Goal: Task Accomplishment & Management: Complete application form

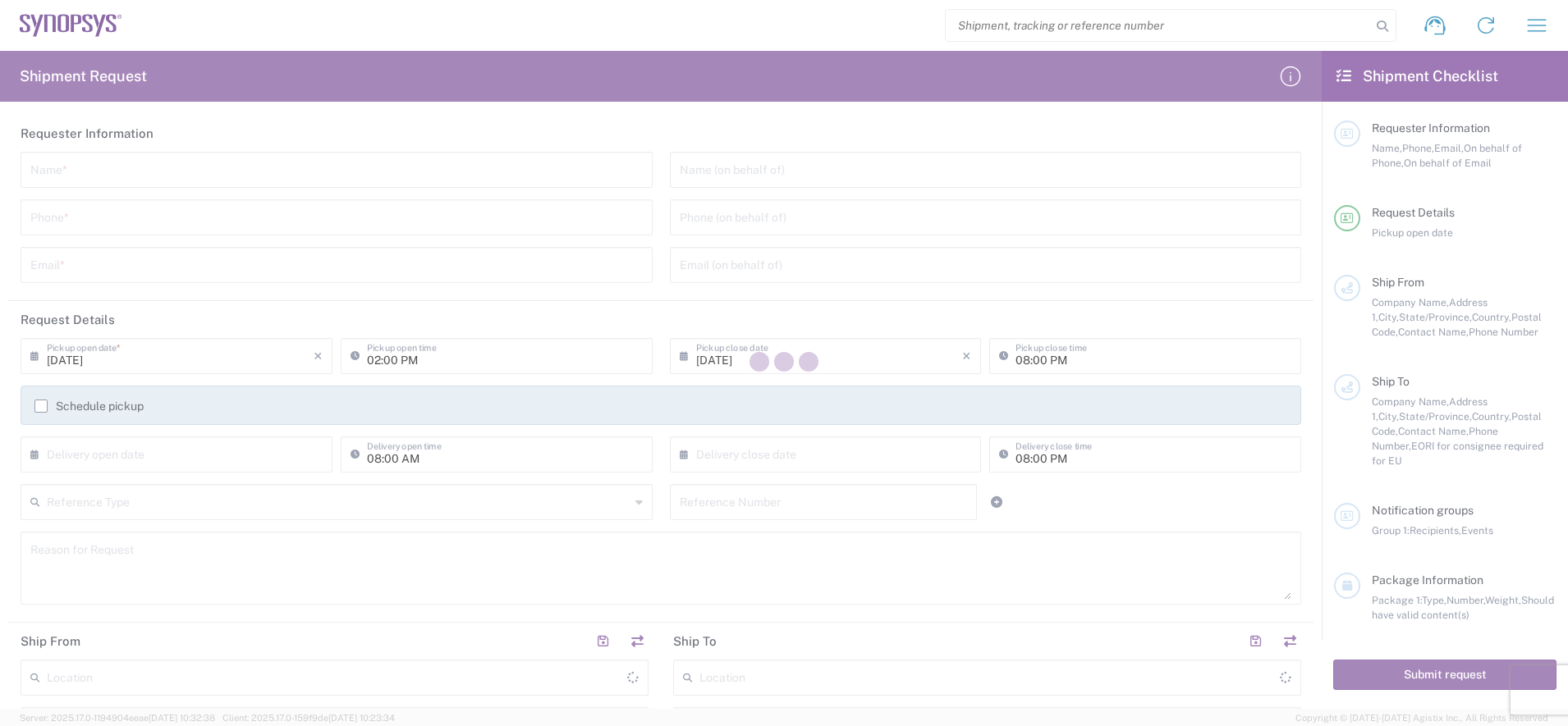
type input "[GEOGRAPHIC_DATA]"
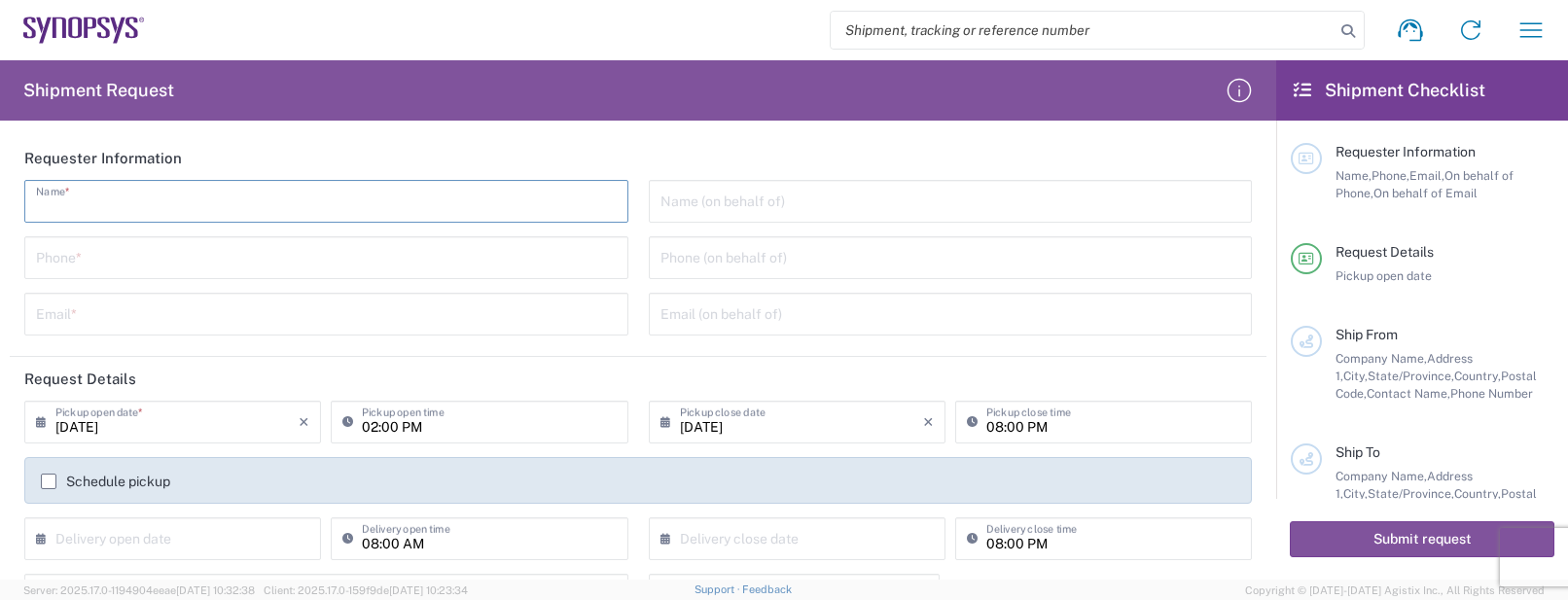
click at [284, 206] on input "text" at bounding box center [326, 200] width 581 height 34
click at [667, 158] on header "Requester Information" at bounding box center [638, 158] width 1257 height 44
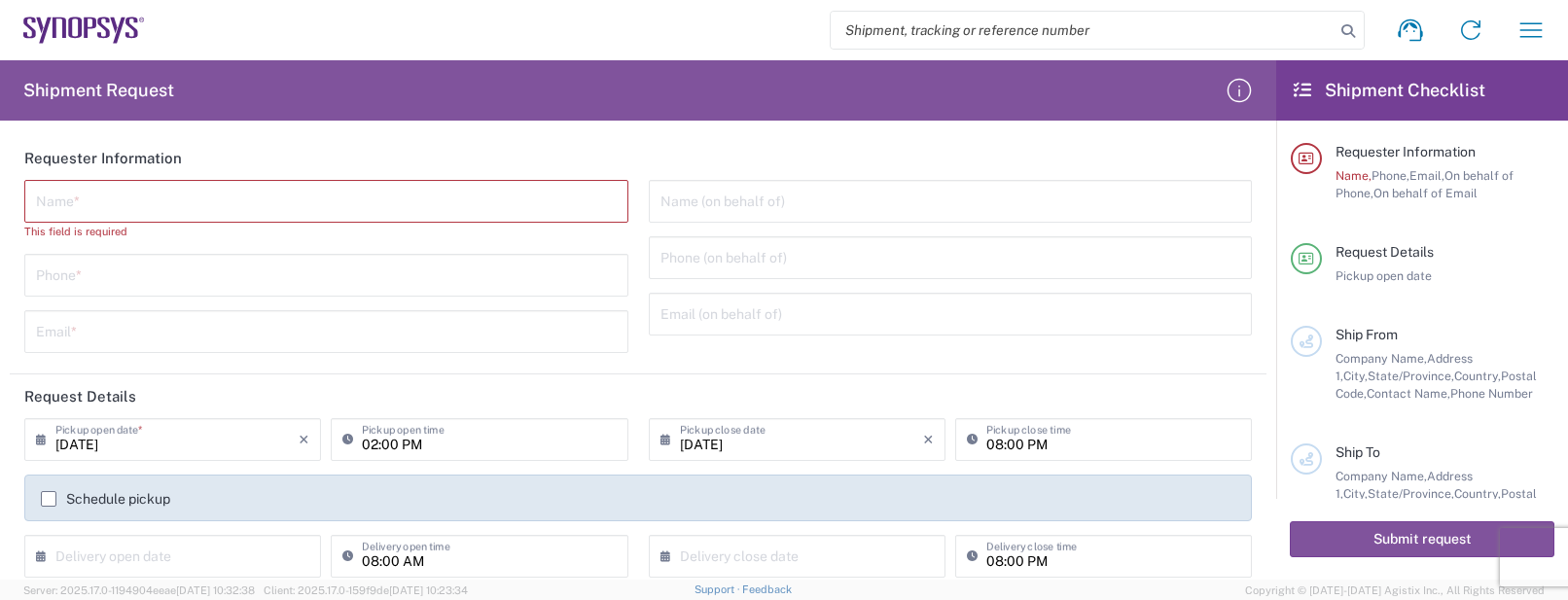
click at [192, 428] on input "[DATE]" at bounding box center [177, 437] width 244 height 34
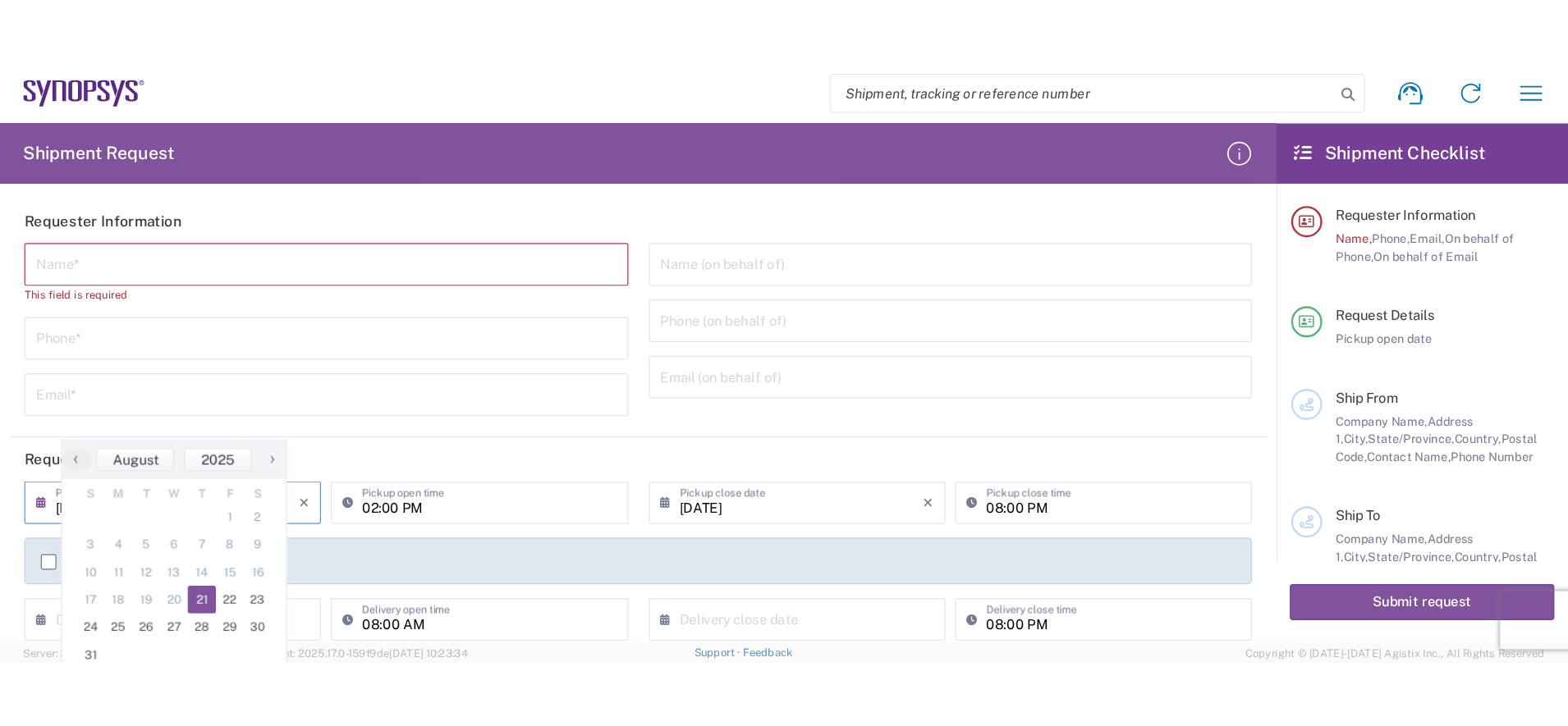
scroll to position [103, 0]
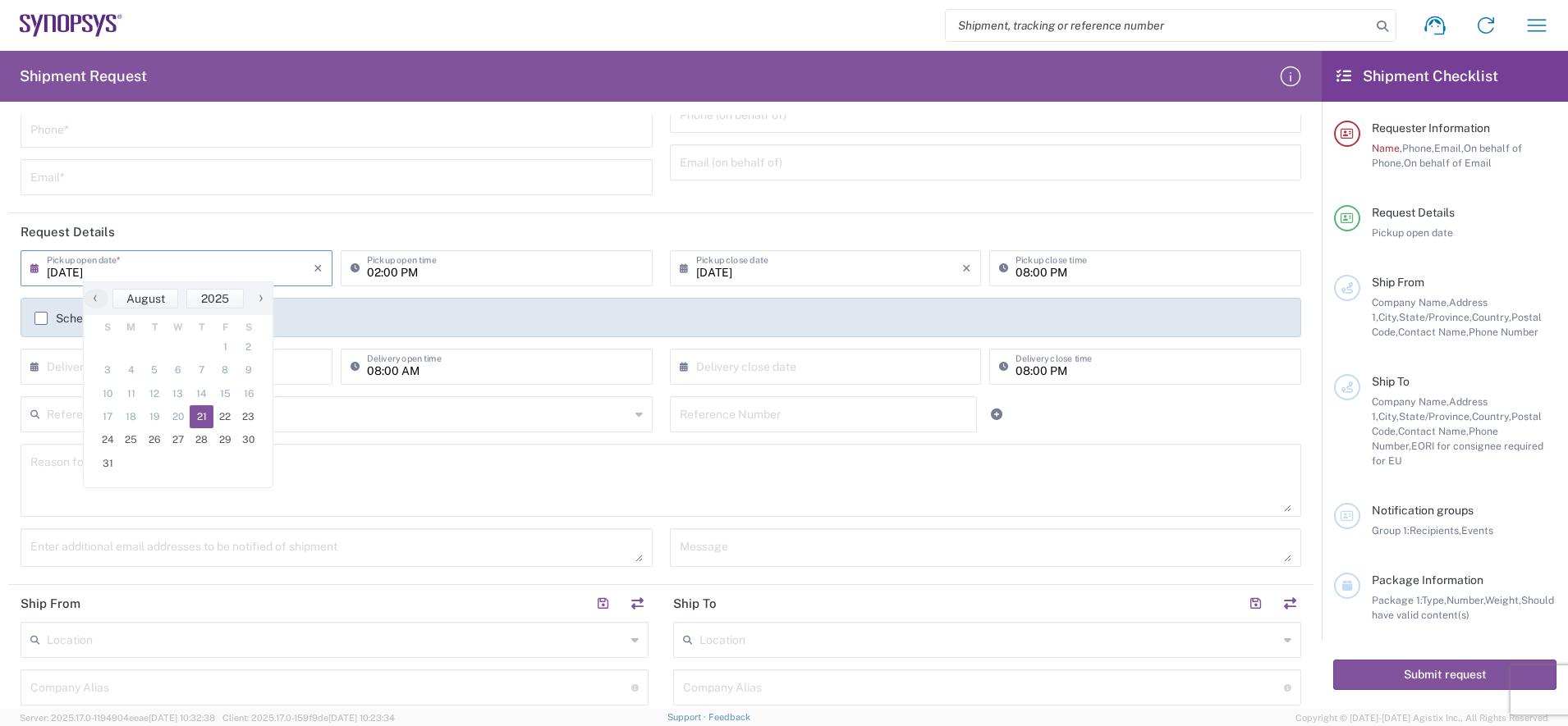
click at [211, 234] on header "Request Details" at bounding box center [660, 232] width 1305 height 37
click at [280, 266] on input "[DATE]" at bounding box center [180, 266] width 266 height 29
click at [523, 233] on header "Request Details" at bounding box center [660, 232] width 1305 height 37
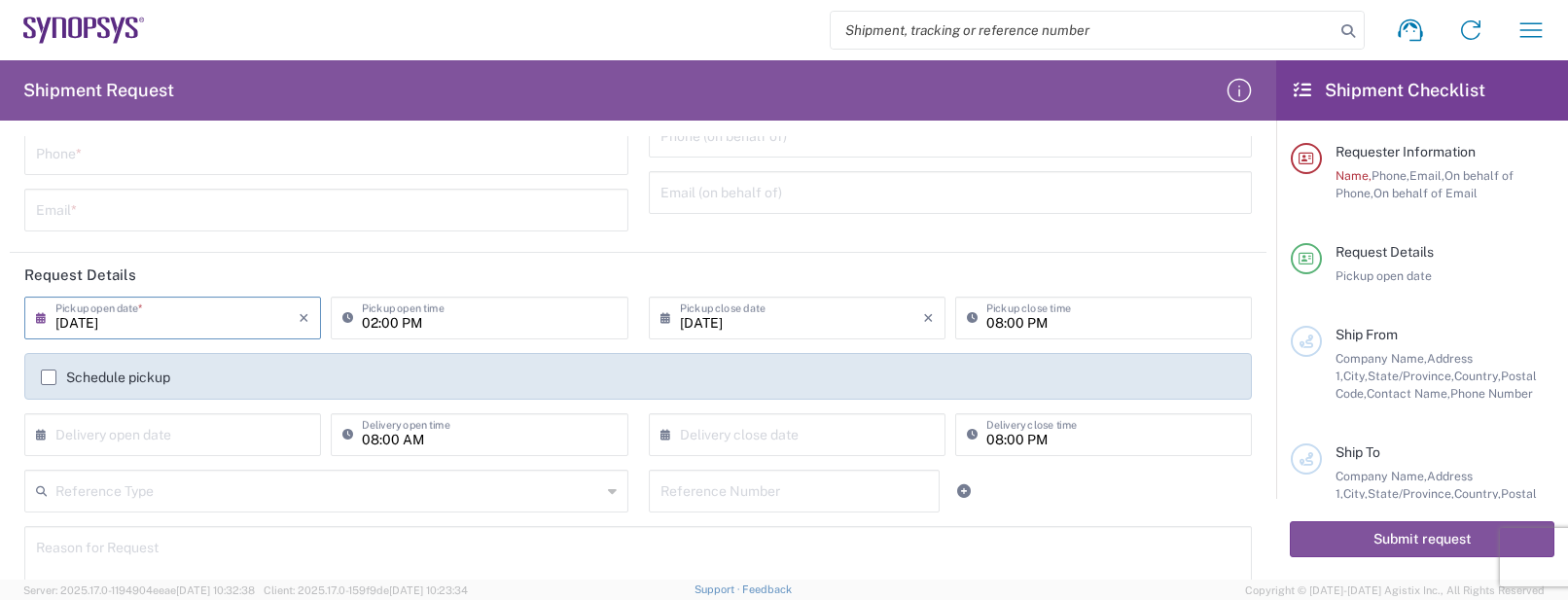
click at [167, 319] on input "[DATE]" at bounding box center [177, 316] width 244 height 34
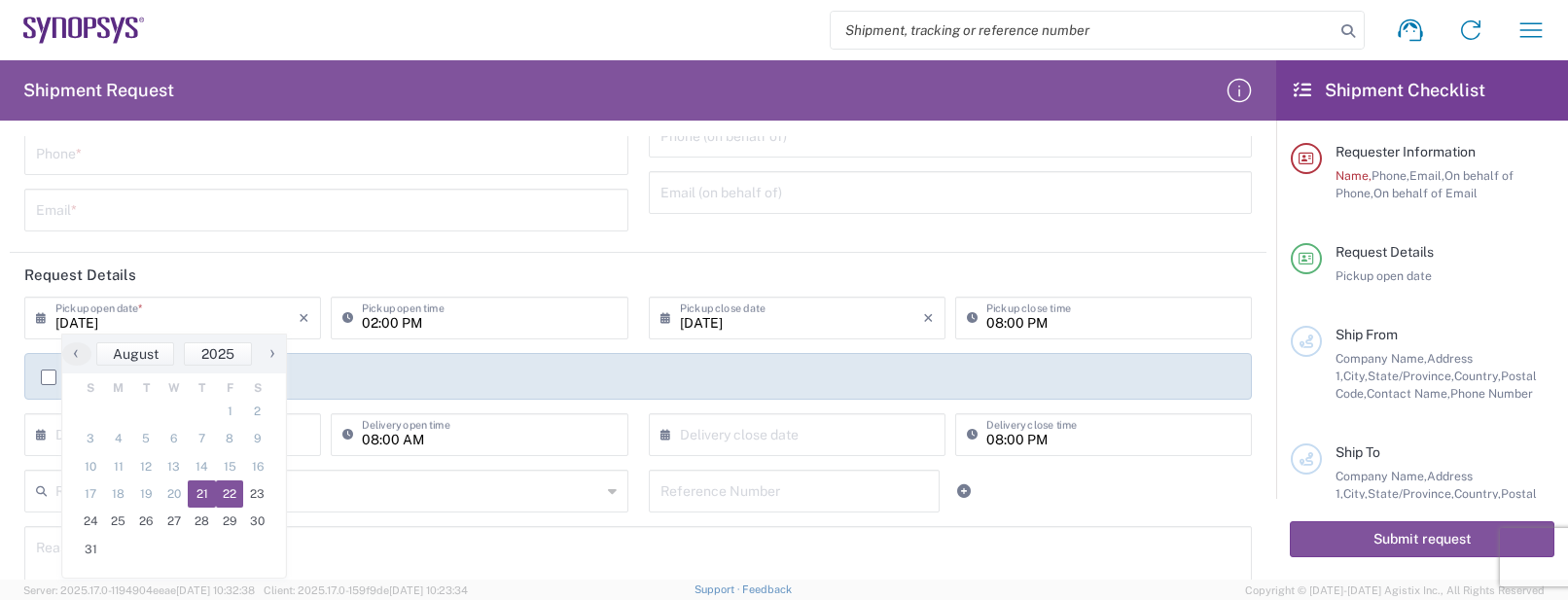
click at [231, 496] on span "22" at bounding box center [230, 494] width 28 height 27
type input "08/22/2025"
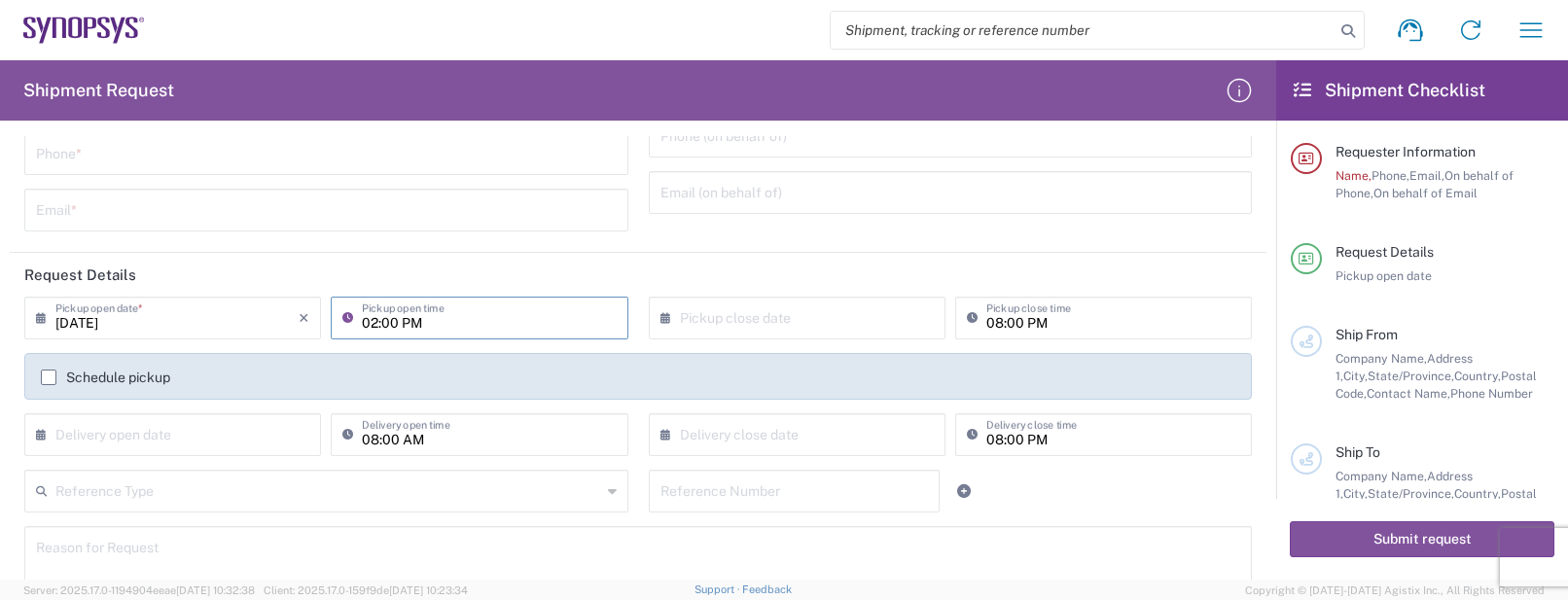
click at [410, 319] on input "02:00 PM" at bounding box center [488, 316] width 254 height 34
click at [375, 321] on input "02:00 PM" at bounding box center [488, 316] width 254 height 34
click at [372, 320] on input "02:00 PM" at bounding box center [488, 316] width 254 height 34
type input "04:00 PM"
click at [684, 299] on input "text" at bounding box center [802, 316] width 244 height 34
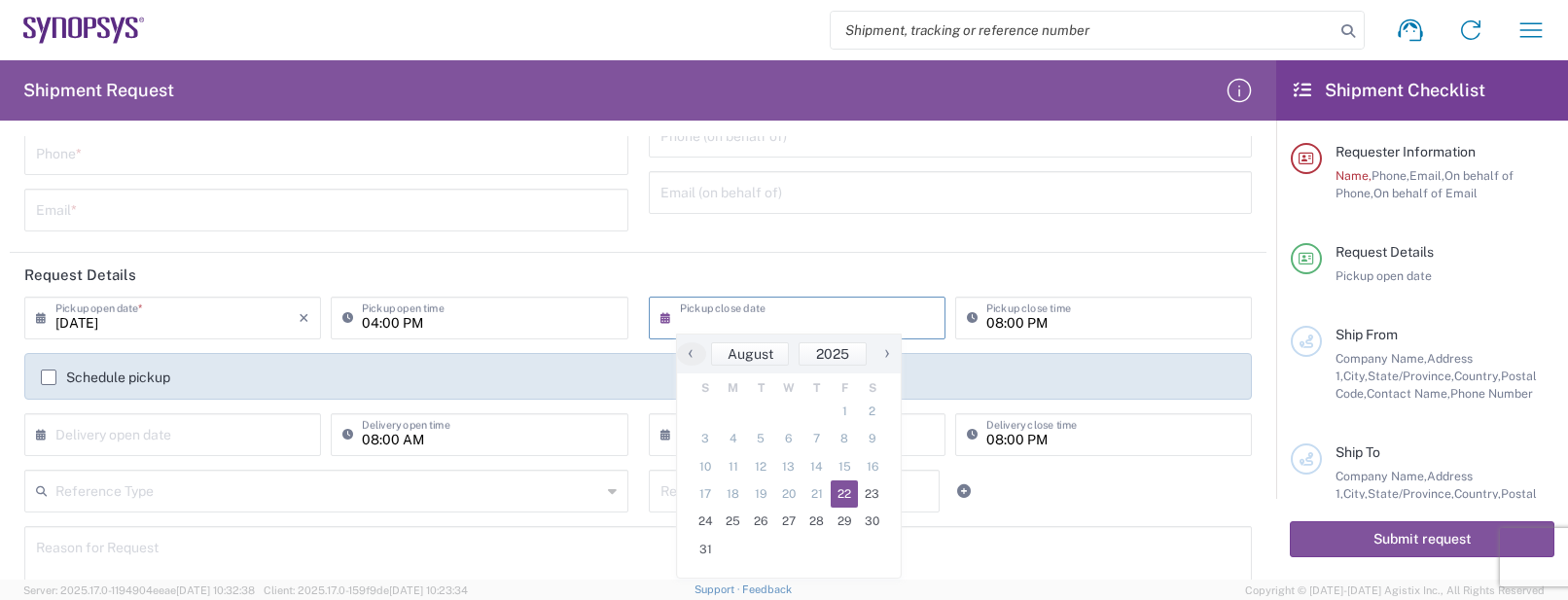
click at [850, 499] on span "22" at bounding box center [845, 494] width 28 height 27
type input "08/22/2025"
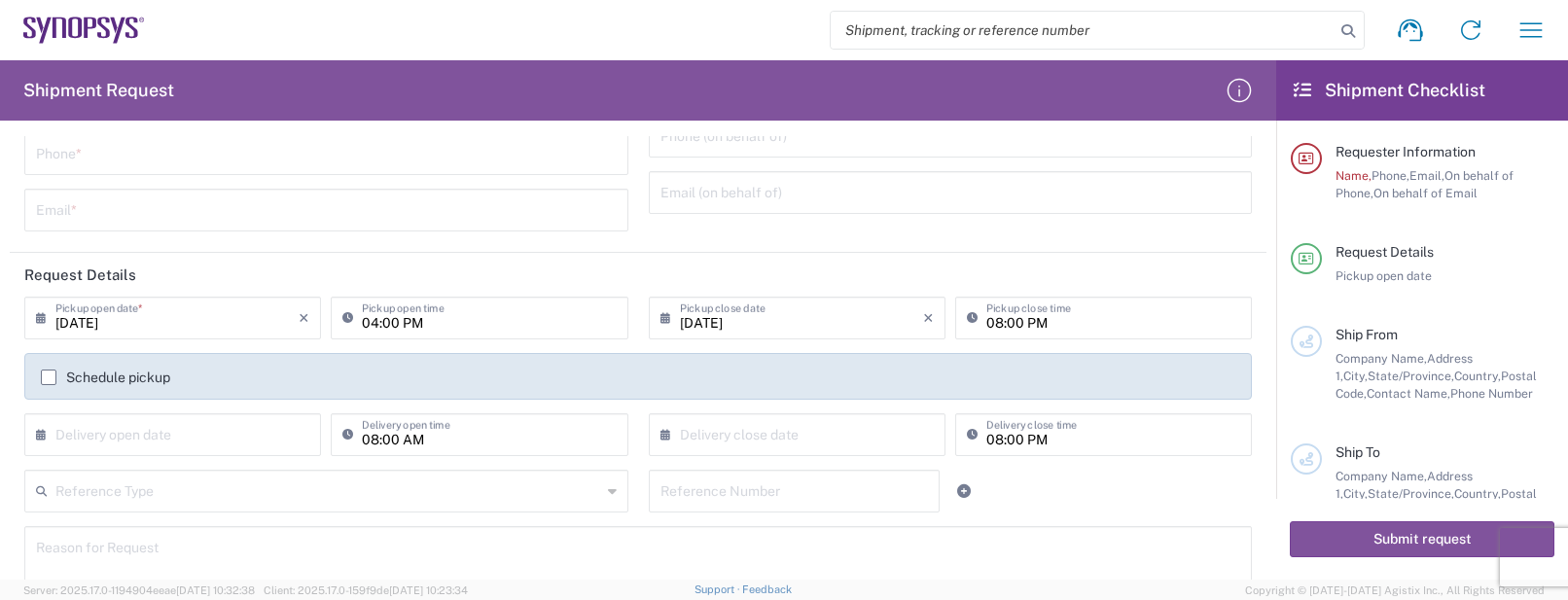
click at [790, 273] on header "Request Details" at bounding box center [638, 275] width 1257 height 44
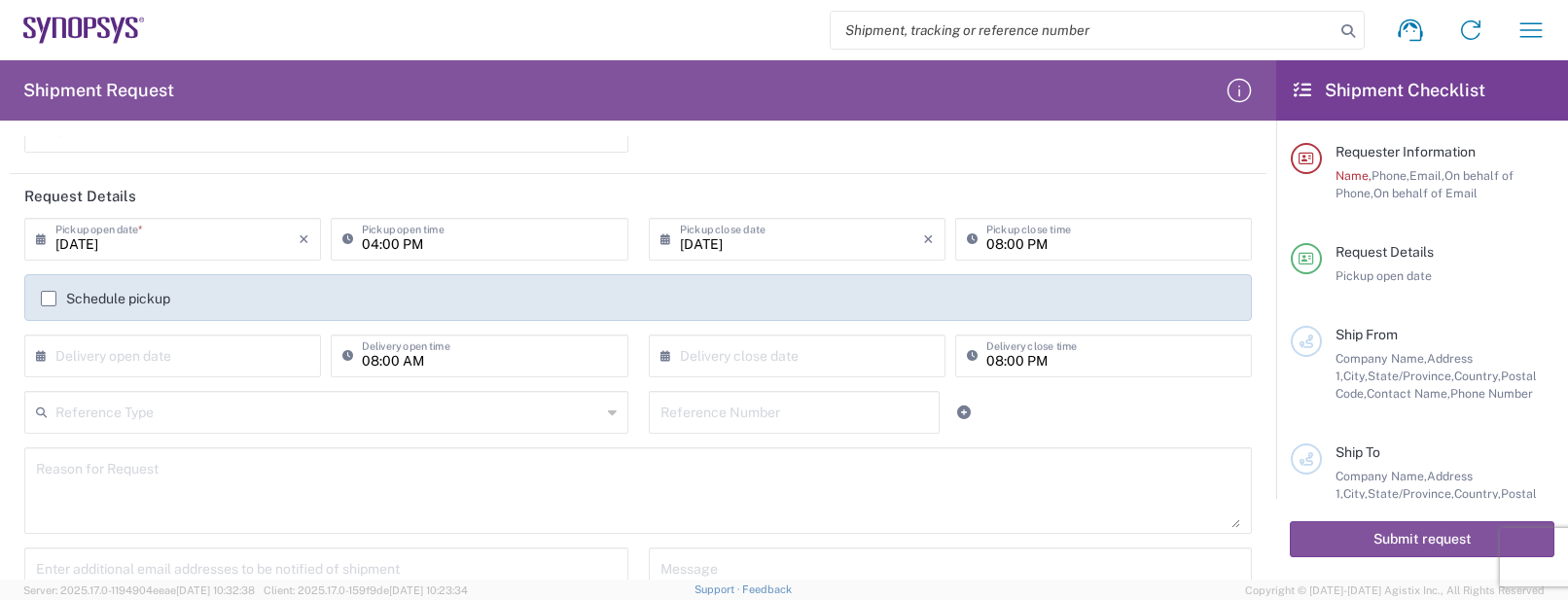
scroll to position [364, 0]
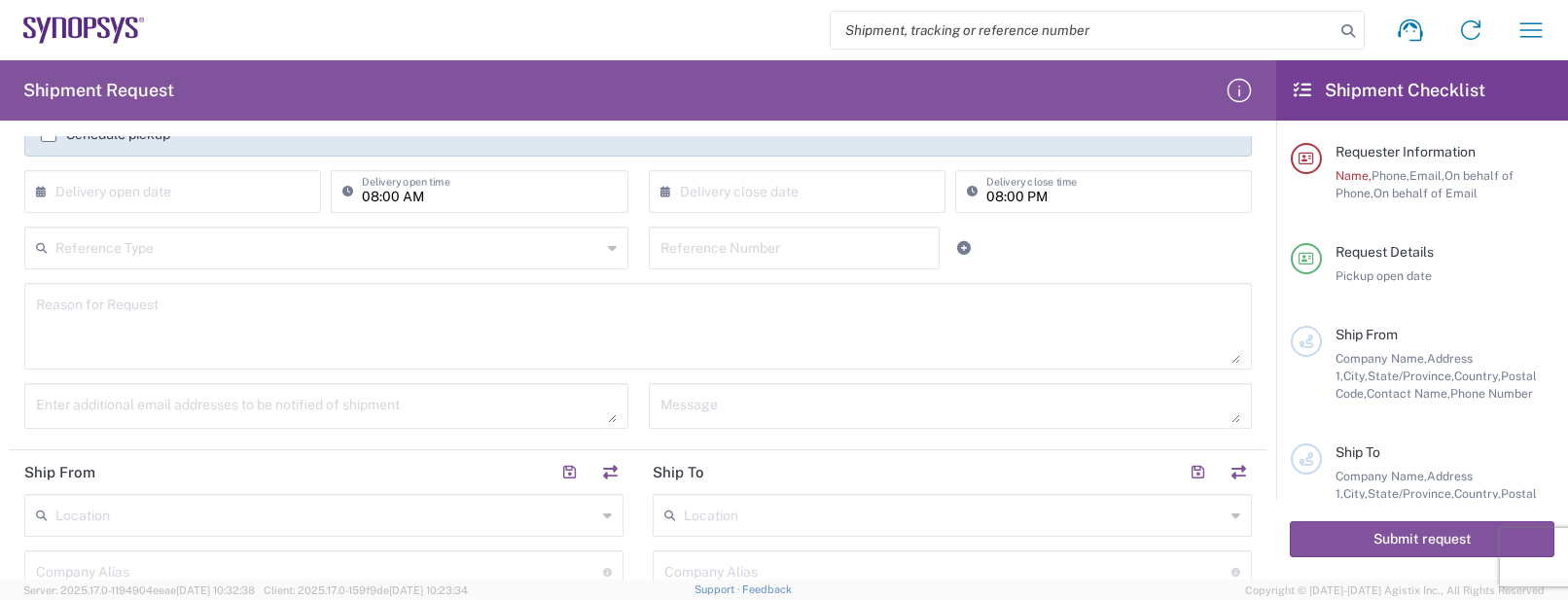
click at [593, 421] on textarea at bounding box center [326, 405] width 581 height 34
click at [336, 344] on textarea at bounding box center [638, 325] width 1205 height 75
click at [469, 350] on textarea at bounding box center [638, 325] width 1205 height 75
click at [314, 251] on input "text" at bounding box center [328, 246] width 546 height 34
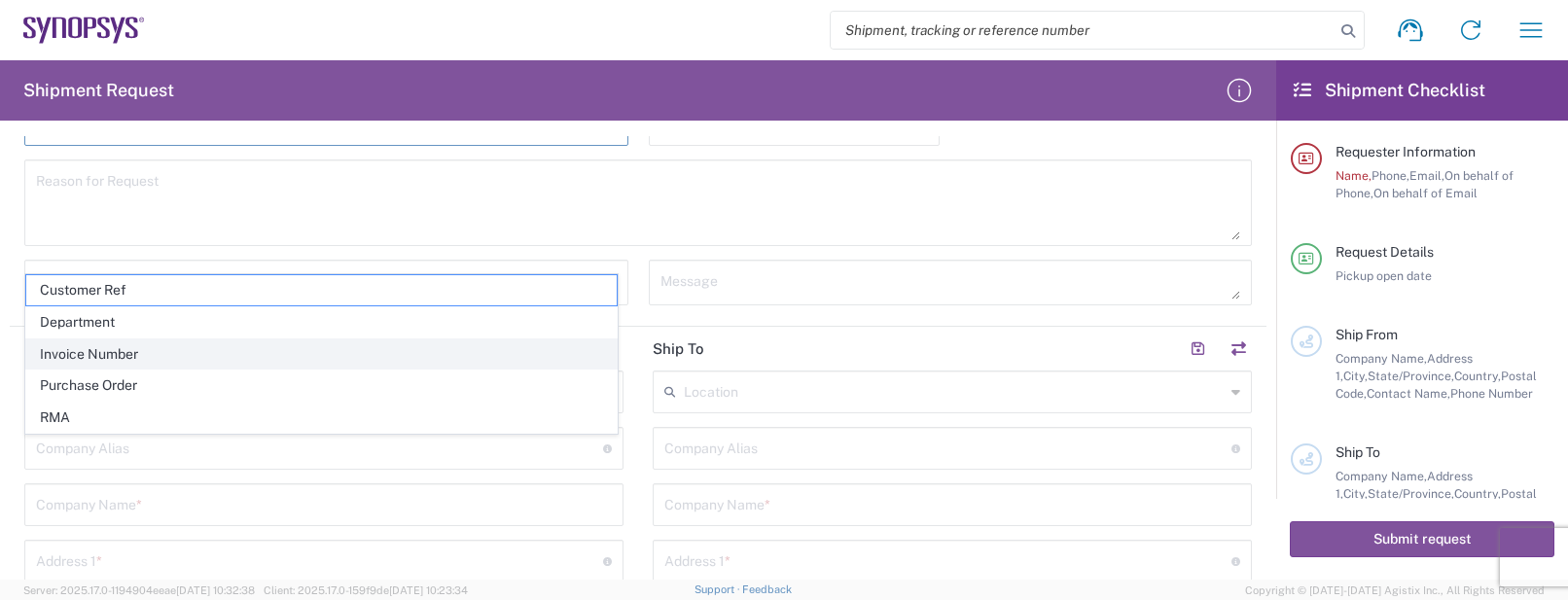
scroll to position [608, 0]
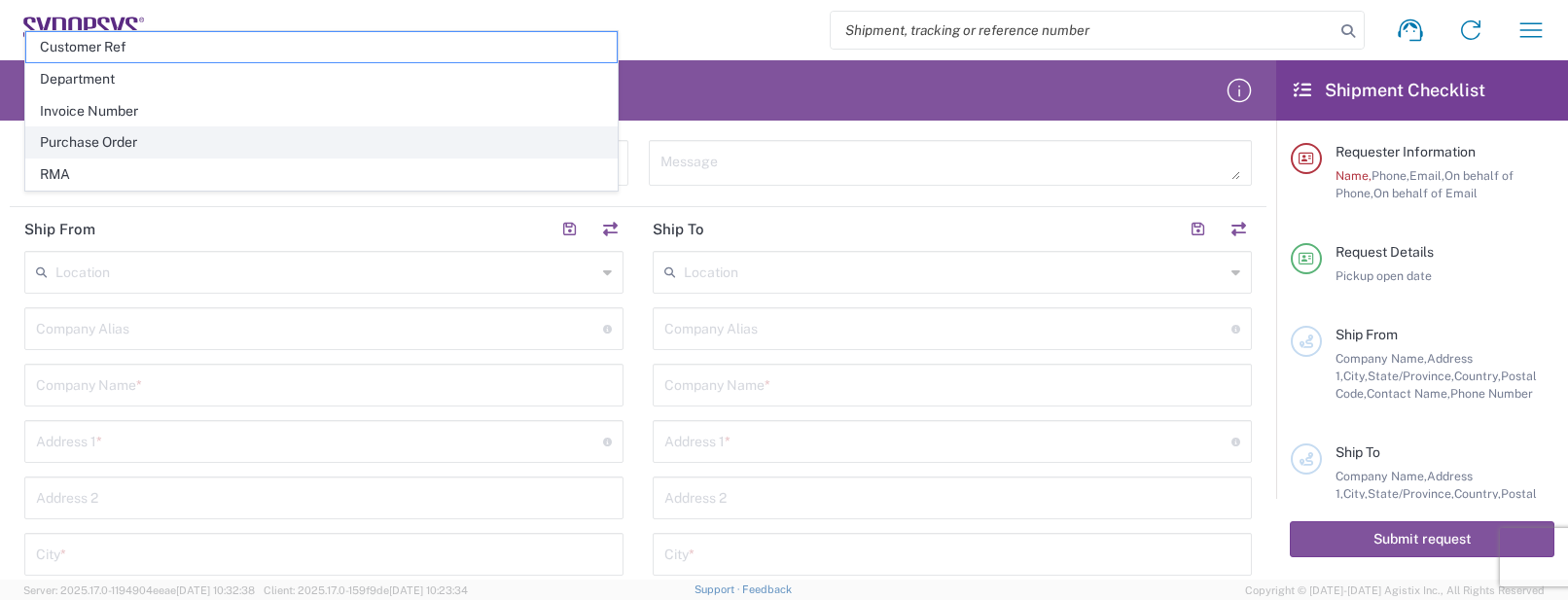
click at [194, 156] on span "Purchase Order" at bounding box center [322, 142] width 591 height 30
type input "Purchase Order"
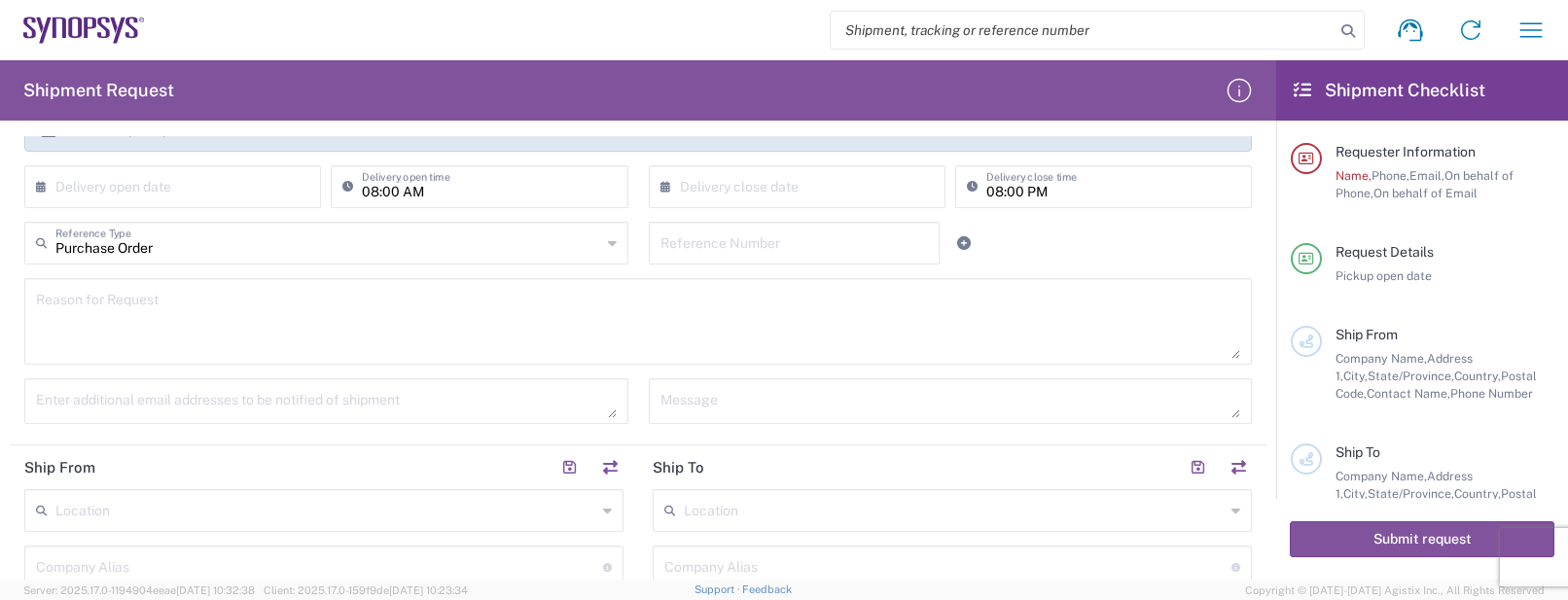
scroll to position [364, 0]
click at [747, 247] on input "text" at bounding box center [795, 246] width 269 height 34
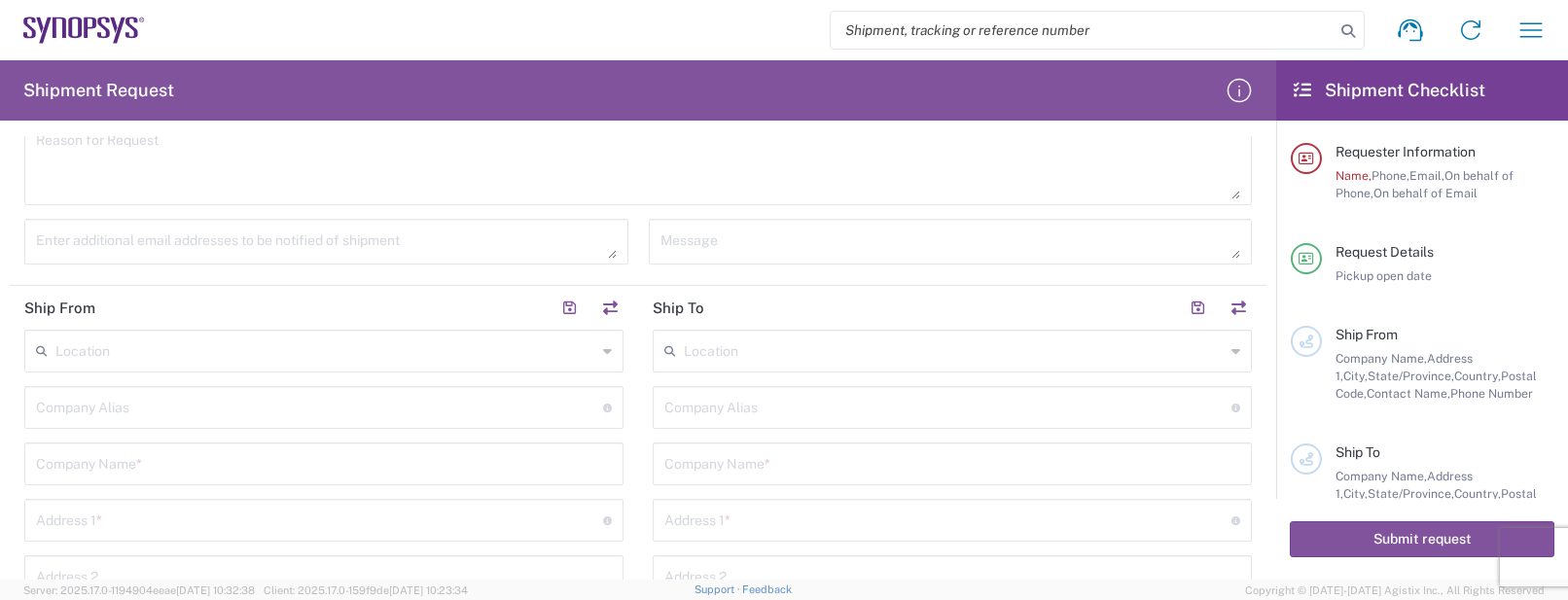
scroll to position [486, 0]
click at [276, 286] on textarea at bounding box center [326, 284] width 581 height 34
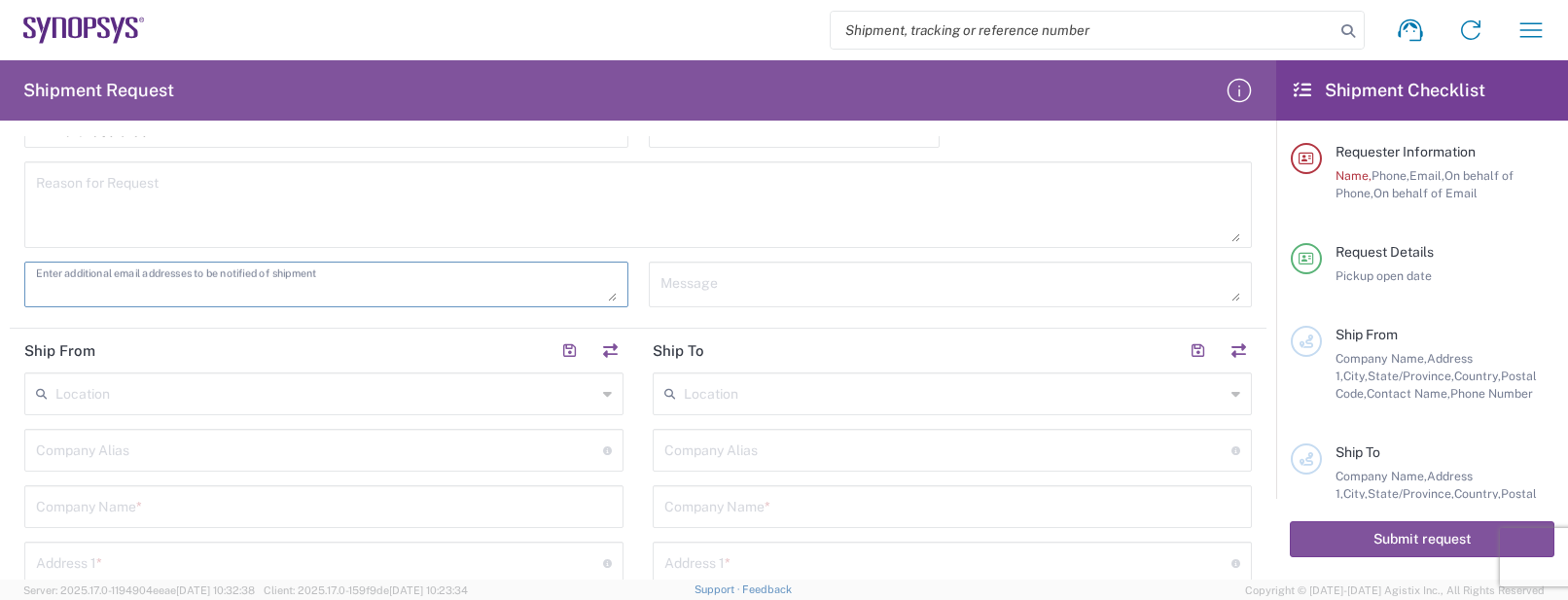
click at [392, 291] on textarea at bounding box center [326, 284] width 581 height 34
click at [405, 291] on textarea at bounding box center [326, 284] width 581 height 34
click at [393, 294] on textarea at bounding box center [326, 284] width 581 height 34
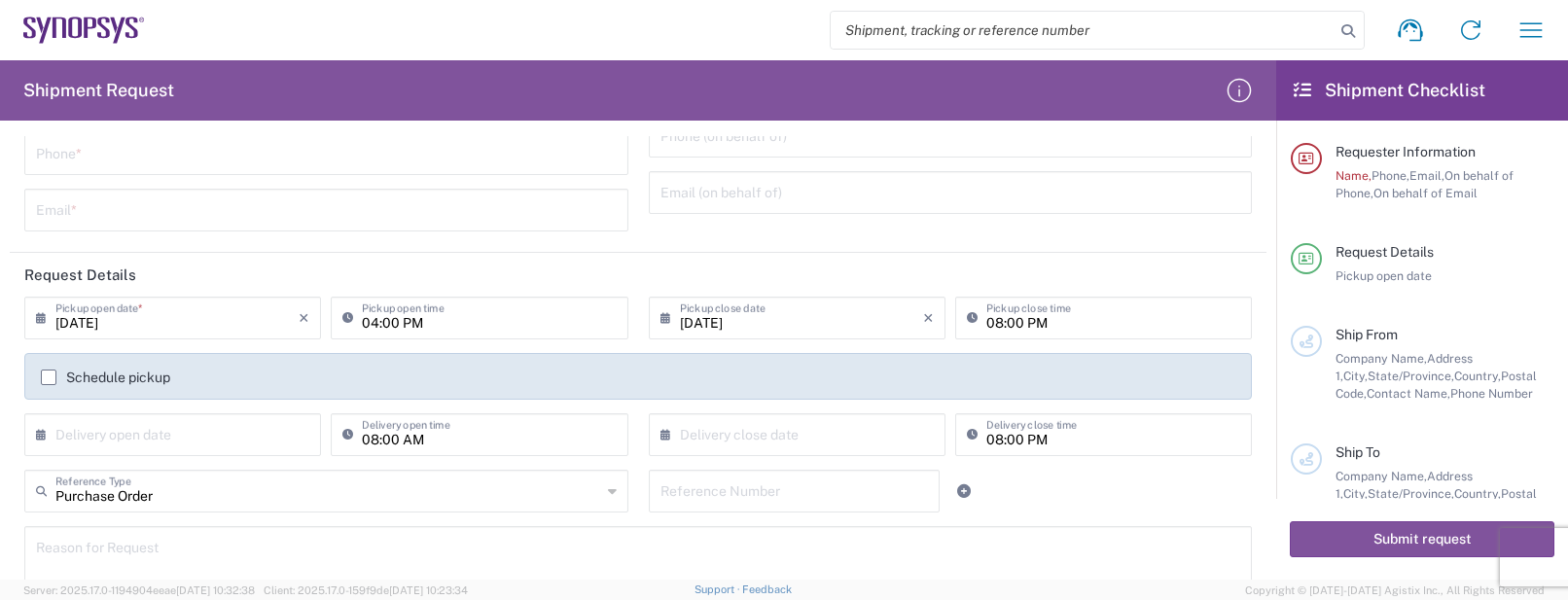
scroll to position [364, 0]
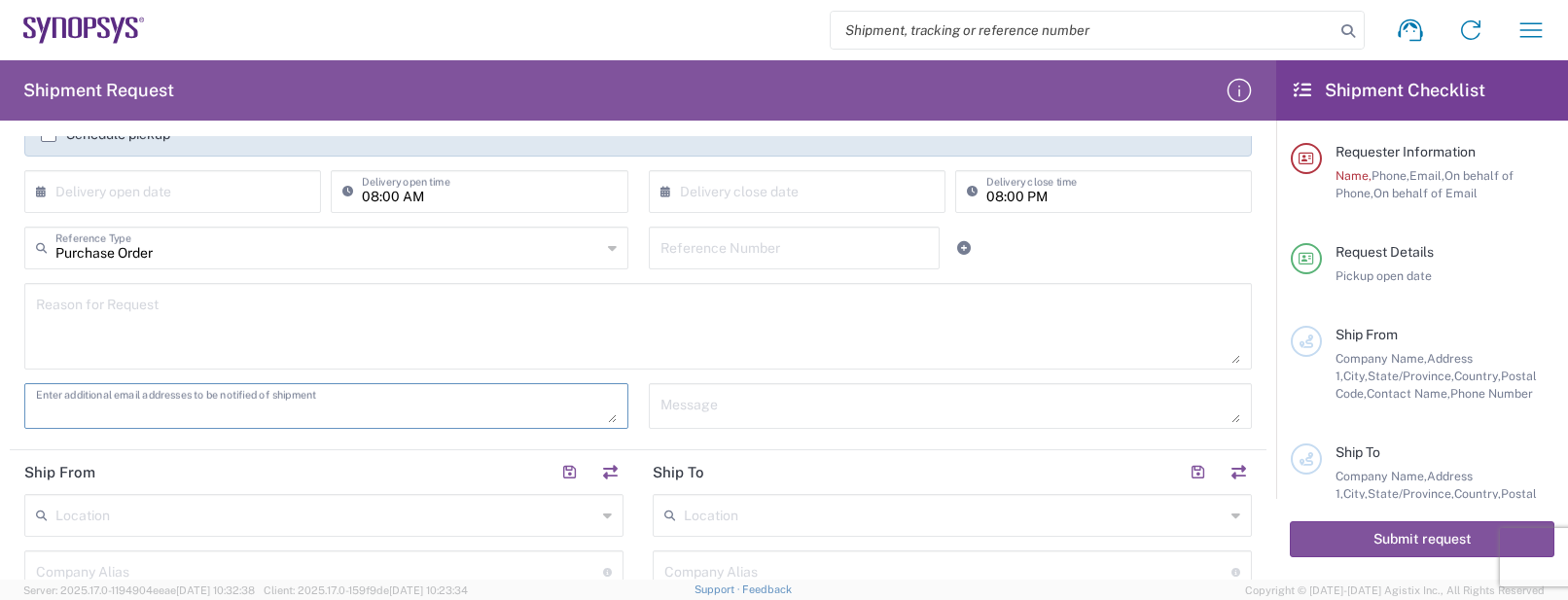
click at [419, 402] on textarea at bounding box center [326, 405] width 581 height 34
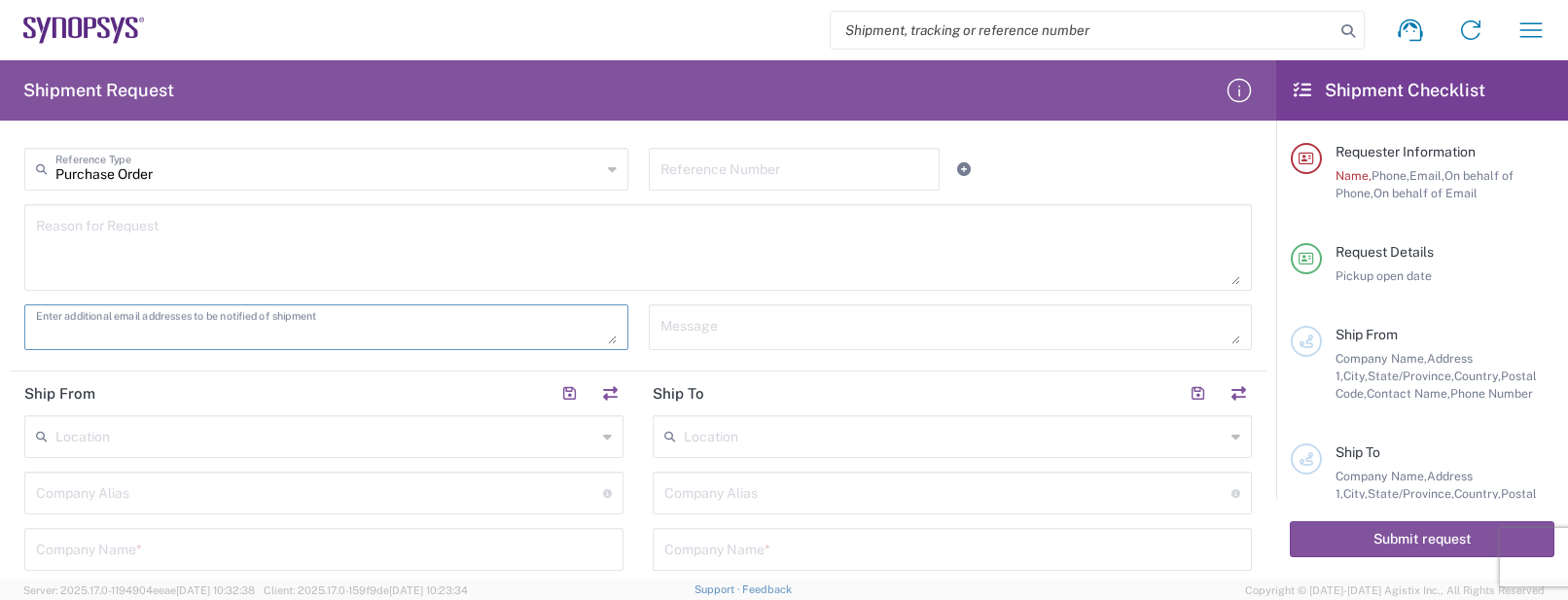
scroll to position [486, 0]
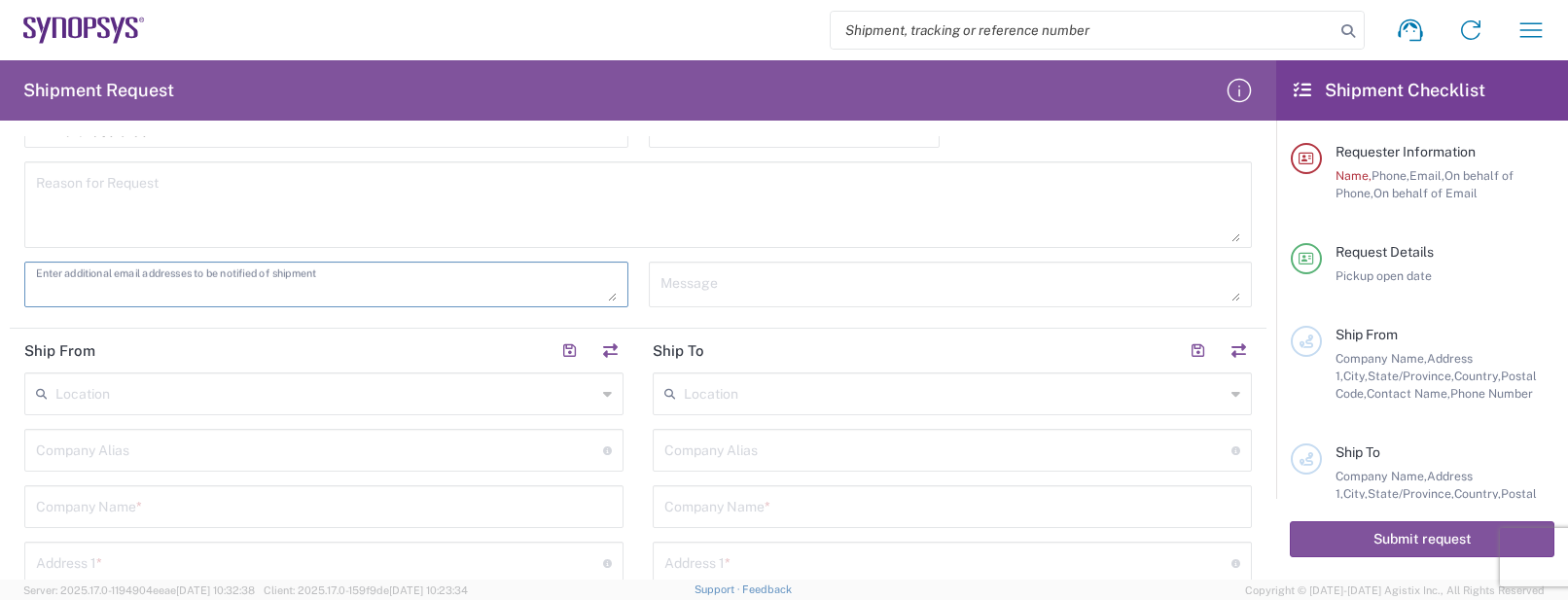
click at [301, 393] on input "text" at bounding box center [325, 392] width 541 height 34
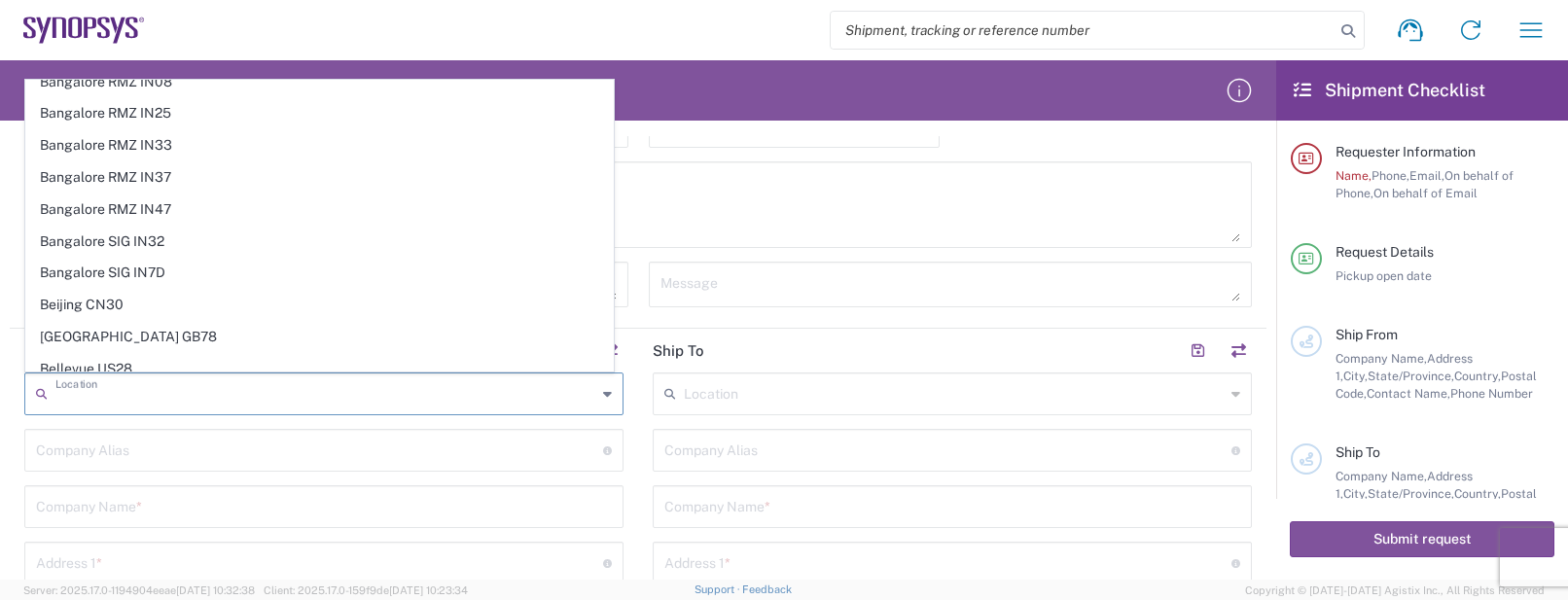
scroll to position [244, 0]
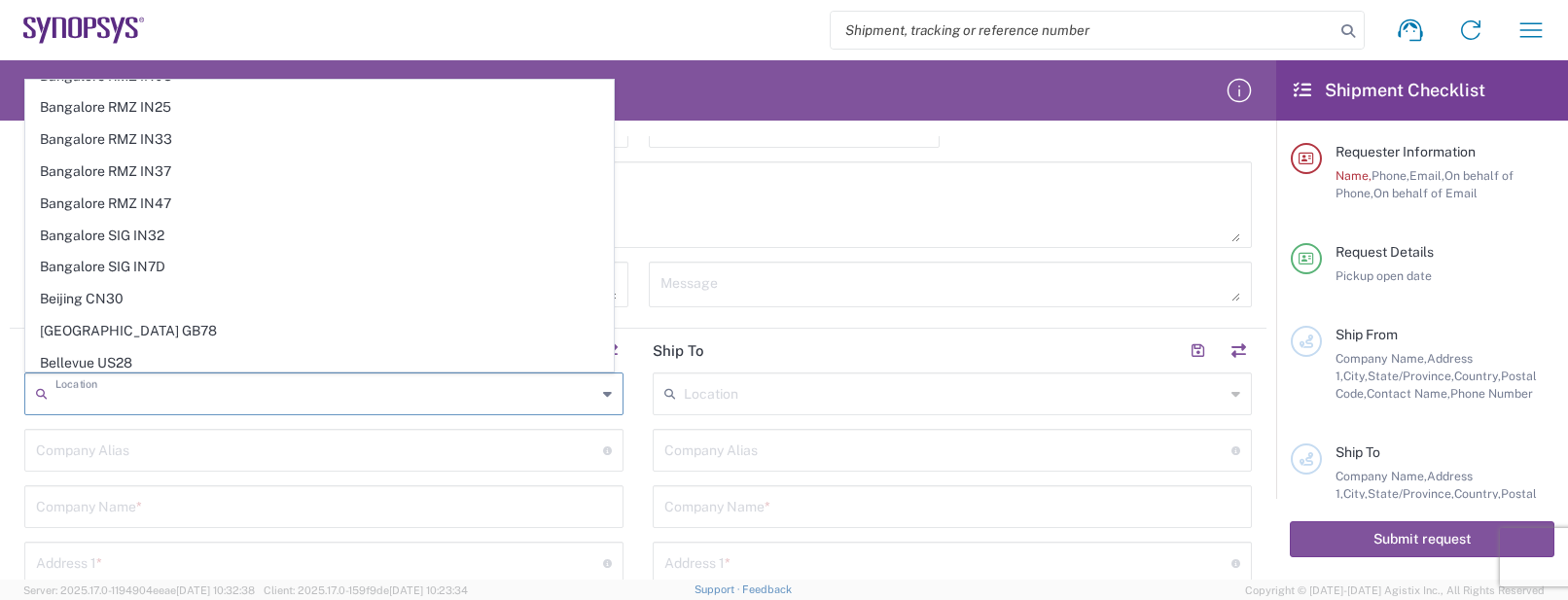
click at [638, 307] on div "Message" at bounding box center [950, 291] width 625 height 59
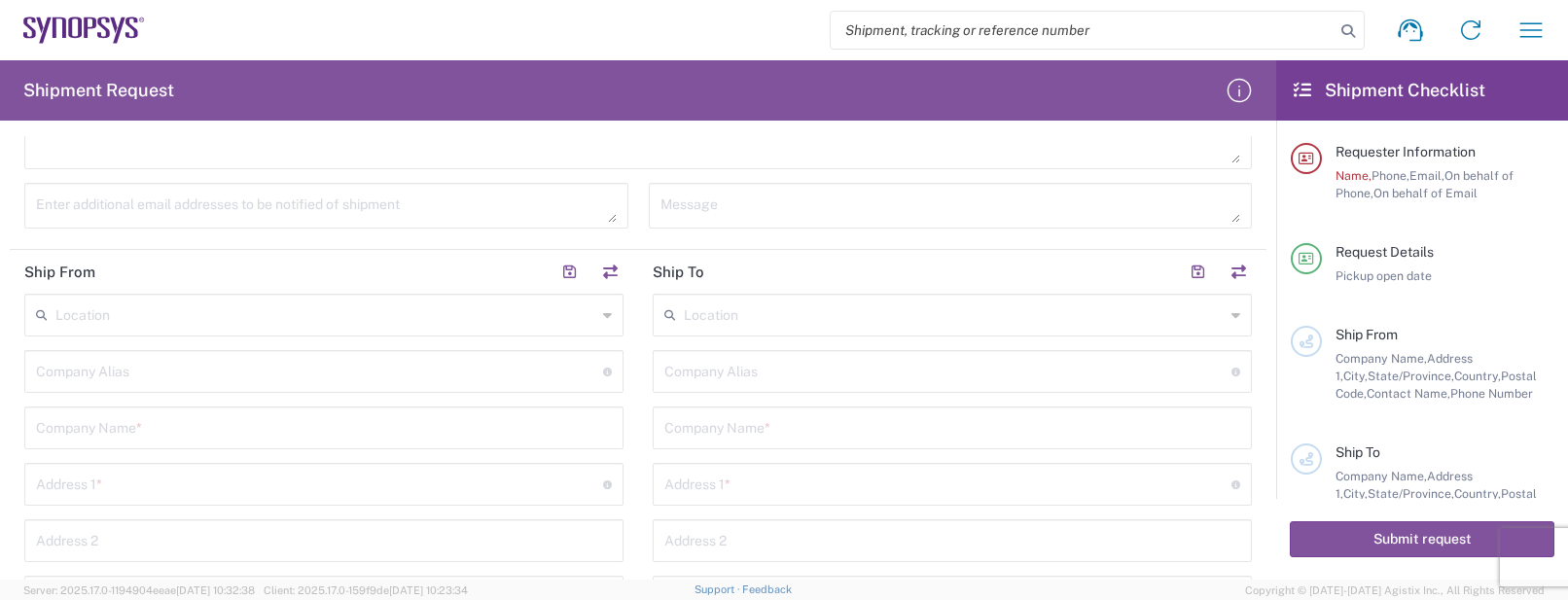
scroll to position [608, 0]
click at [737, 23] on div "Shipment request Shipment tracking Employee non-product shipment request My shi…" at bounding box center [853, 30] width 1416 height 47
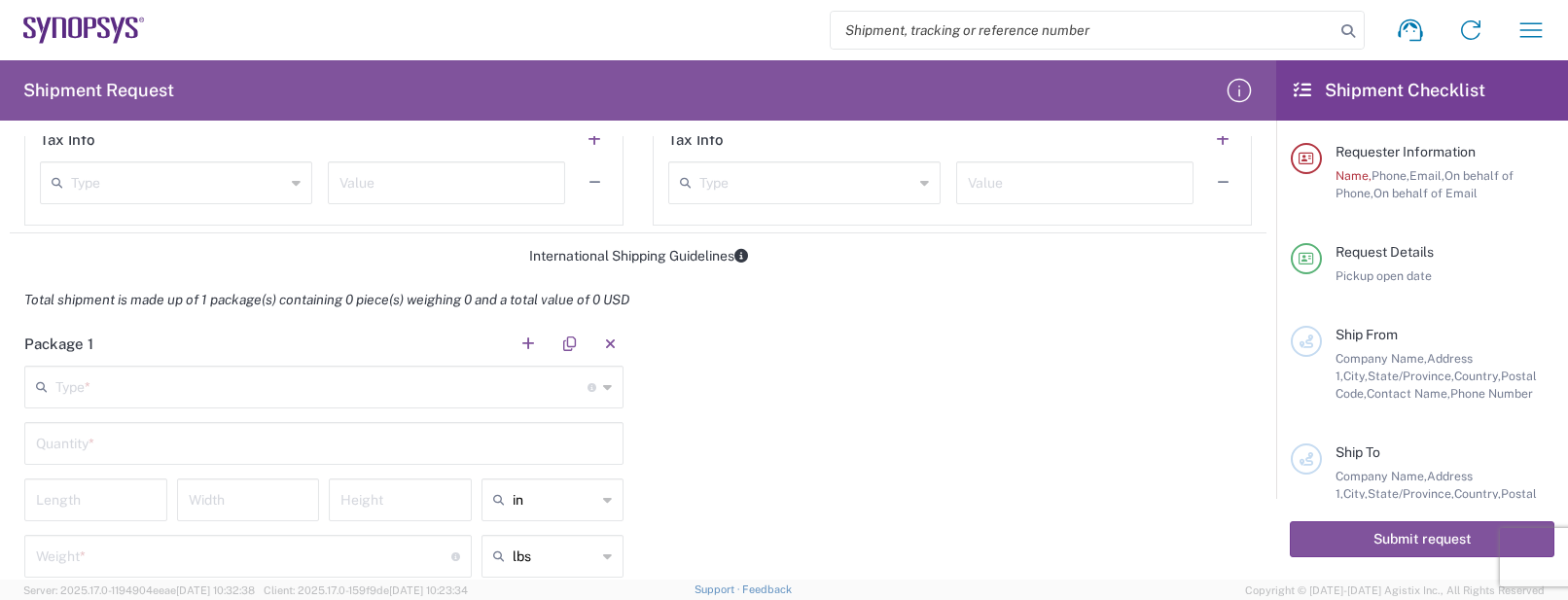
scroll to position [1458, 0]
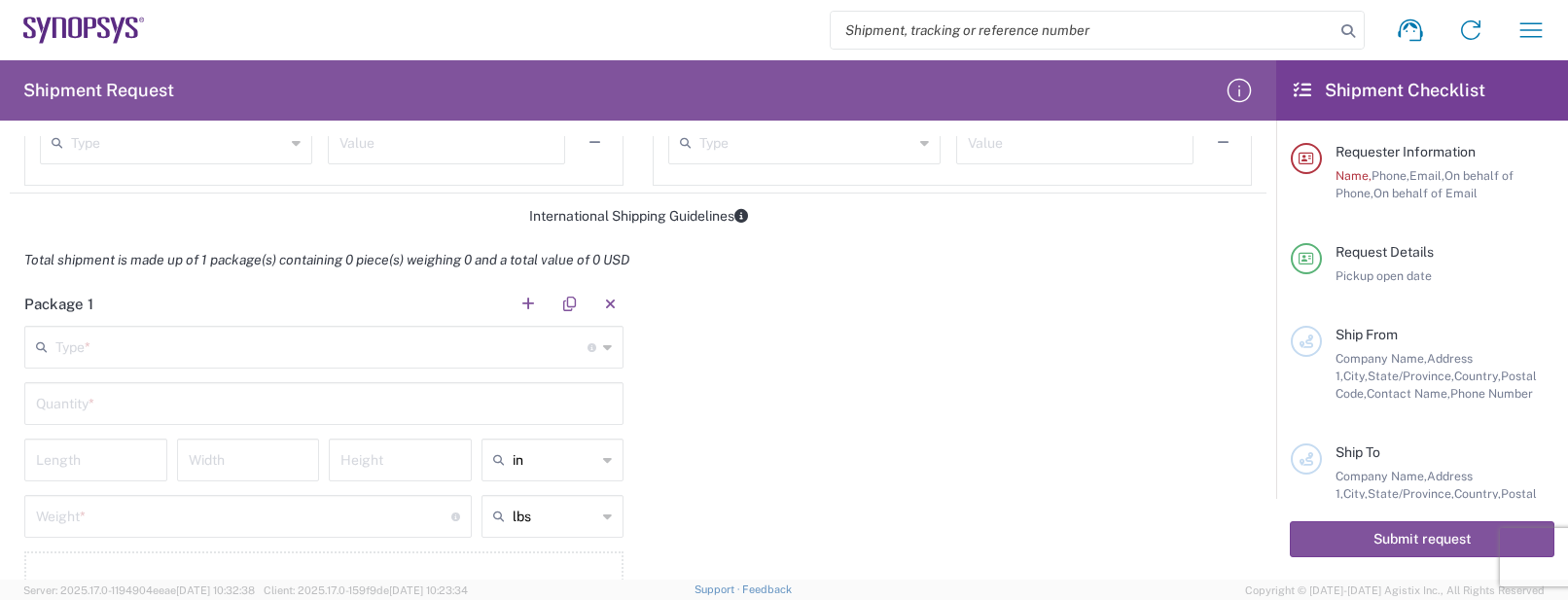
click at [314, 365] on div "Type * Material used to package goods" at bounding box center [324, 347] width 599 height 43
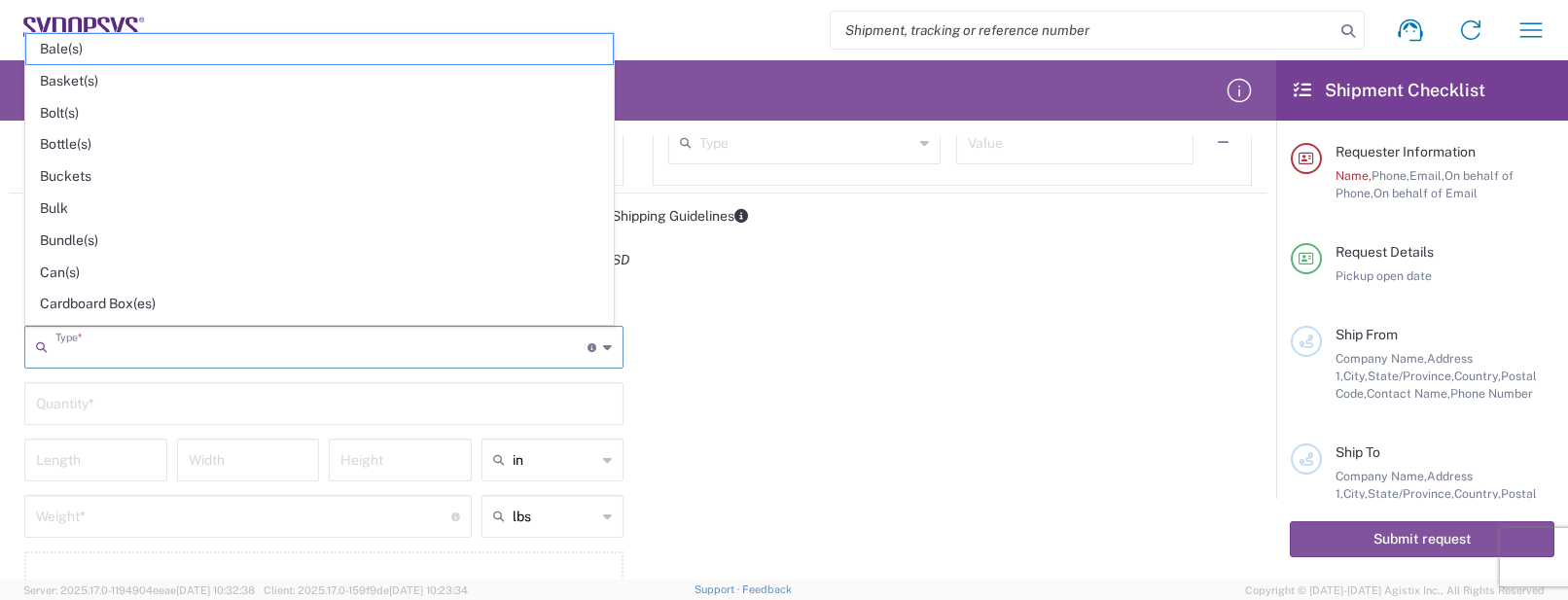
click at [873, 365] on div "Package 1 Type * Material used to package goods Bale(s) Basket(s) Bolt(s) Bottl…" at bounding box center [638, 463] width 1257 height 363
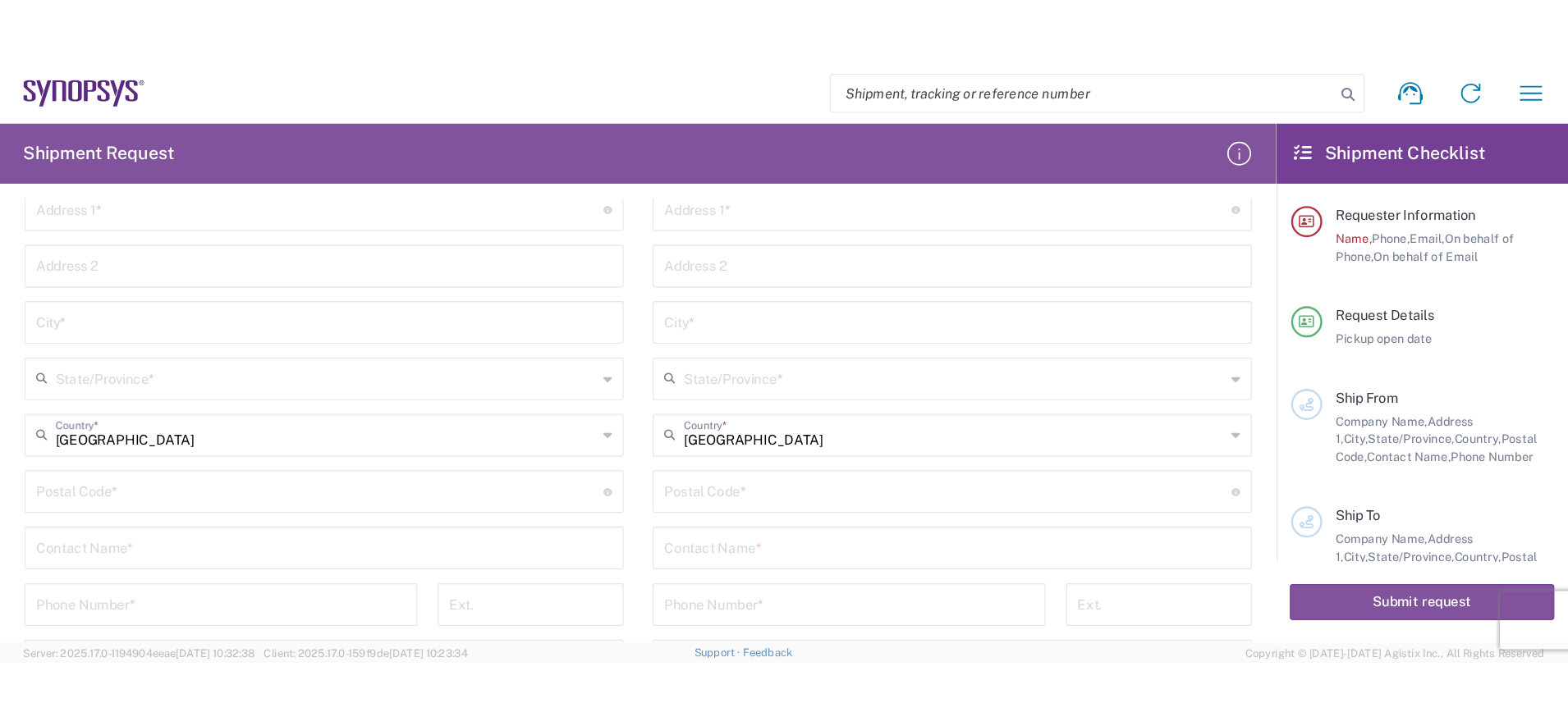
scroll to position [743, 0]
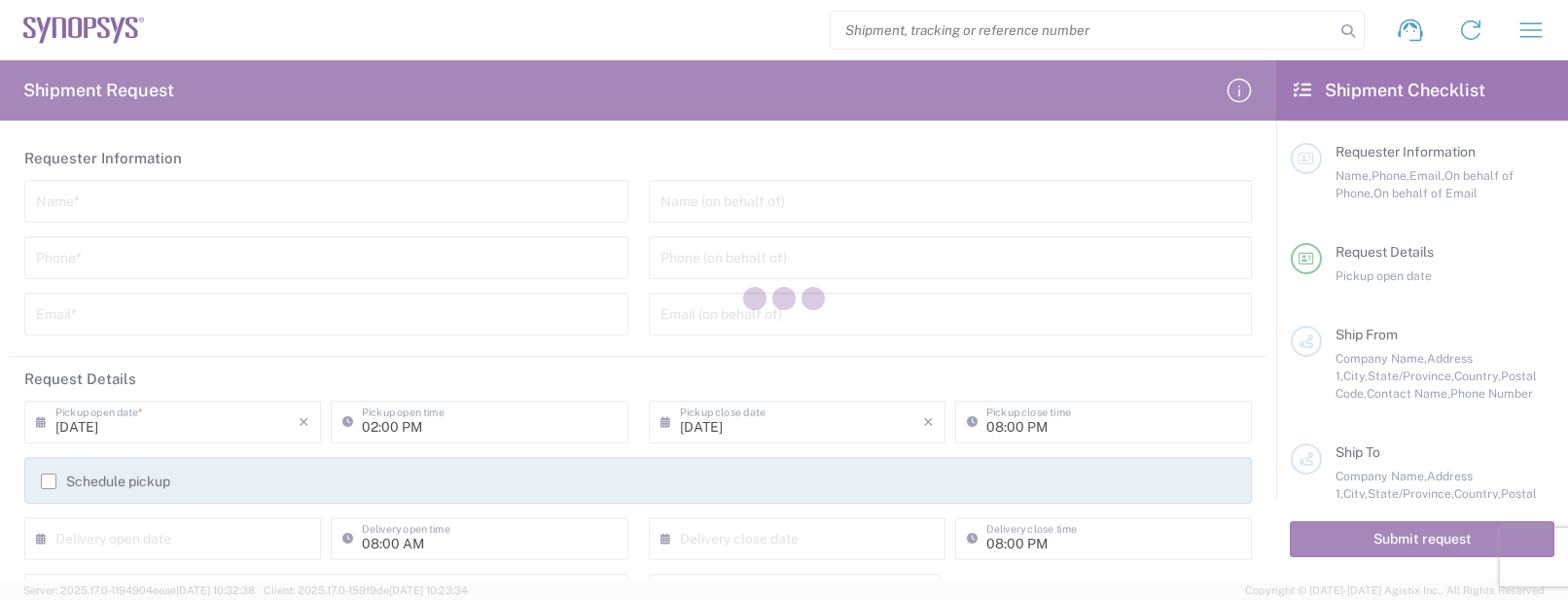
type input "[GEOGRAPHIC_DATA]"
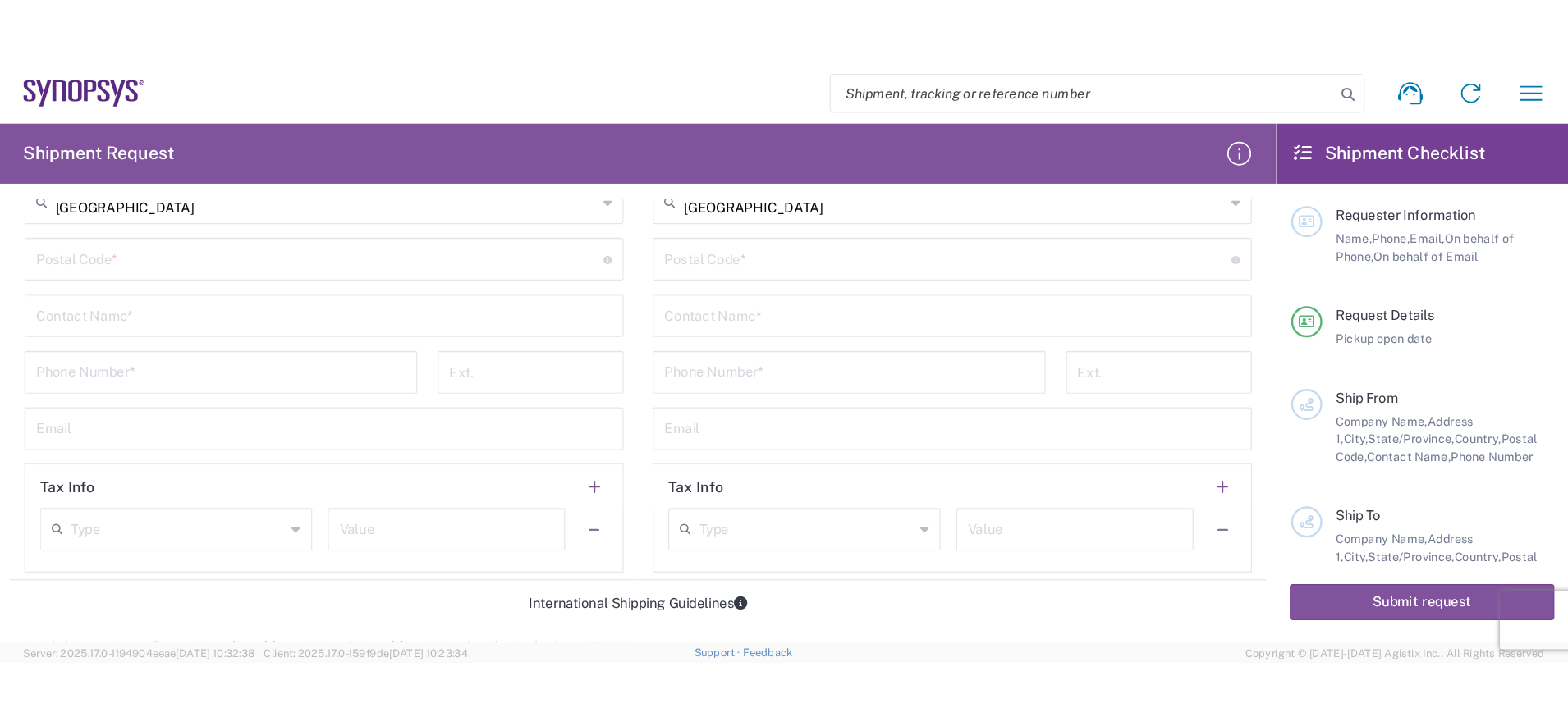
scroll to position [923, 0]
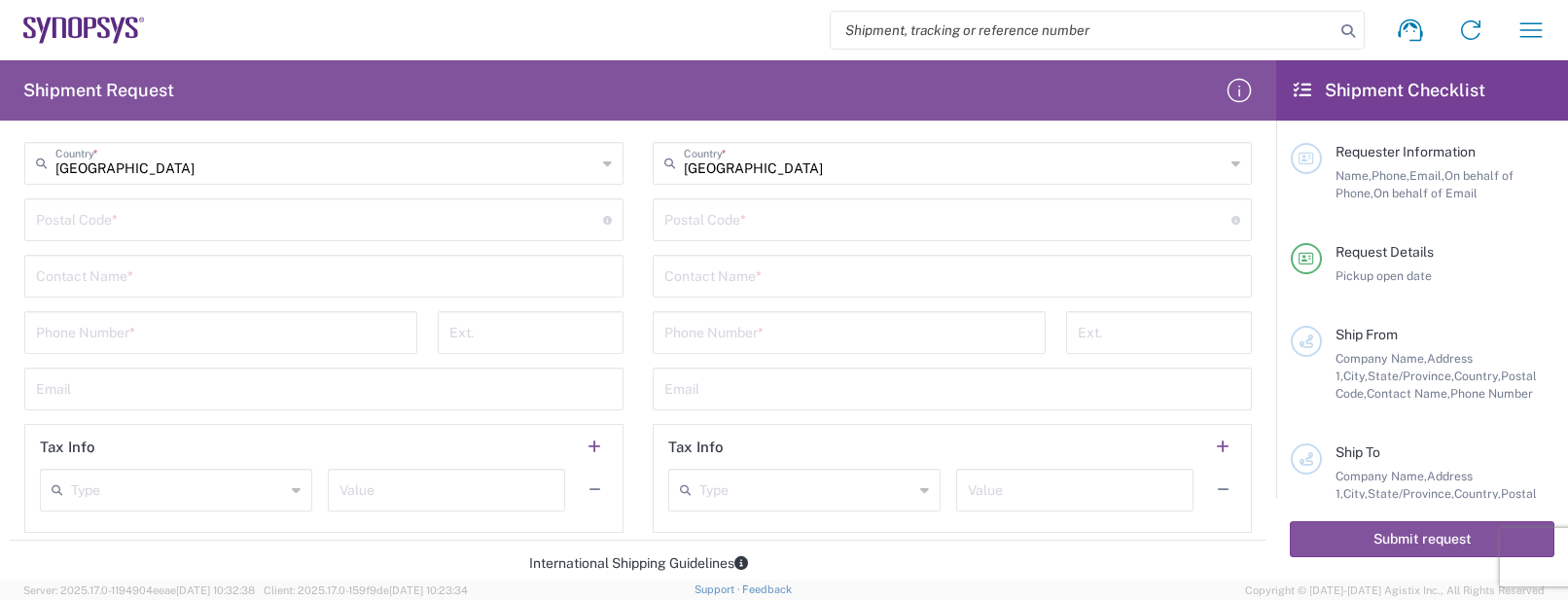
click at [1013, 28] on input "search" at bounding box center [1083, 30] width 504 height 37
paste input "55791466"
type input "55791466"
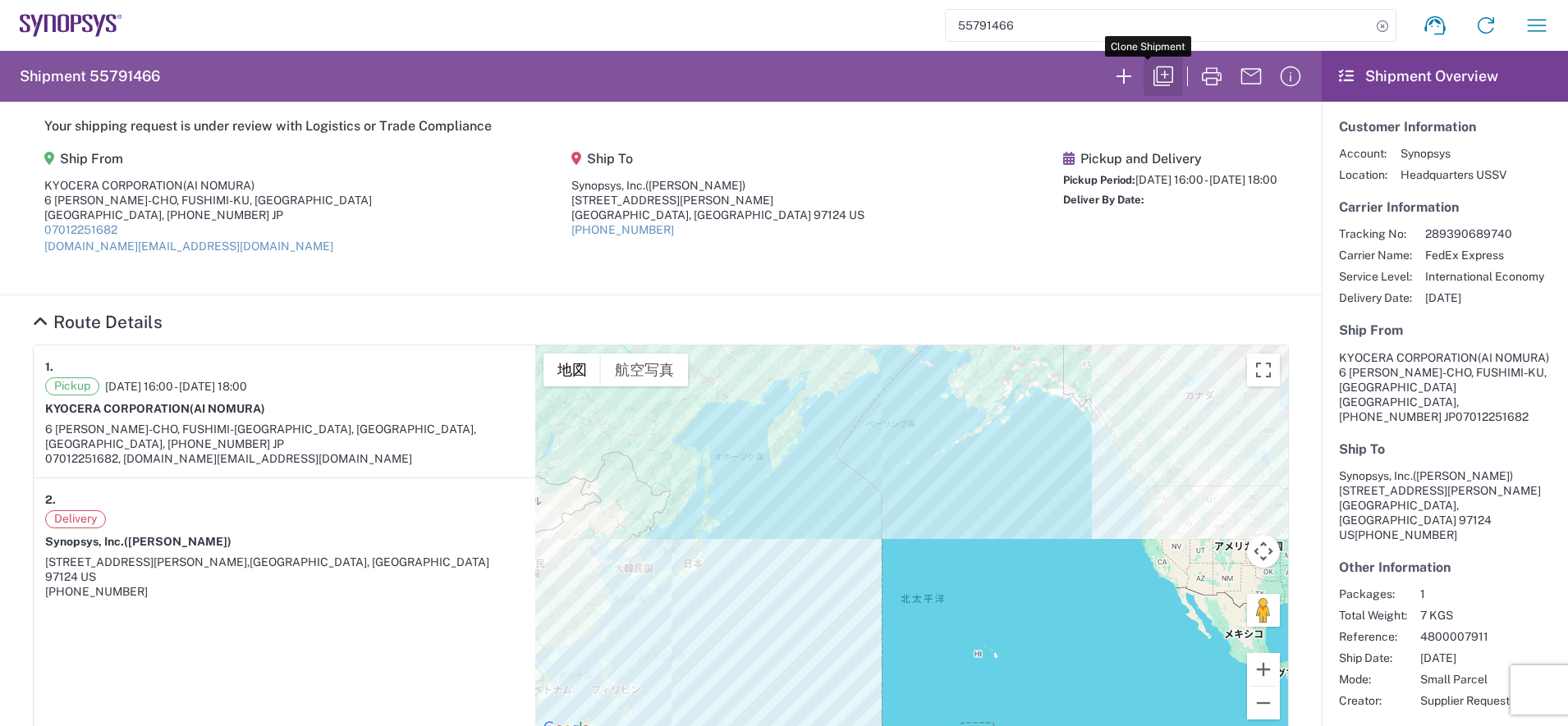
click at [1154, 75] on icon "button" at bounding box center [1163, 76] width 20 height 20
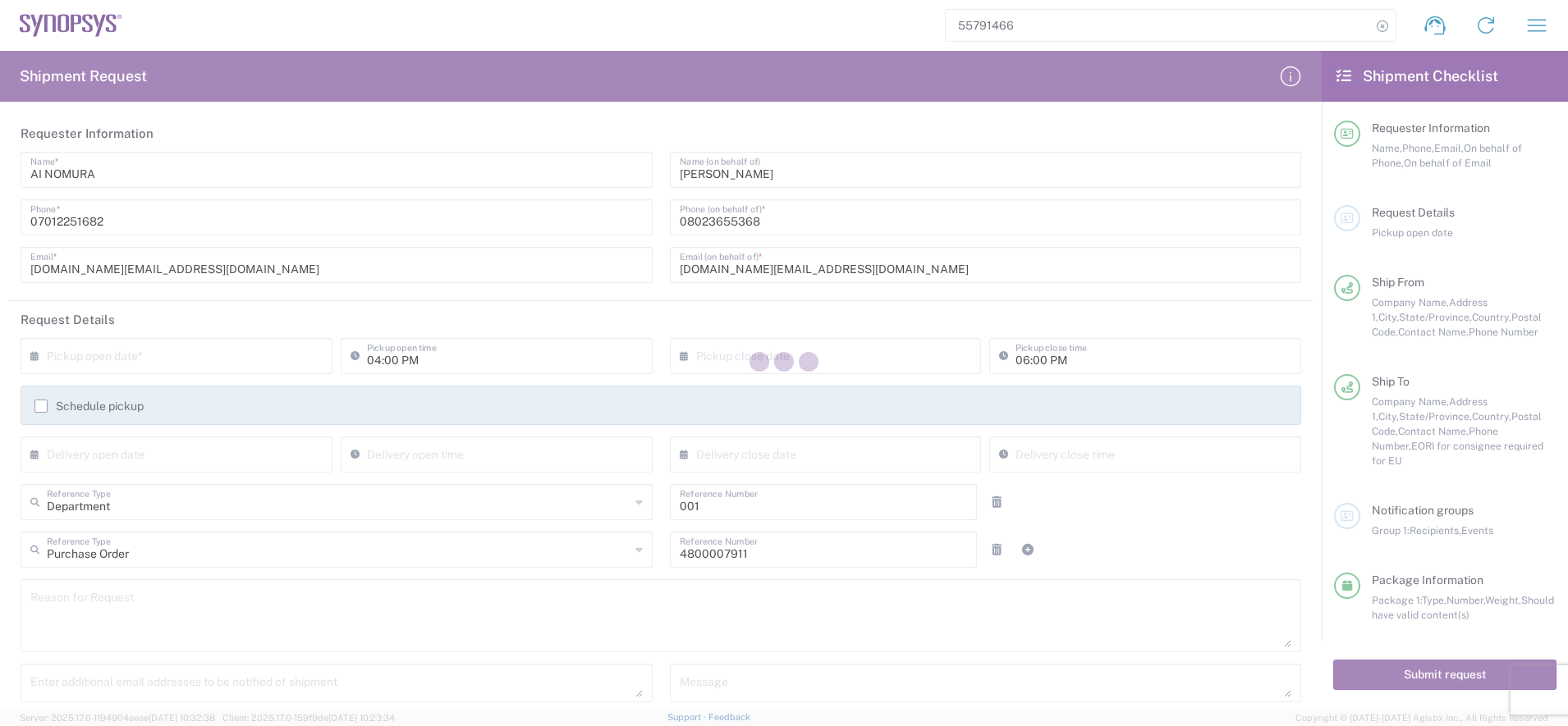
type input "Your Packaging"
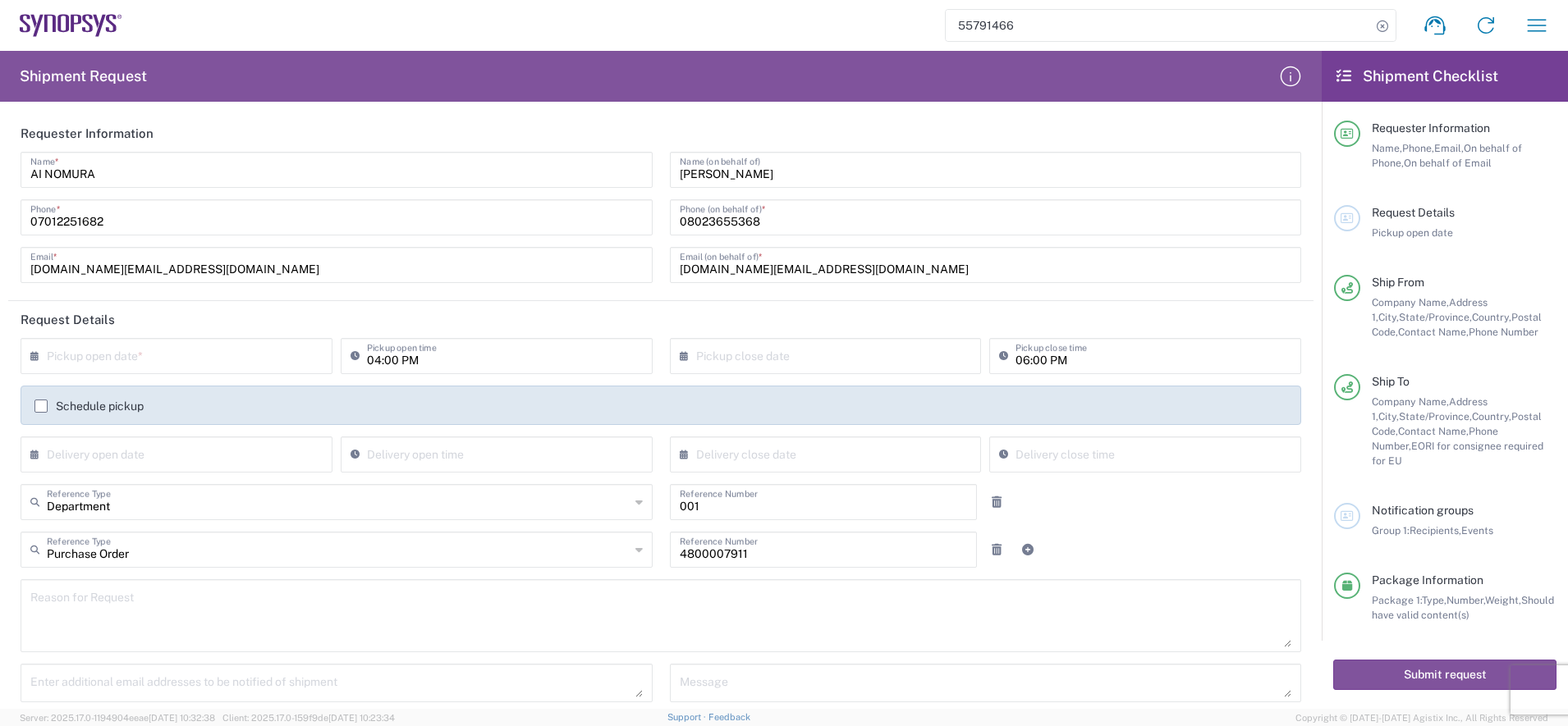
type input "[GEOGRAPHIC_DATA]"
type input "[US_STATE]"
type input "Free Carrier"
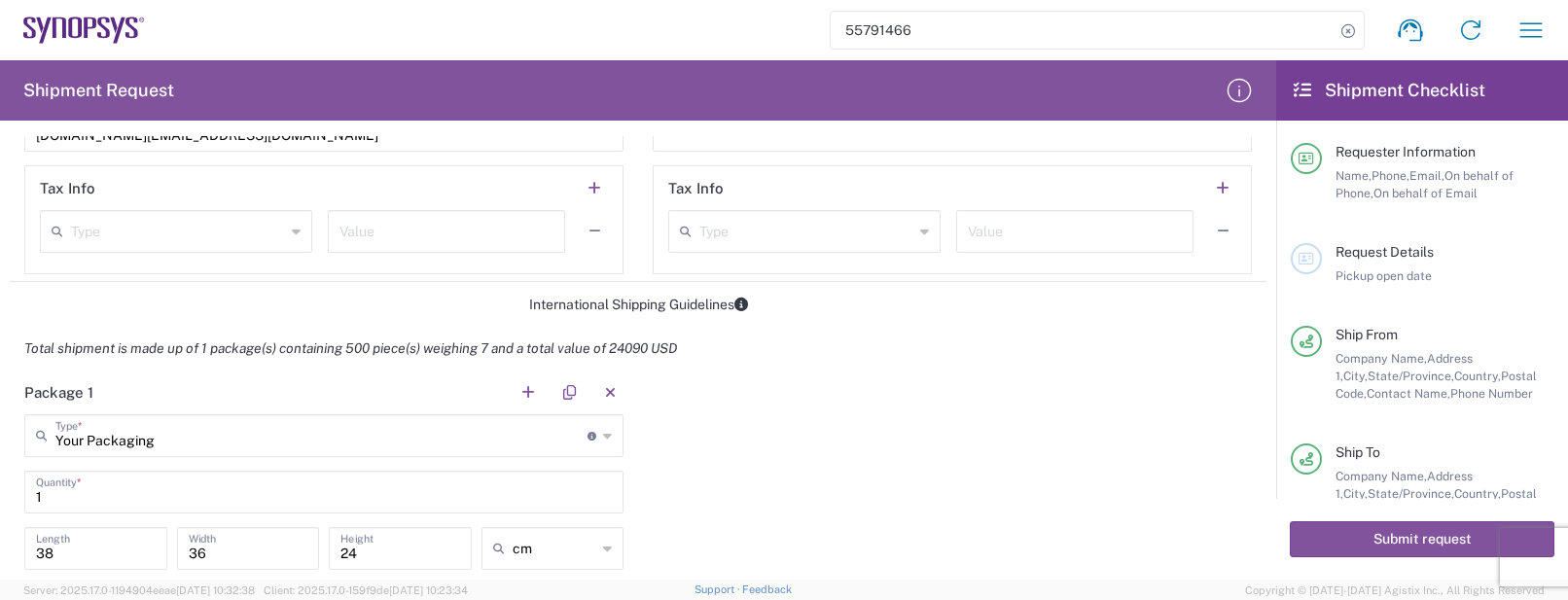
scroll to position [1337, 0]
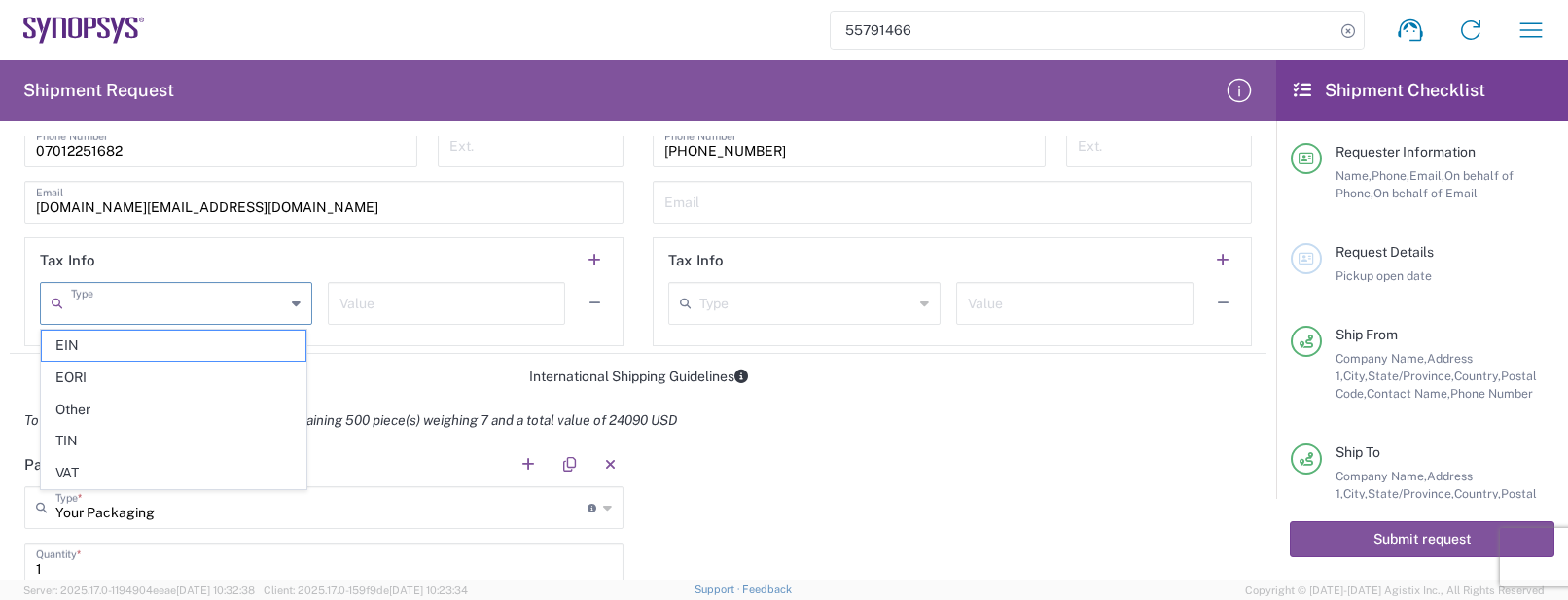
click at [214, 313] on input "text" at bounding box center [178, 301] width 214 height 34
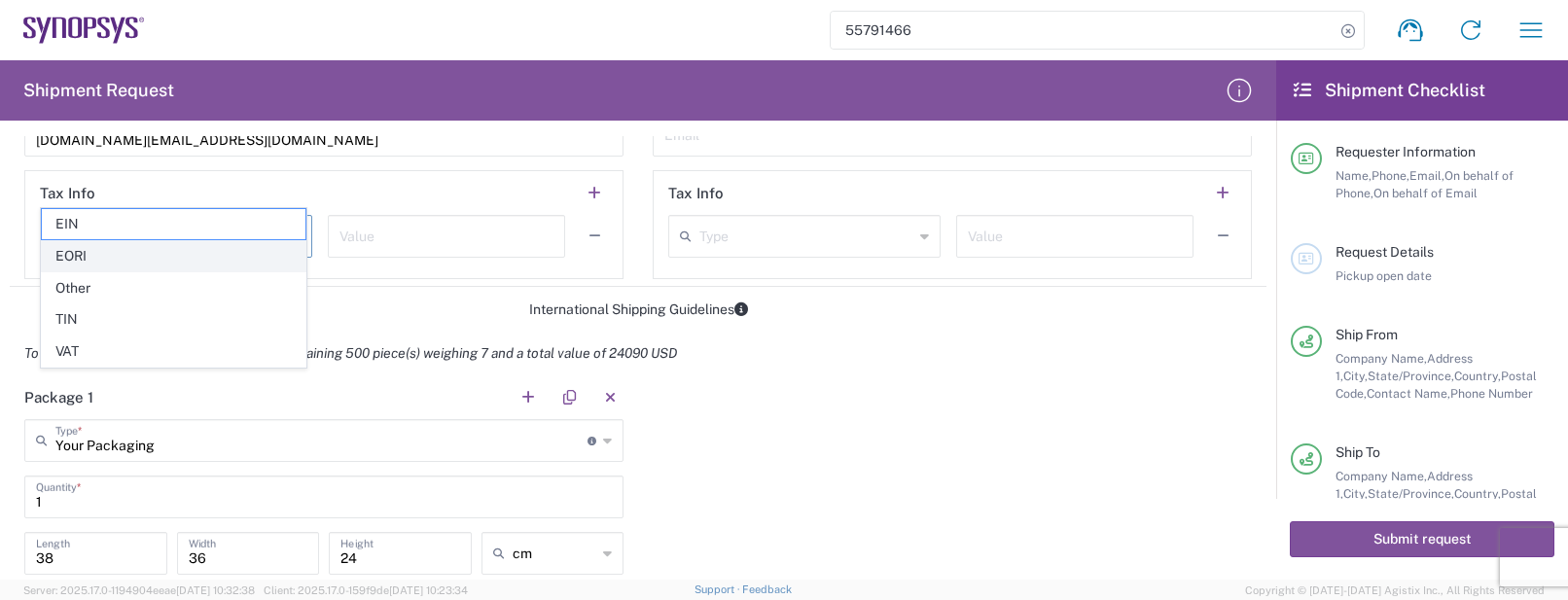
scroll to position [1458, 0]
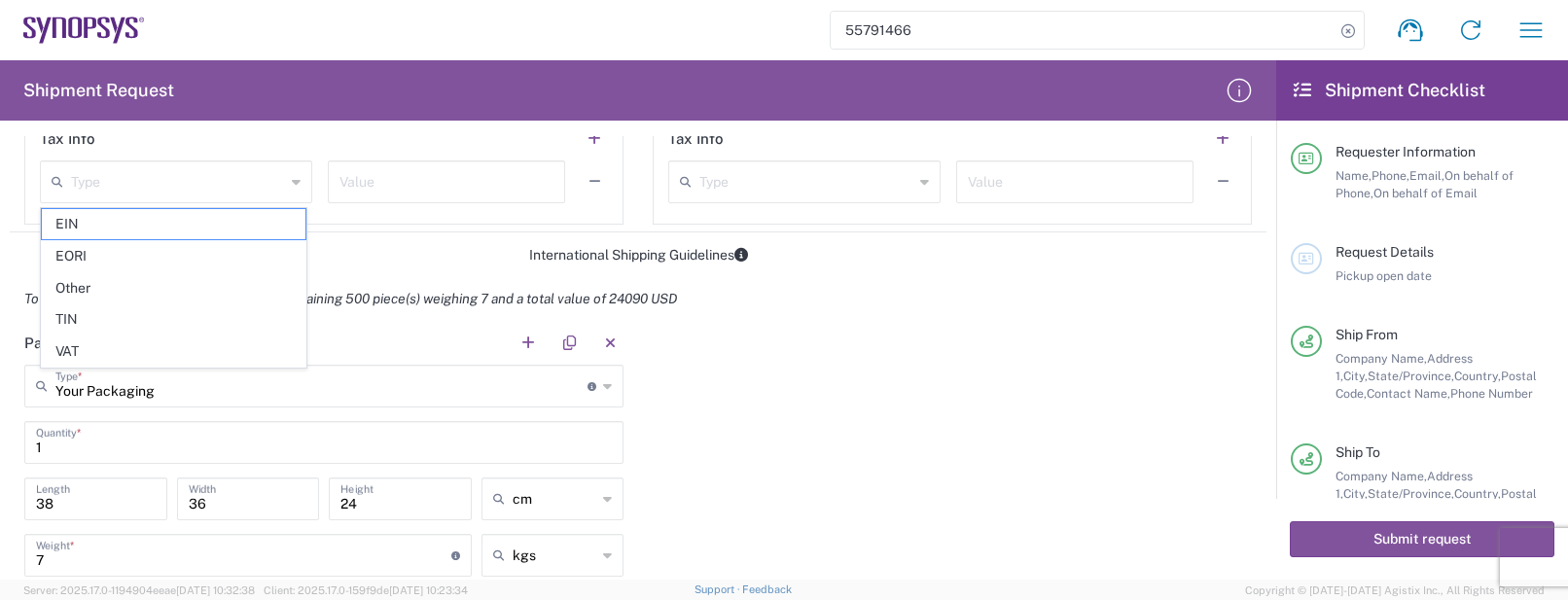
click at [1039, 357] on div "Package 1 Your Packaging Type * Material used to package goods Your Packaging B…" at bounding box center [638, 559] width 1257 height 478
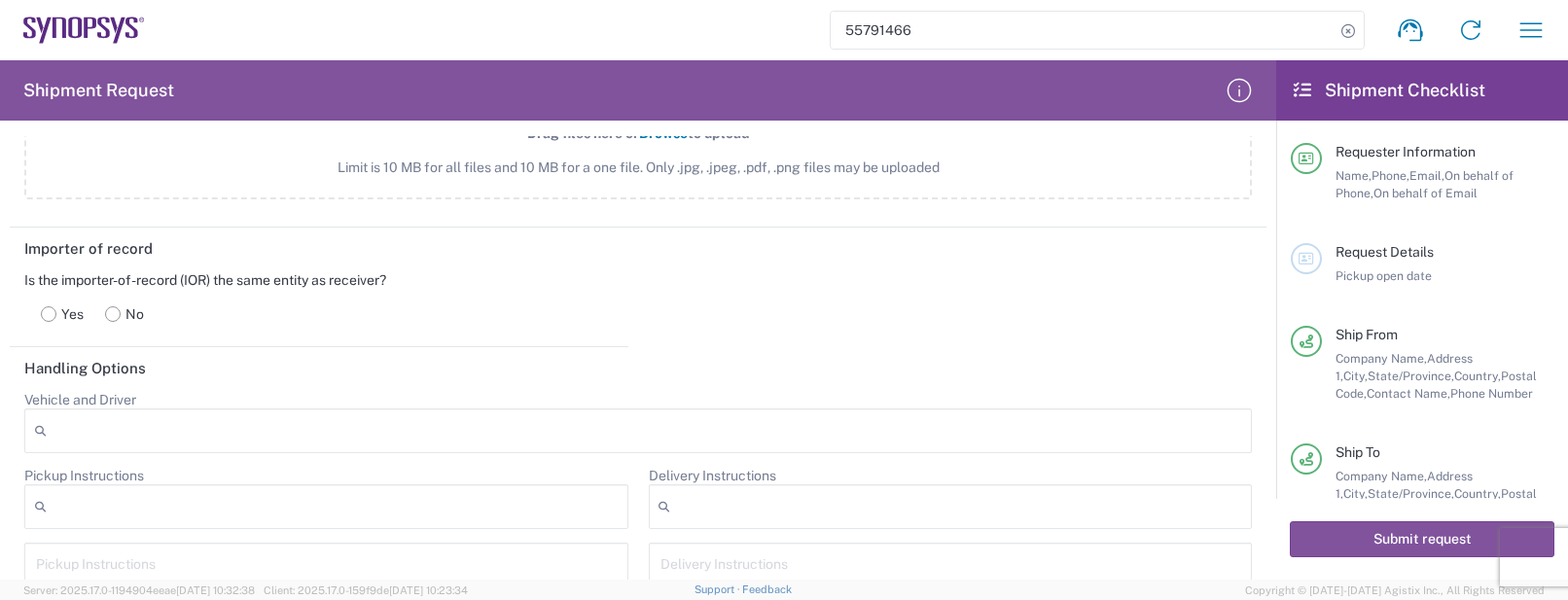
scroll to position [2309, 0]
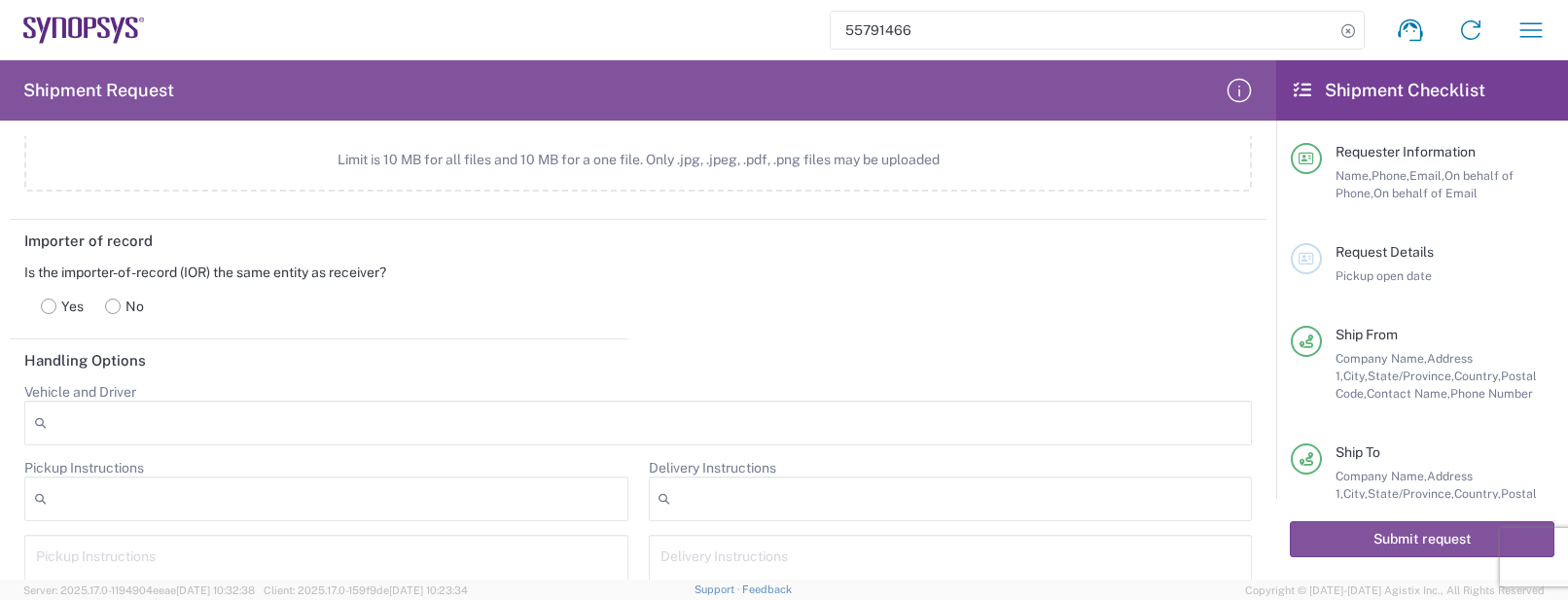
click at [117, 302] on rect at bounding box center [113, 305] width 15 height 15
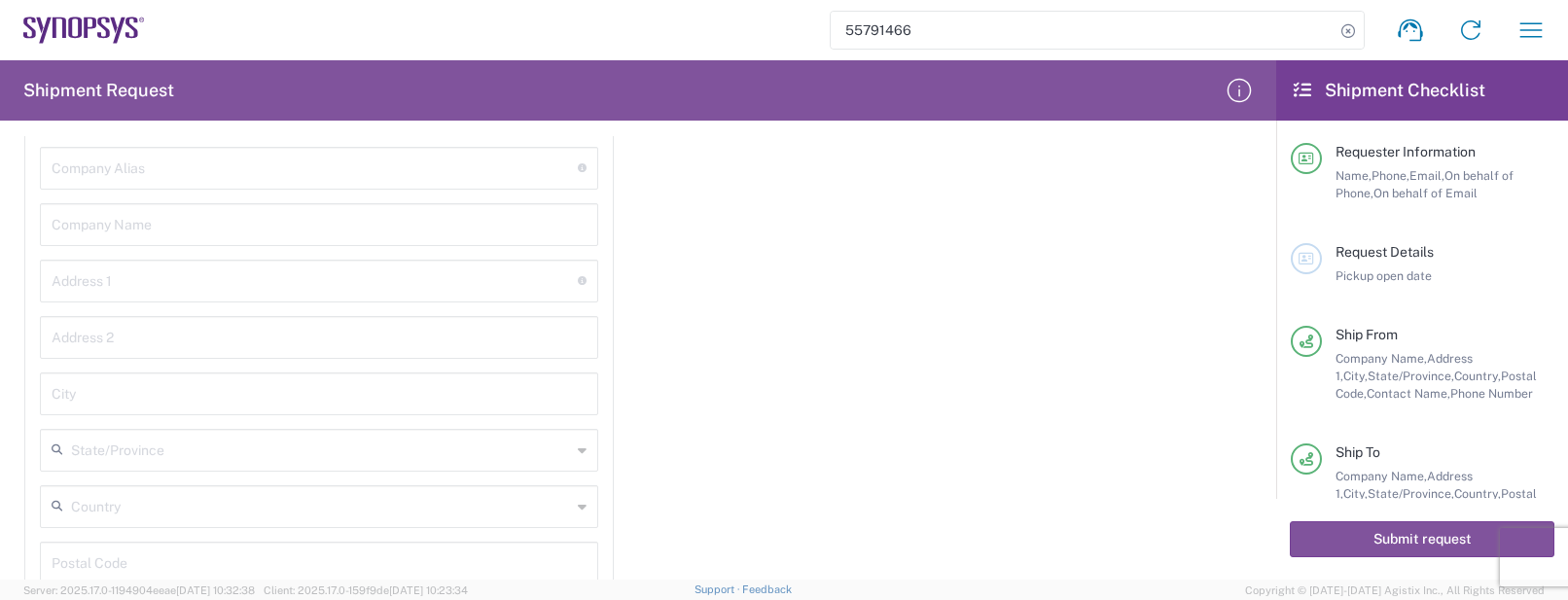
scroll to position [2552, 0]
click at [1142, 466] on div "Importer of record Is the importer-of-record (IOR) the same entity as receiver?…" at bounding box center [638, 427] width 1278 height 901
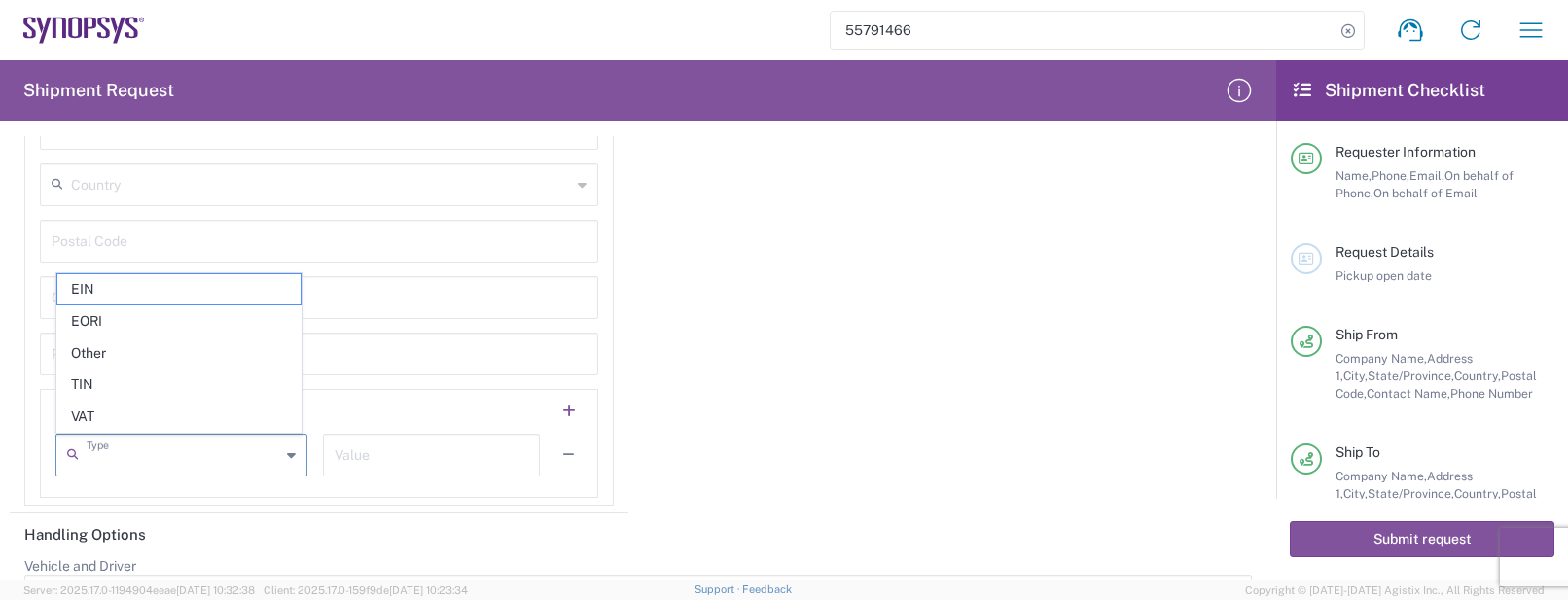
click at [146, 456] on input "text" at bounding box center [183, 453] width 194 height 34
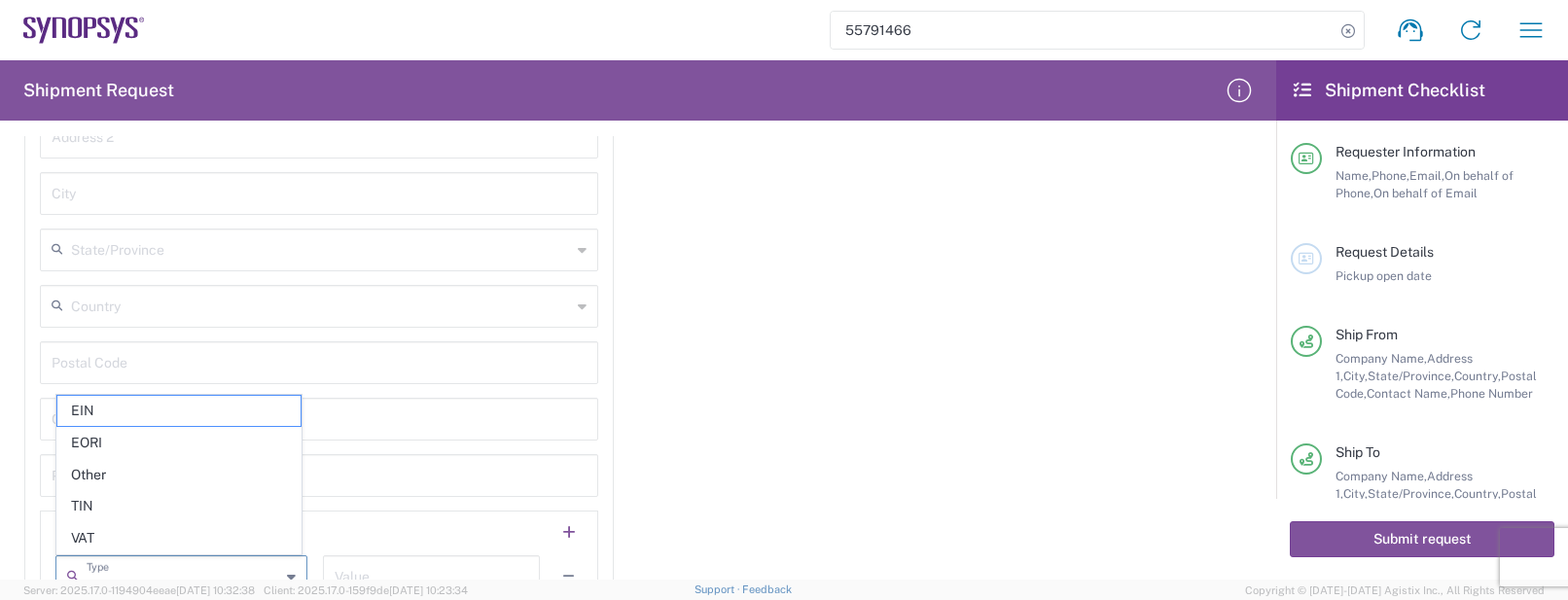
click at [84, 416] on span "EIN" at bounding box center [179, 410] width 244 height 30
type input "EIN"
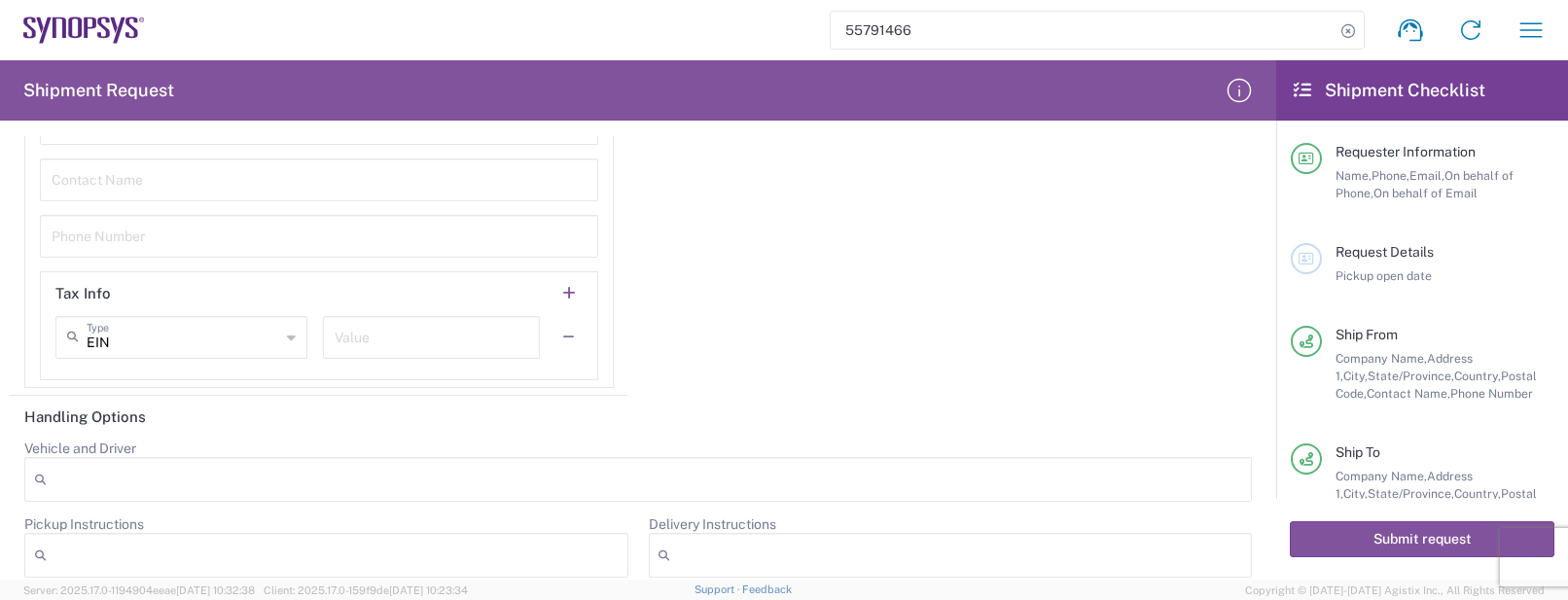
scroll to position [3039, 0]
click at [442, 338] on input "text" at bounding box center [431, 331] width 194 height 34
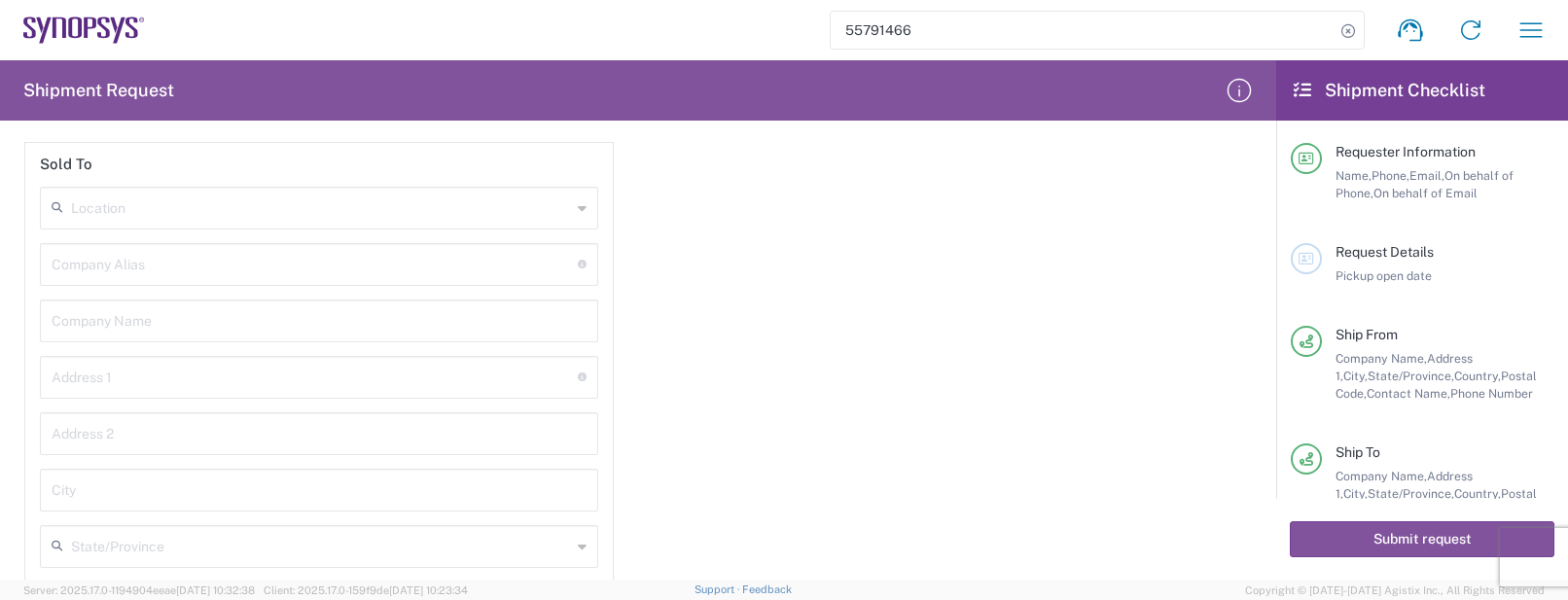
scroll to position [2431, 0]
click at [1166, 409] on div "Importer of record Is the importer-of-record (IOR) the same entity as receiver?…" at bounding box center [638, 548] width 1278 height 901
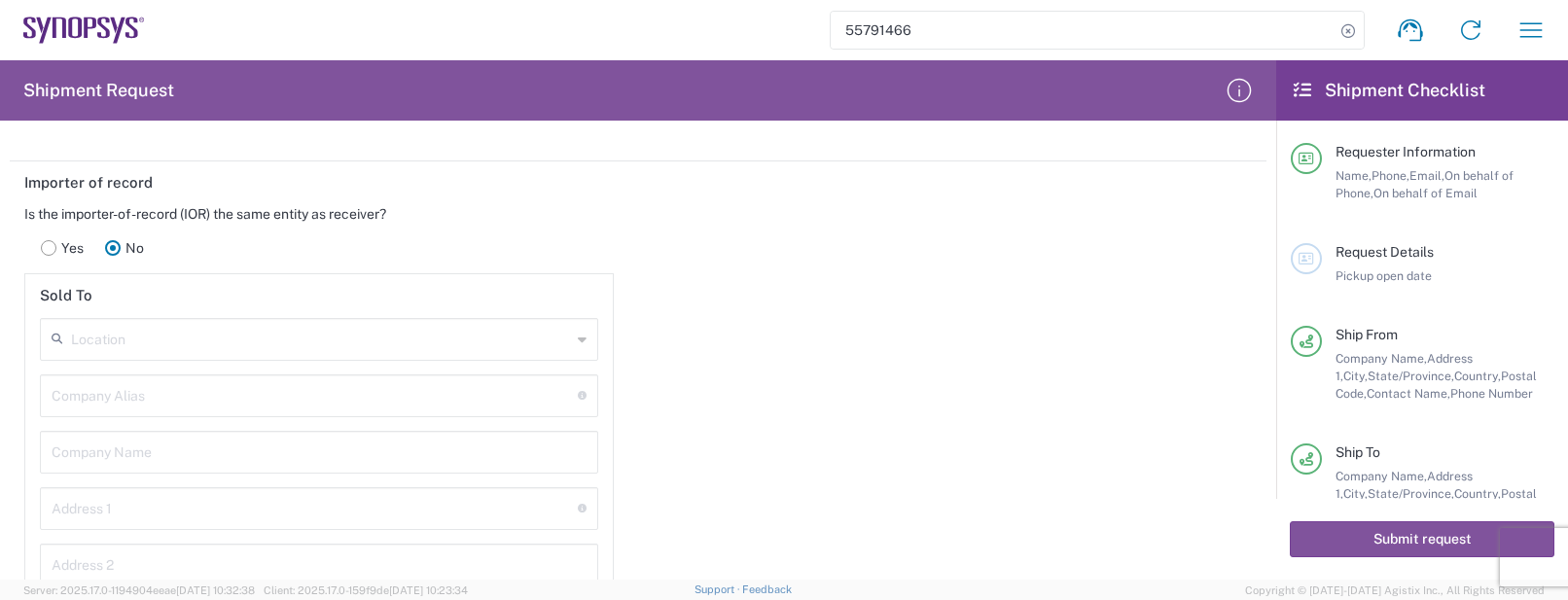
scroll to position [2309, 0]
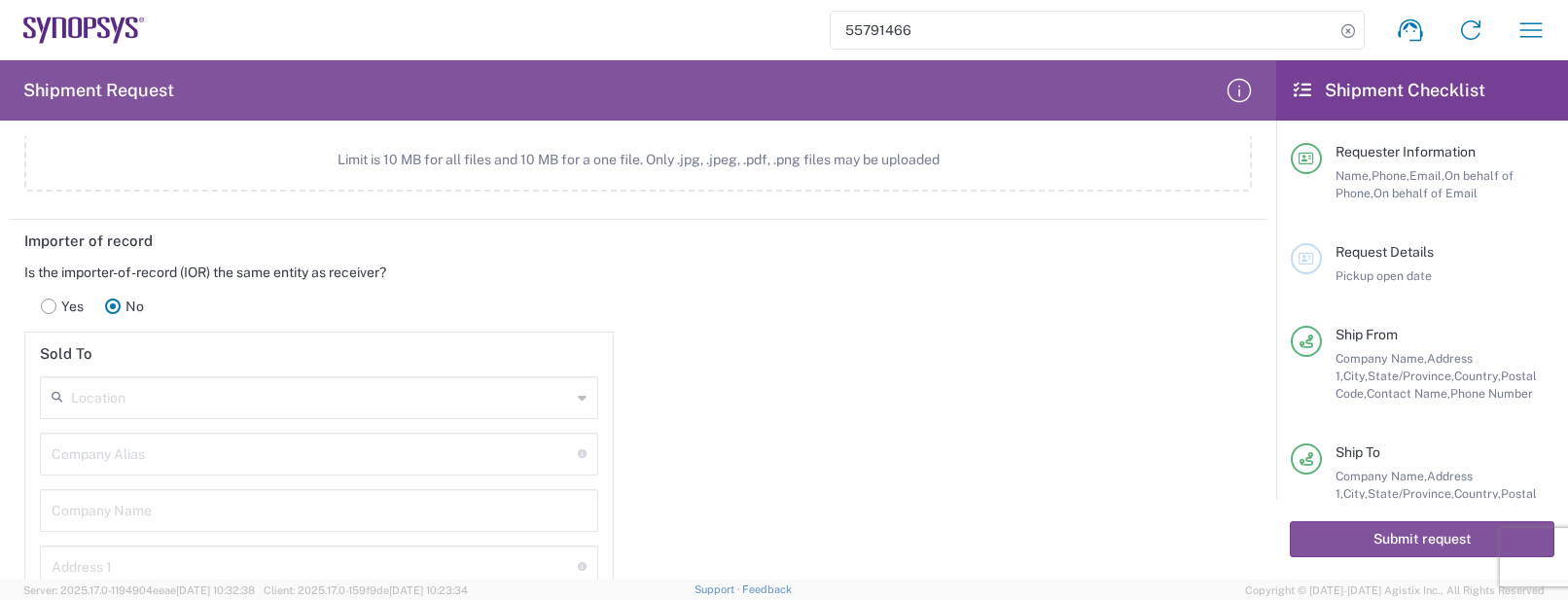
click at [172, 398] on input "text" at bounding box center [321, 395] width 500 height 34
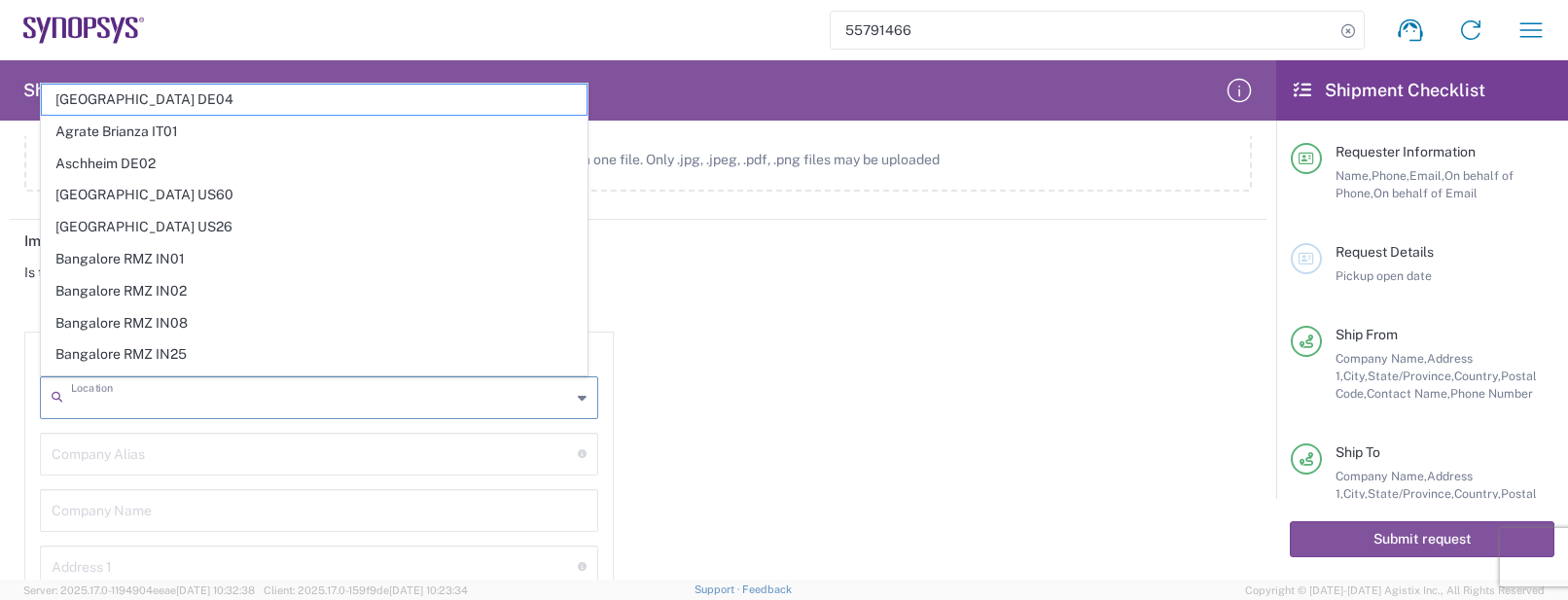
click at [117, 458] on input "text" at bounding box center [315, 452] width 526 height 34
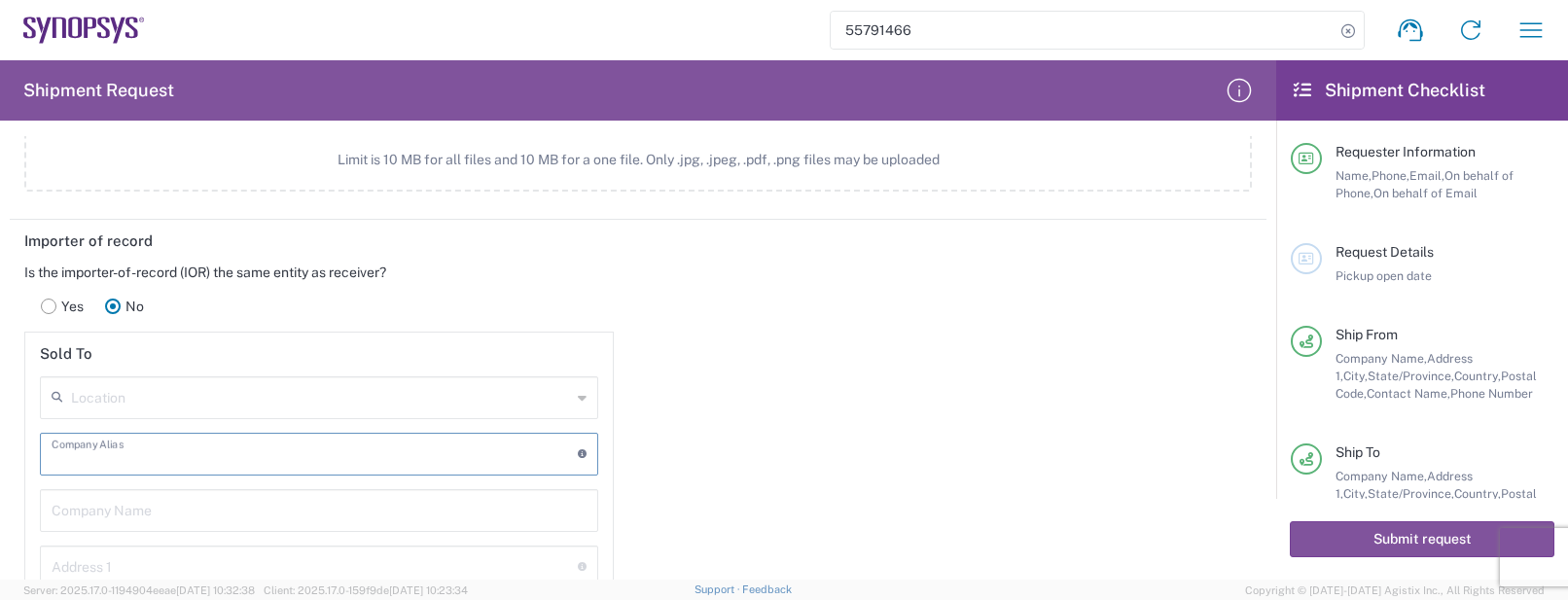
type input "s"
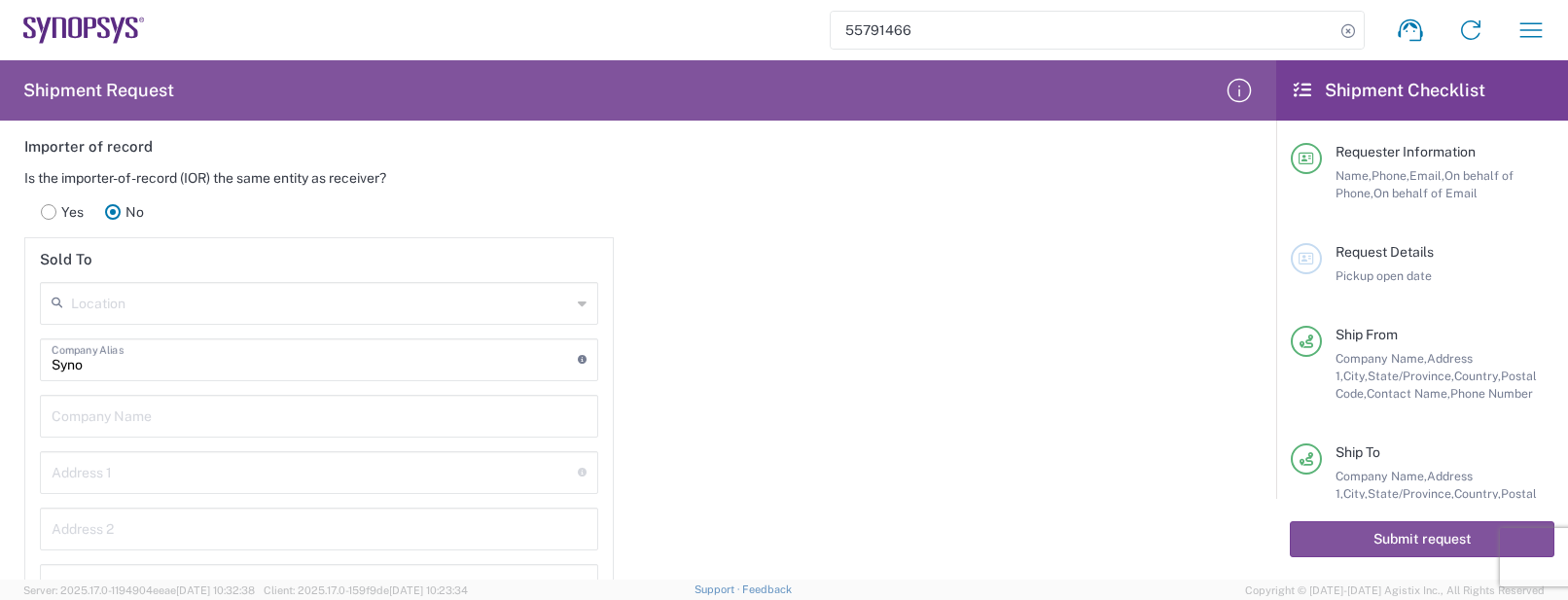
scroll to position [2552, 0]
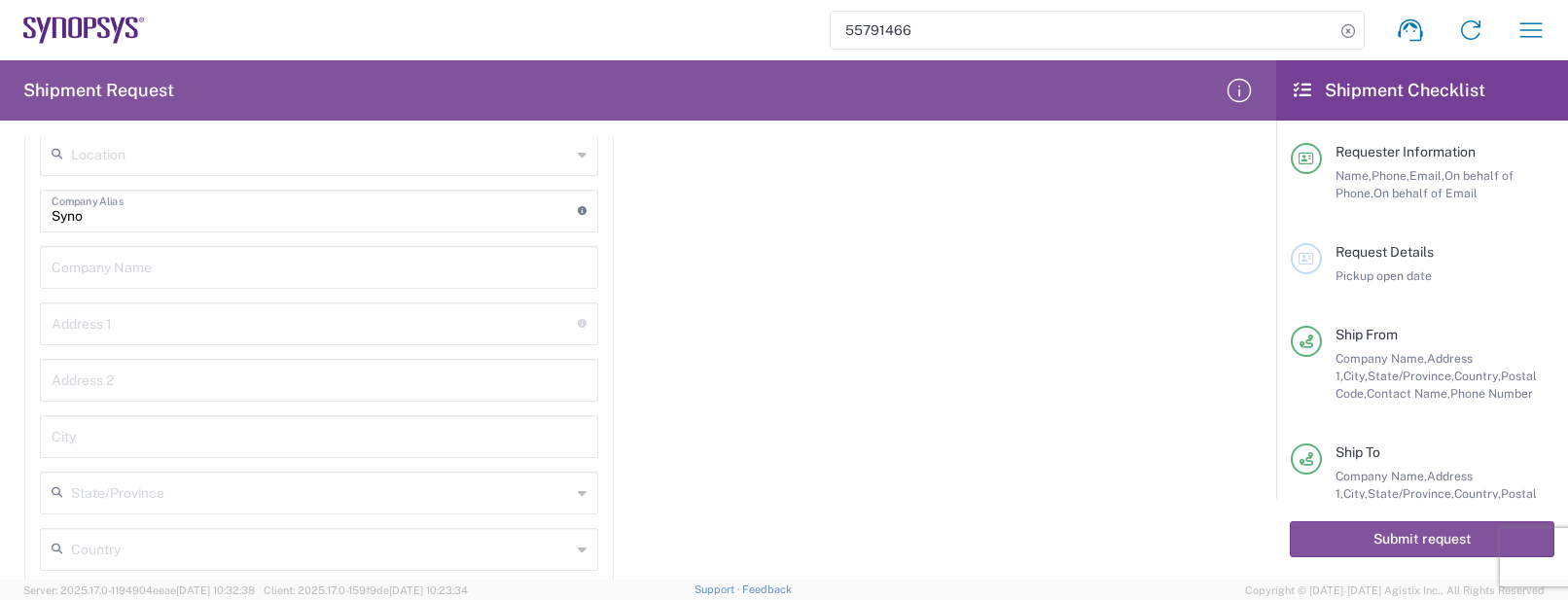
click at [164, 222] on input "Syno" at bounding box center [315, 209] width 526 height 34
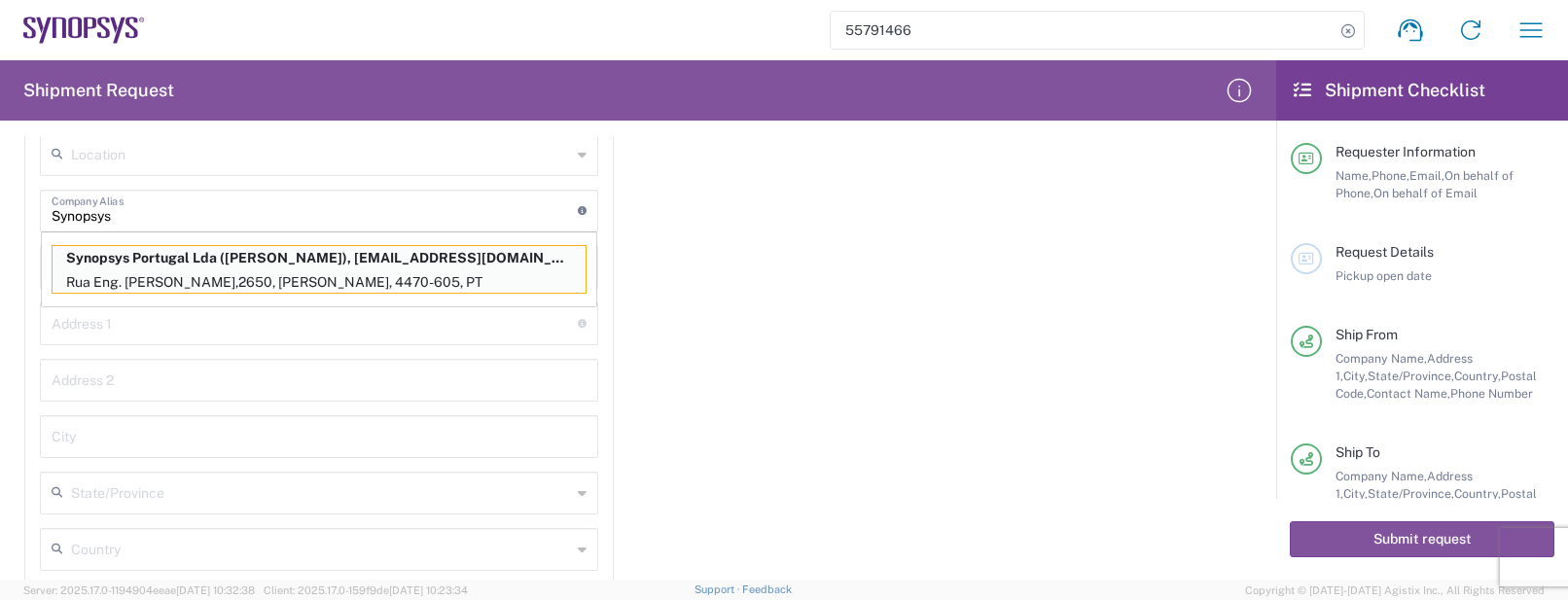
click at [1171, 456] on div "Importer of record Is the importer-of-record (IOR) the same entity as receiver?…" at bounding box center [638, 427] width 1278 height 901
click at [204, 213] on input "Synopsys" at bounding box center [315, 209] width 526 height 34
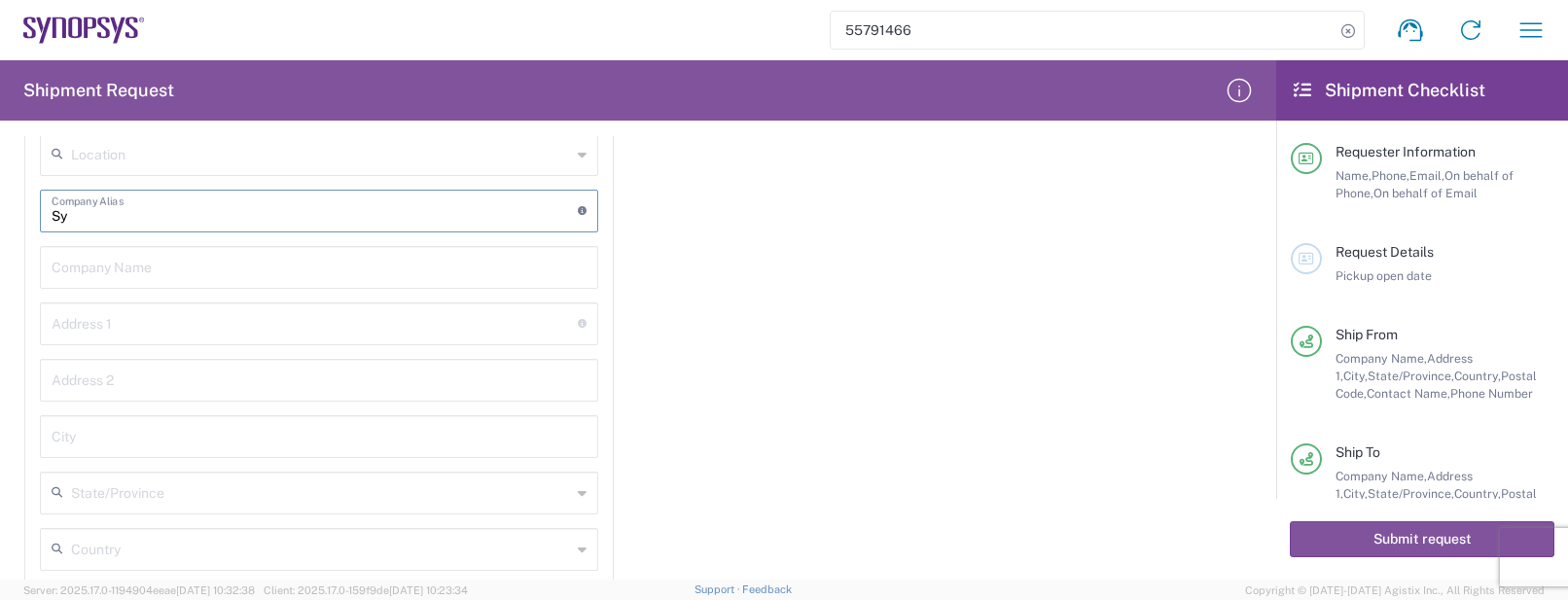
type input "S"
click at [191, 250] on input "text" at bounding box center [319, 266] width 535 height 34
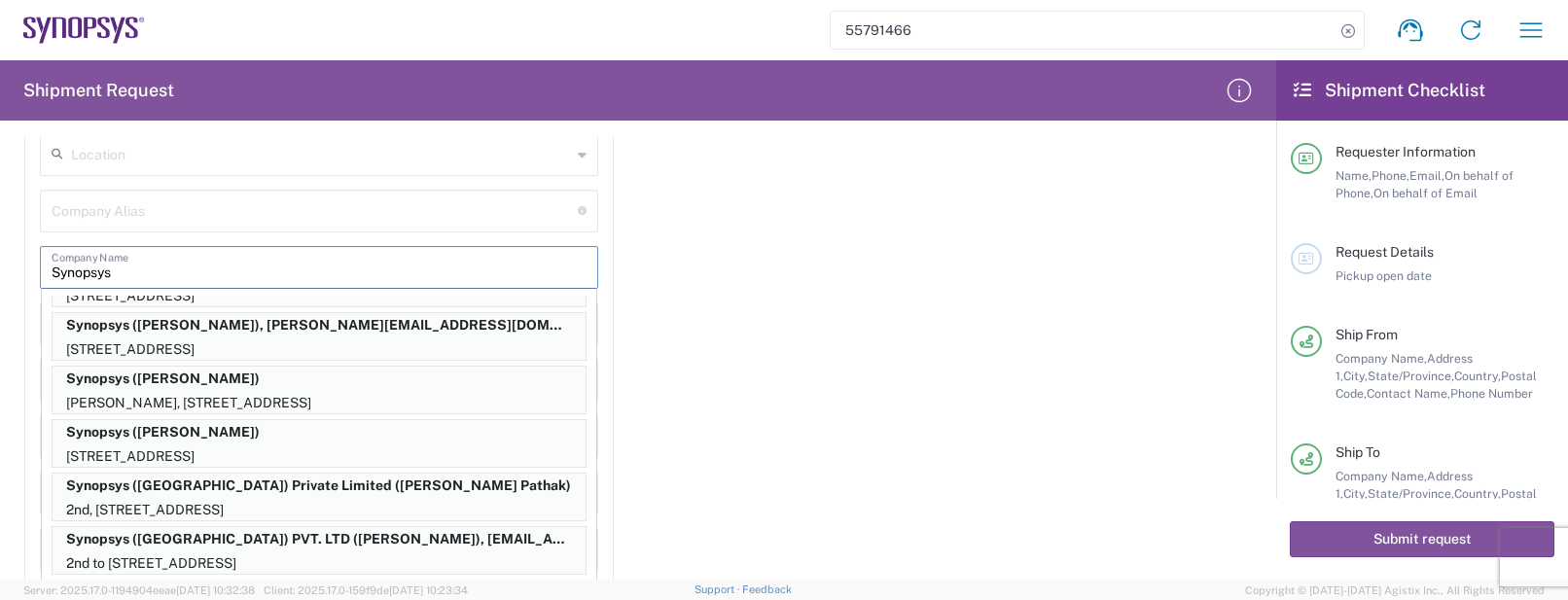
scroll to position [364, 0]
type input "Synopsys"
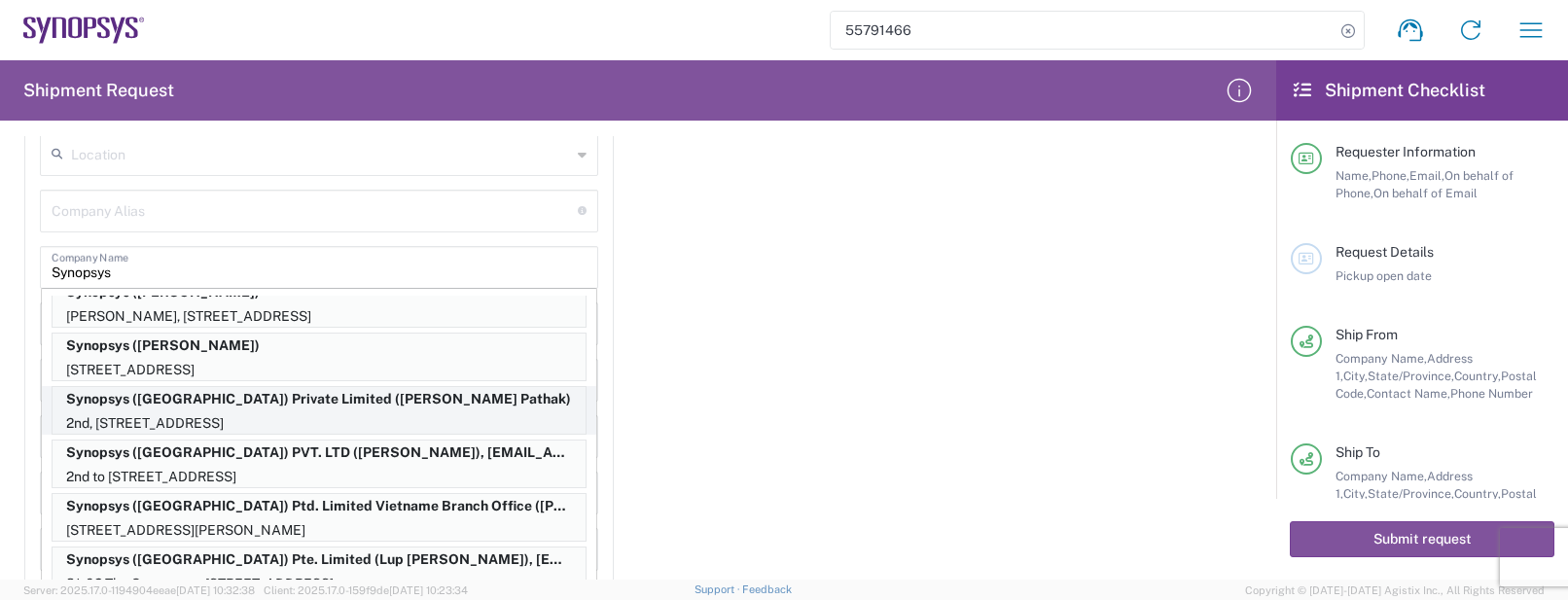
scroll to position [486, 0]
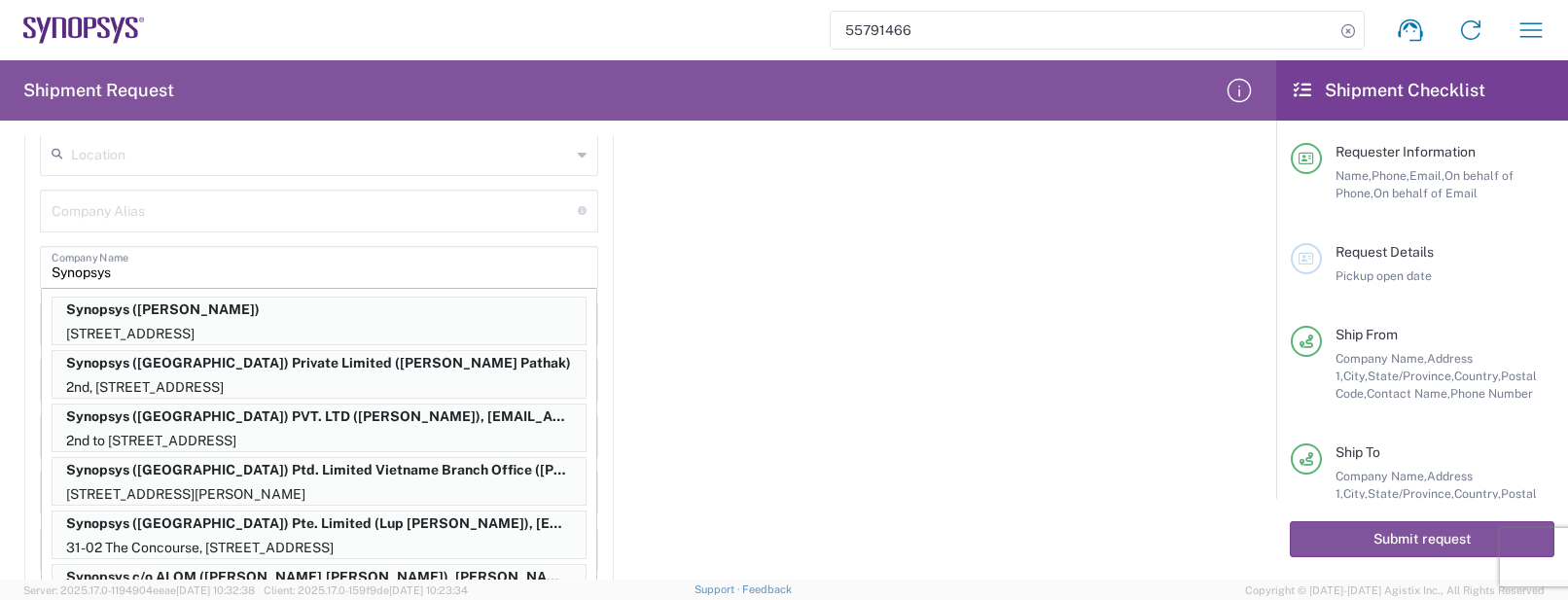
drag, startPoint x: 360, startPoint y: 466, endPoint x: 685, endPoint y: 537, distance: 332.7
click at [685, 537] on div "Importer of record Is the importer-of-record (IOR) the same entity as receiver?…" at bounding box center [638, 427] width 1278 height 901
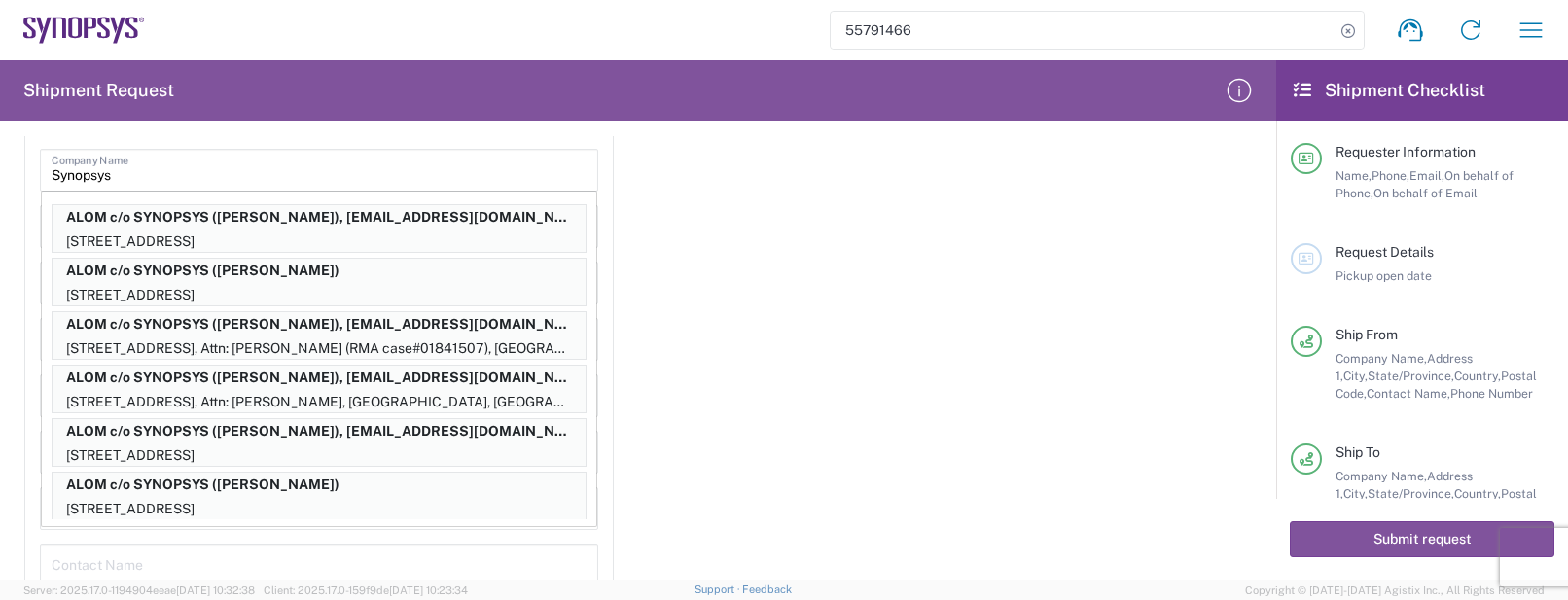
scroll to position [2552, 0]
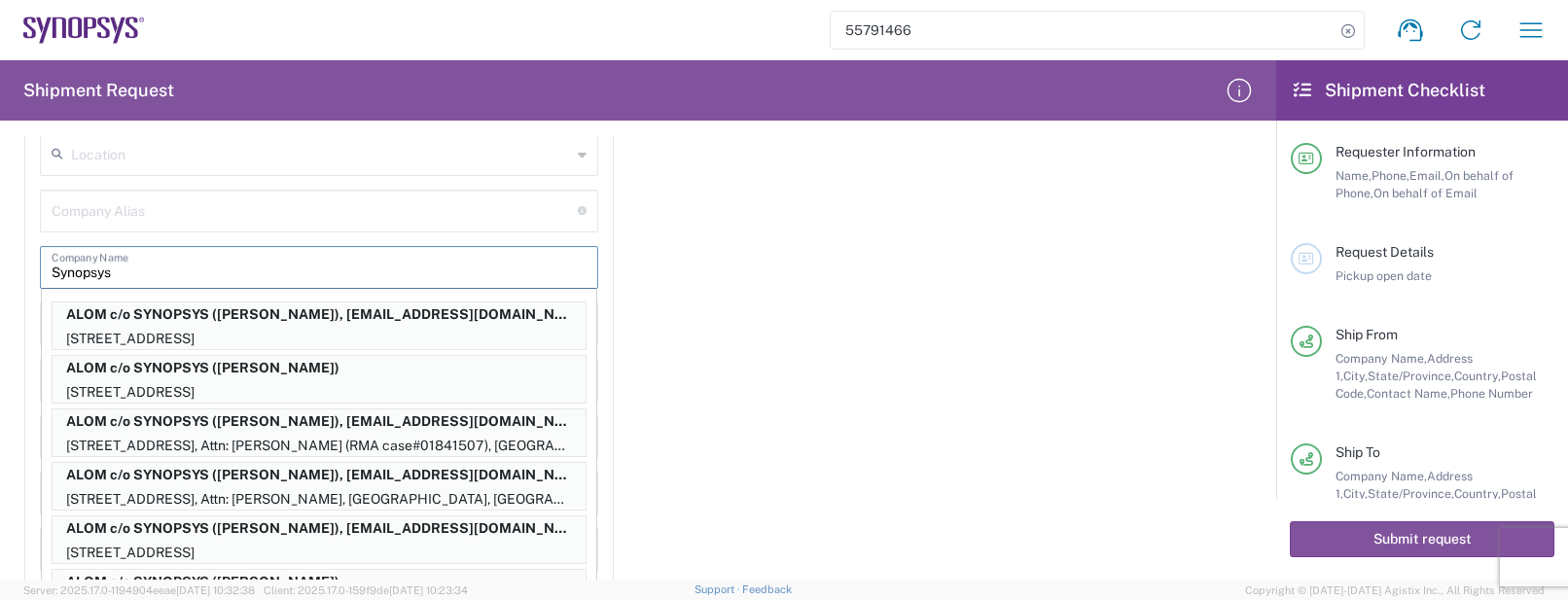
click at [197, 268] on input "Synopsys" at bounding box center [319, 266] width 535 height 34
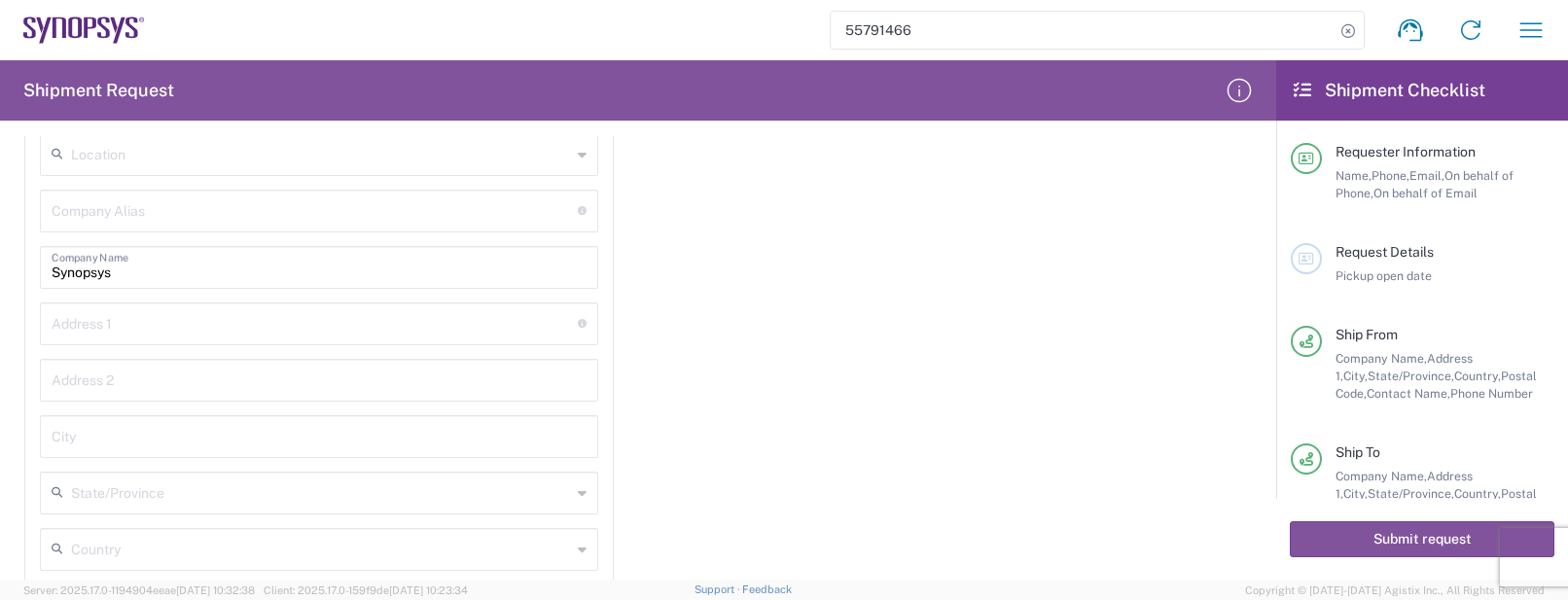
click at [1177, 403] on div "Importer of record Is the importer-of-record (IOR) the same entity as receiver?…" at bounding box center [638, 427] width 1278 height 901
click at [125, 341] on div "Address 1 For cross streets use street names with '&' or 'and' in between. For …" at bounding box center [319, 323] width 558 height 43
click at [127, 328] on input "text" at bounding box center [315, 321] width 526 height 34
paste input "[STREET_ADDRESS]"
click at [1166, 435] on div "Importer of record Is the importer-of-record (IOR) the same entity as receiver?…" at bounding box center [638, 427] width 1278 height 901
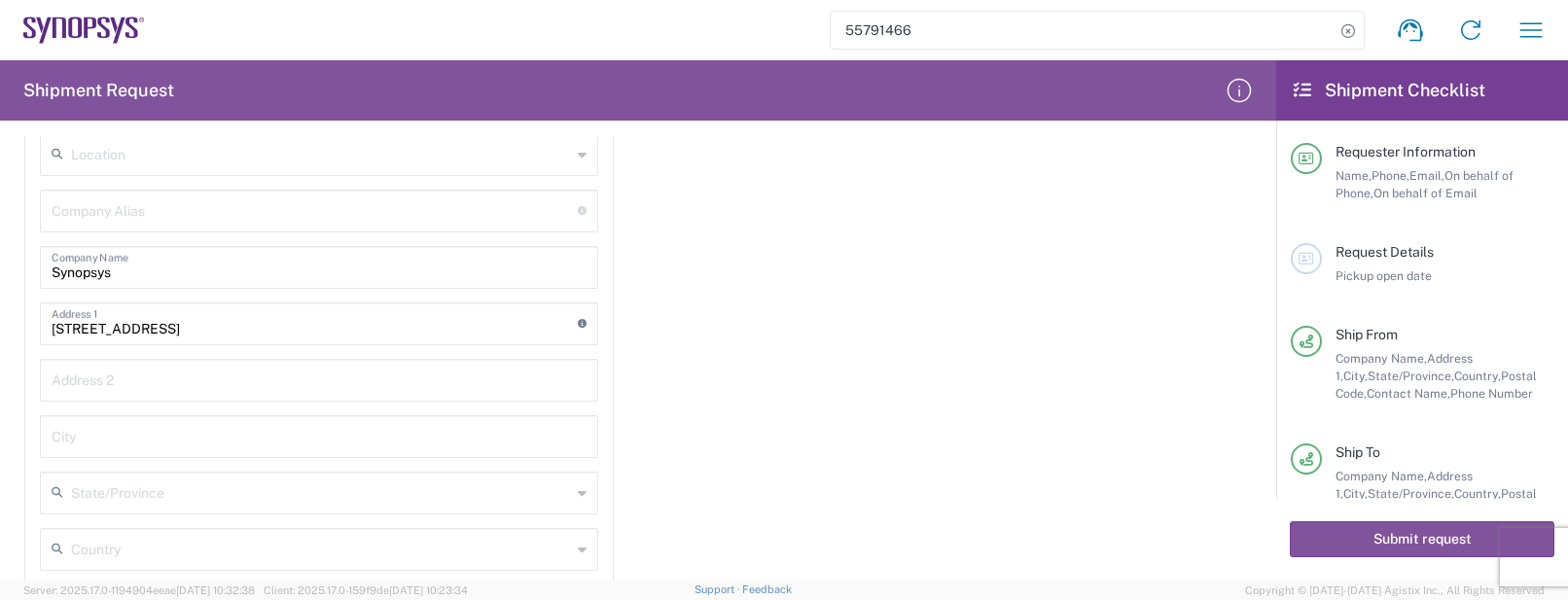
click at [224, 331] on input "[STREET_ADDRESS]" at bounding box center [315, 321] width 526 height 34
paste input "[GEOGRAPHIC_DATA], CA 94085"
type input "[STREET_ADDRESS]"
click at [1140, 449] on div "Importer of record Is the importer-of-record (IOR) the same entity as receiver?…" at bounding box center [638, 427] width 1278 height 901
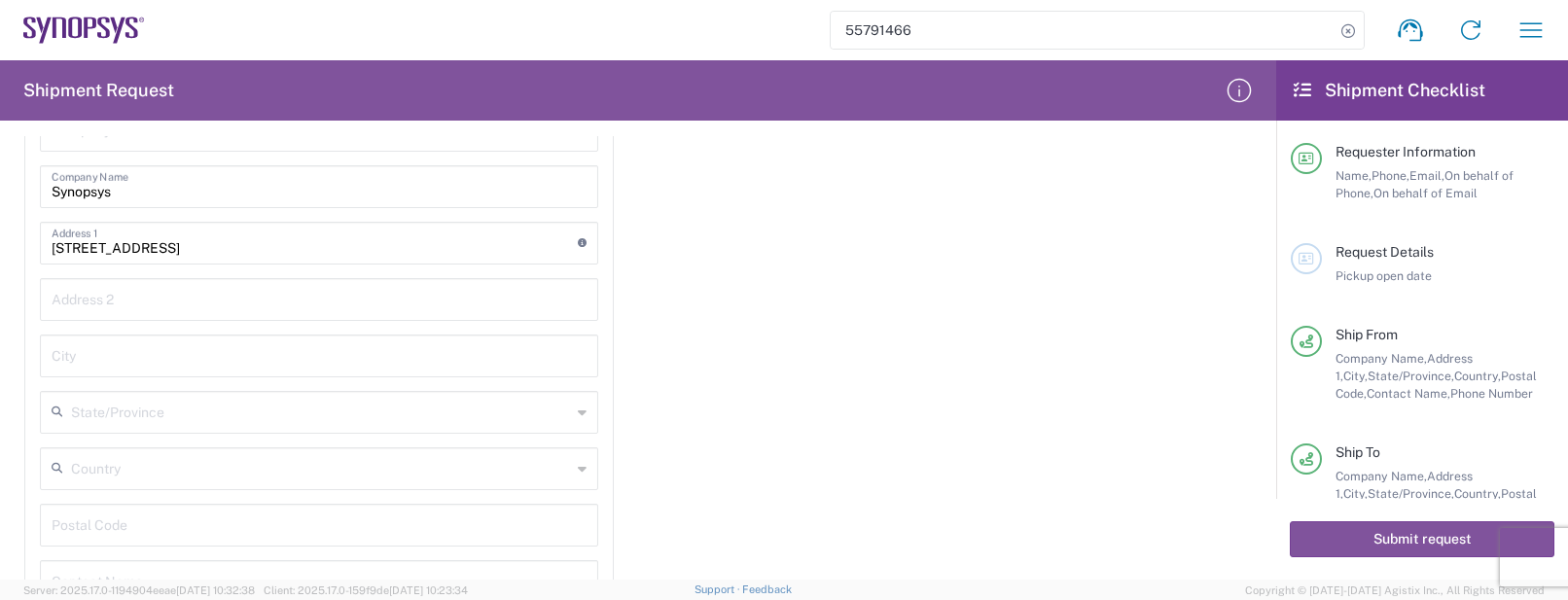
scroll to position [2674, 0]
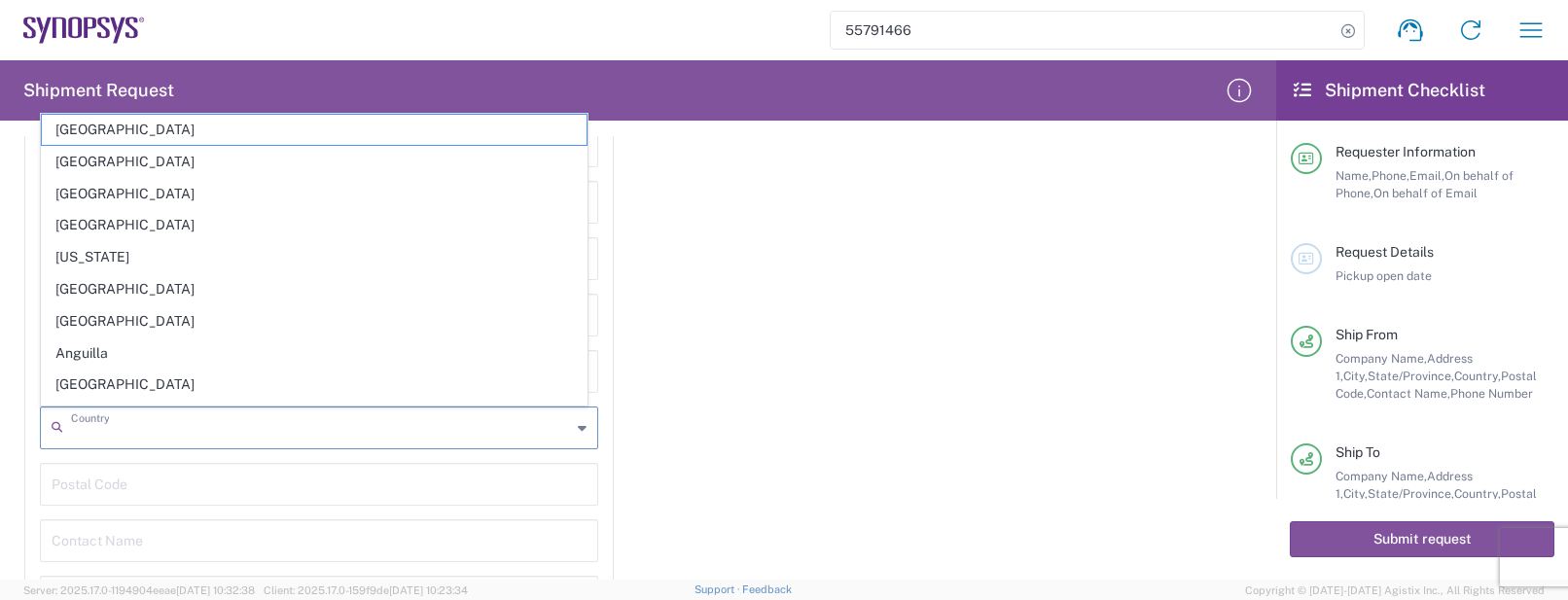
click at [231, 437] on input "text" at bounding box center [321, 426] width 500 height 34
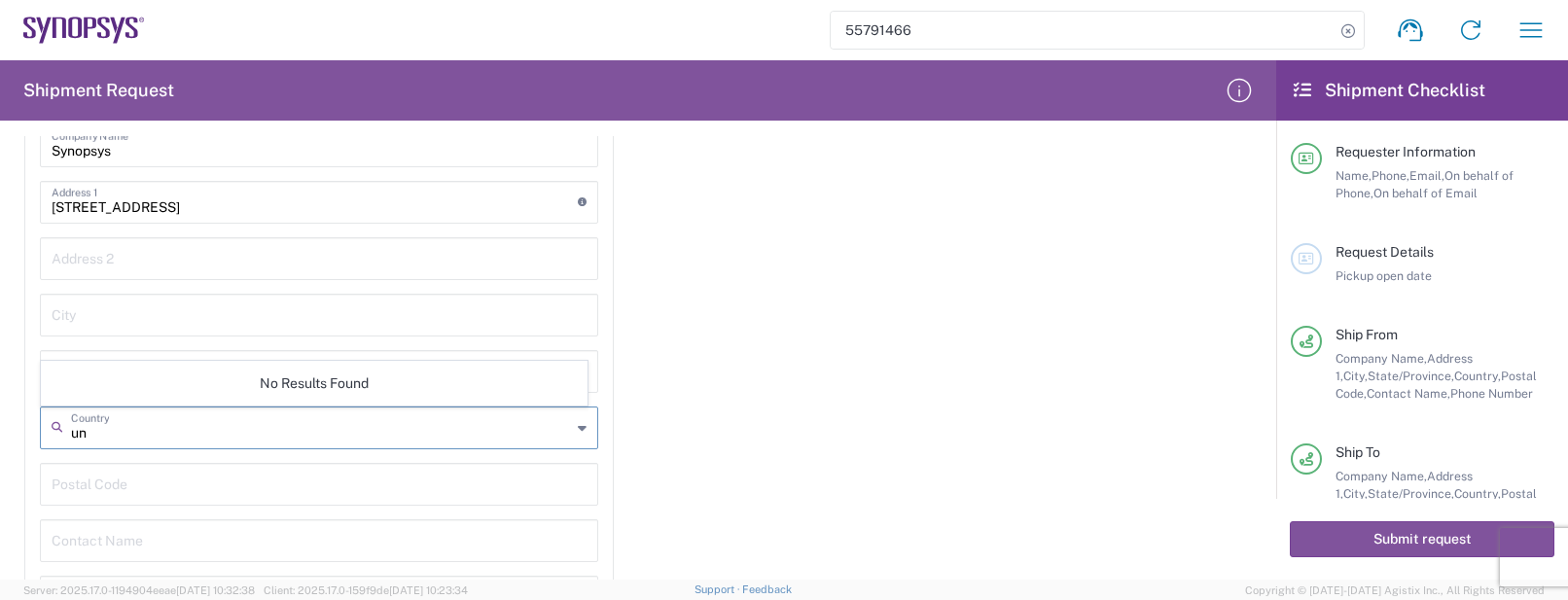
type input "u"
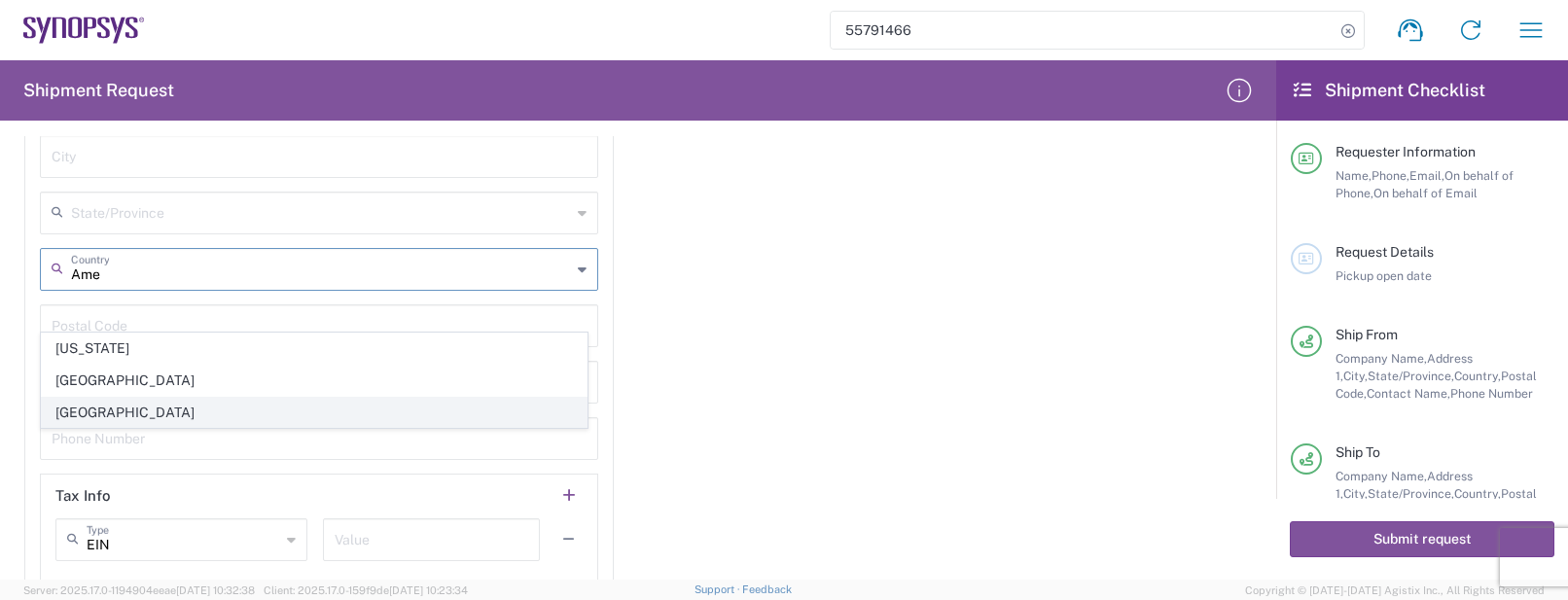
scroll to position [2795, 0]
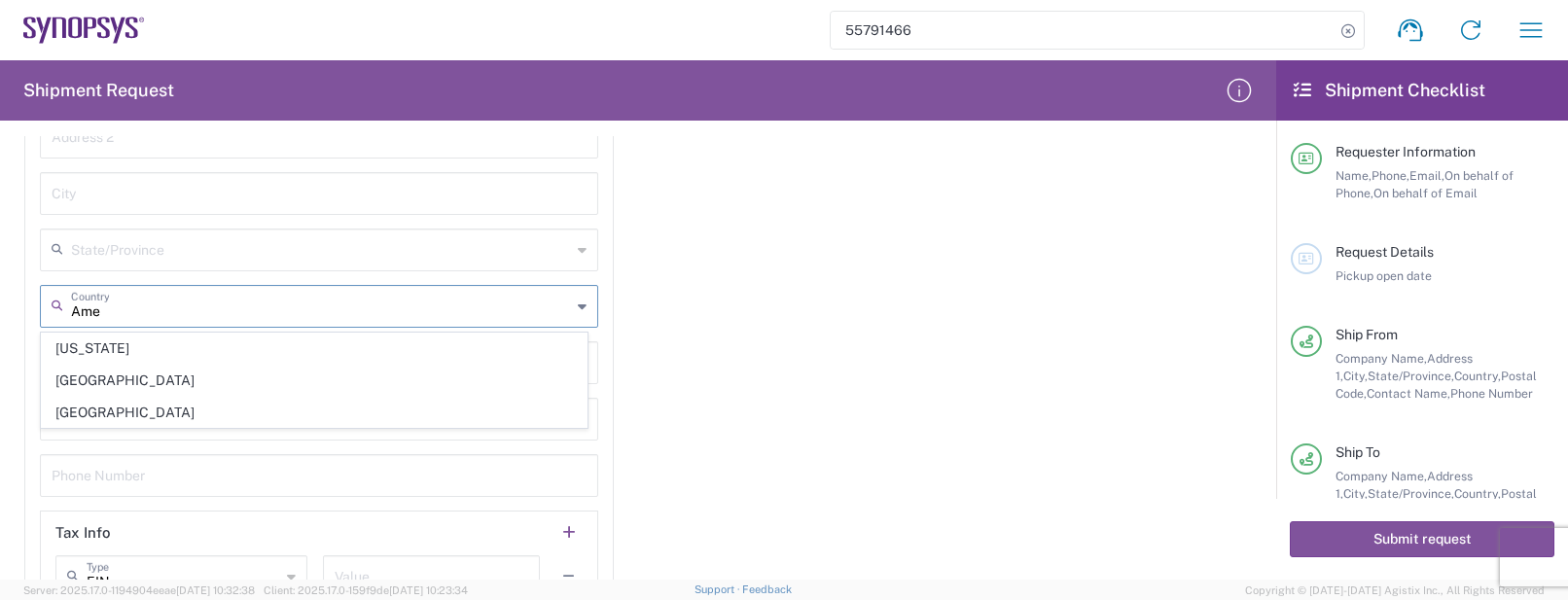
type input "Ame"
click at [764, 381] on div "Importer of record Is the importer-of-record (IOR) the same entity as receiver?…" at bounding box center [638, 183] width 1278 height 901
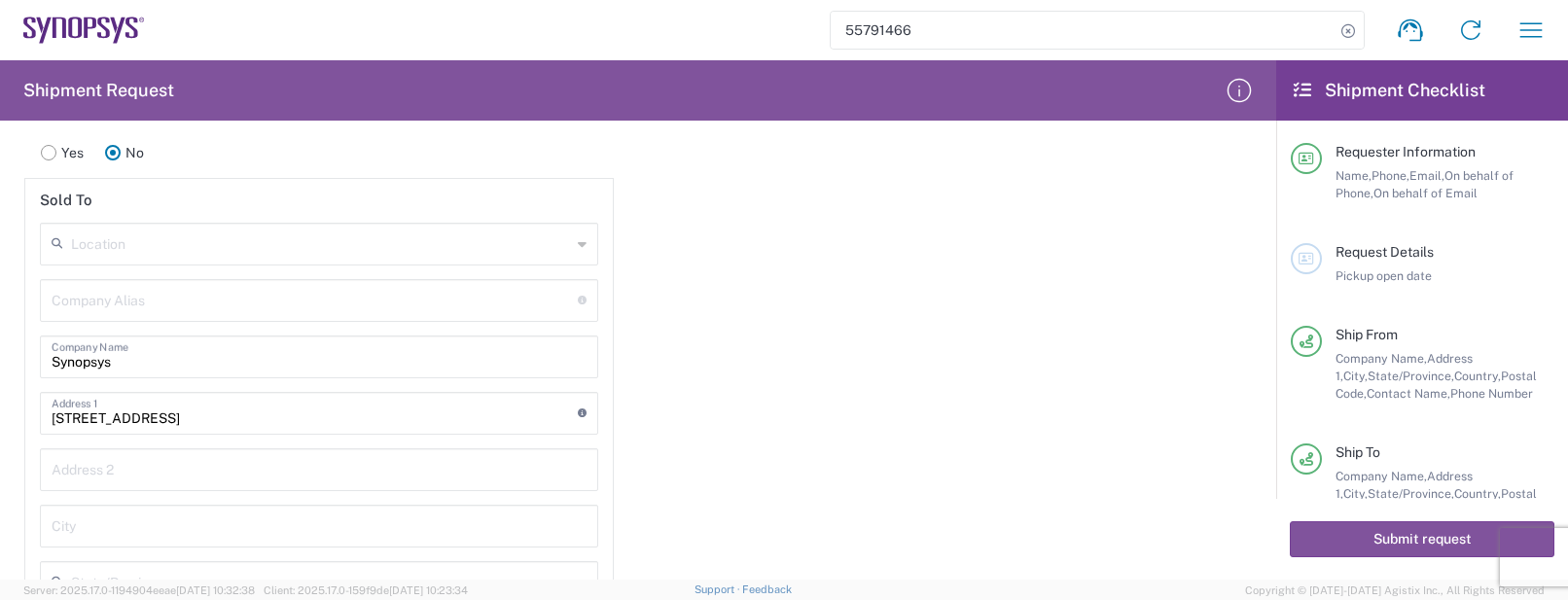
scroll to position [2674, 0]
click at [141, 374] on input "text" at bounding box center [321, 369] width 500 height 34
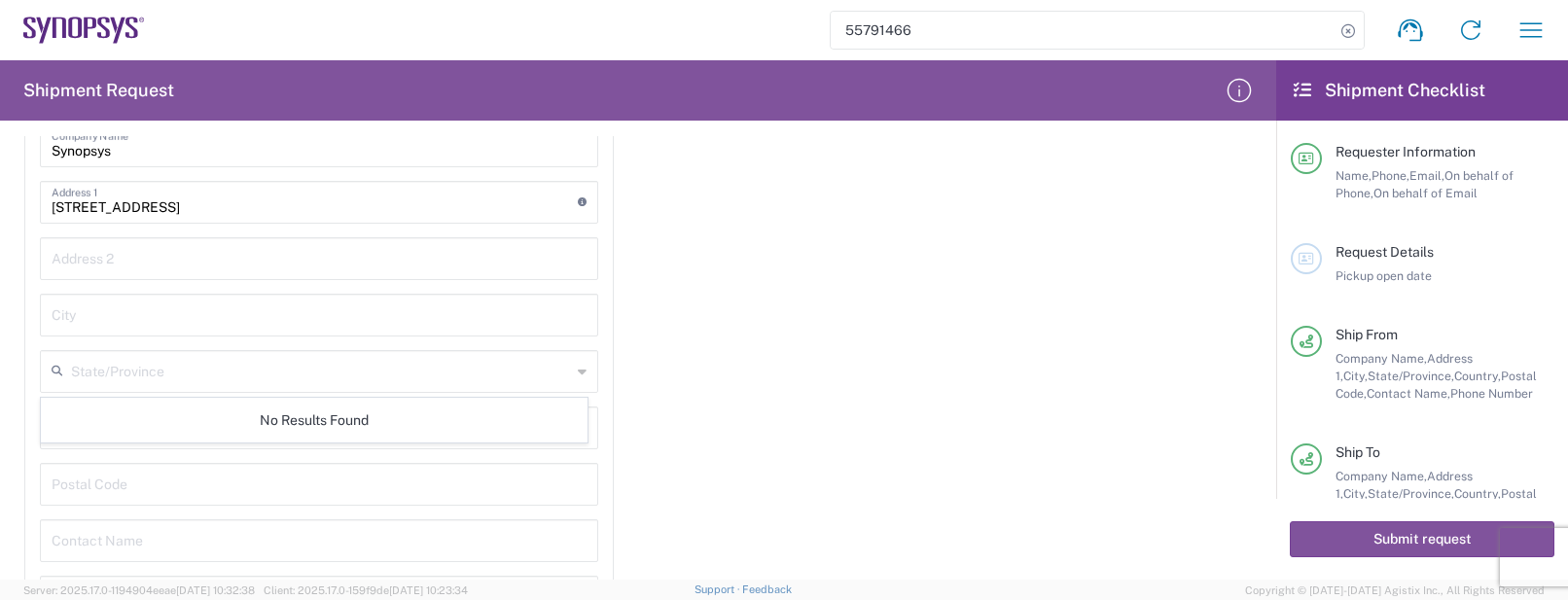
click at [859, 415] on div "Importer of record Is the importer-of-record (IOR) the same entity as receiver?…" at bounding box center [638, 305] width 1278 height 901
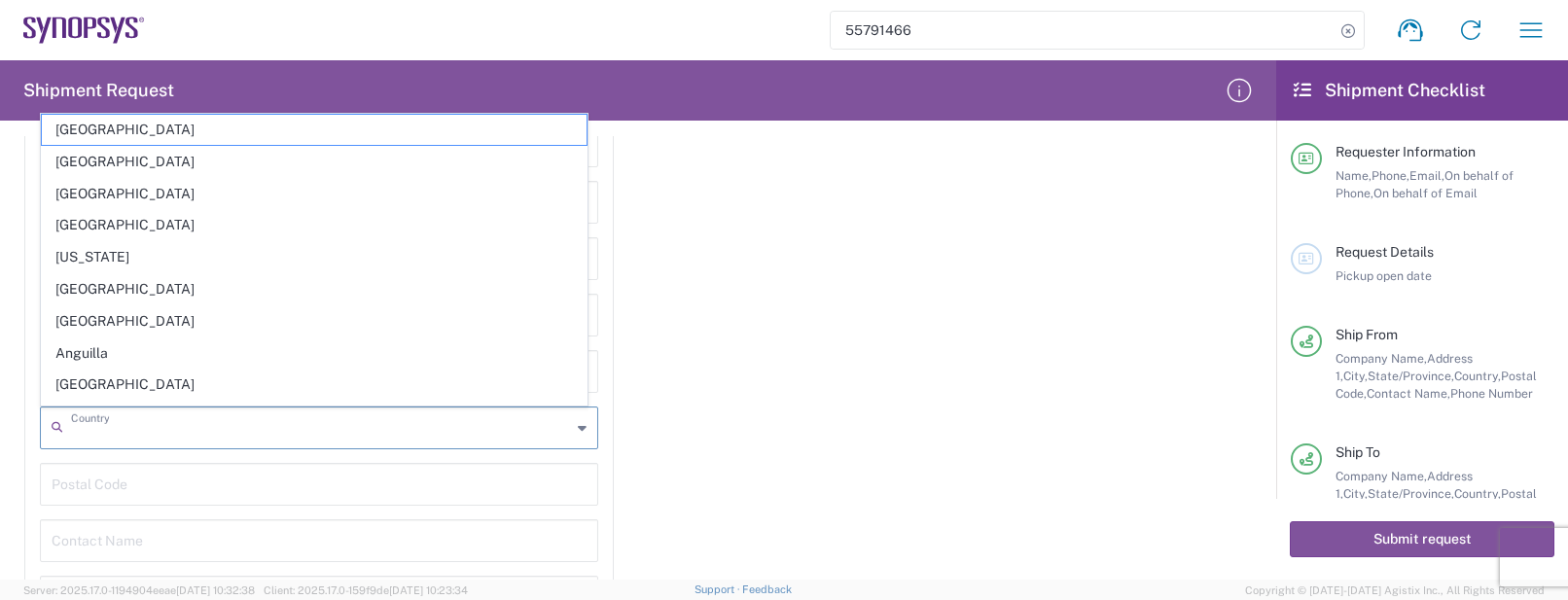
click at [170, 438] on input "text" at bounding box center [321, 426] width 500 height 34
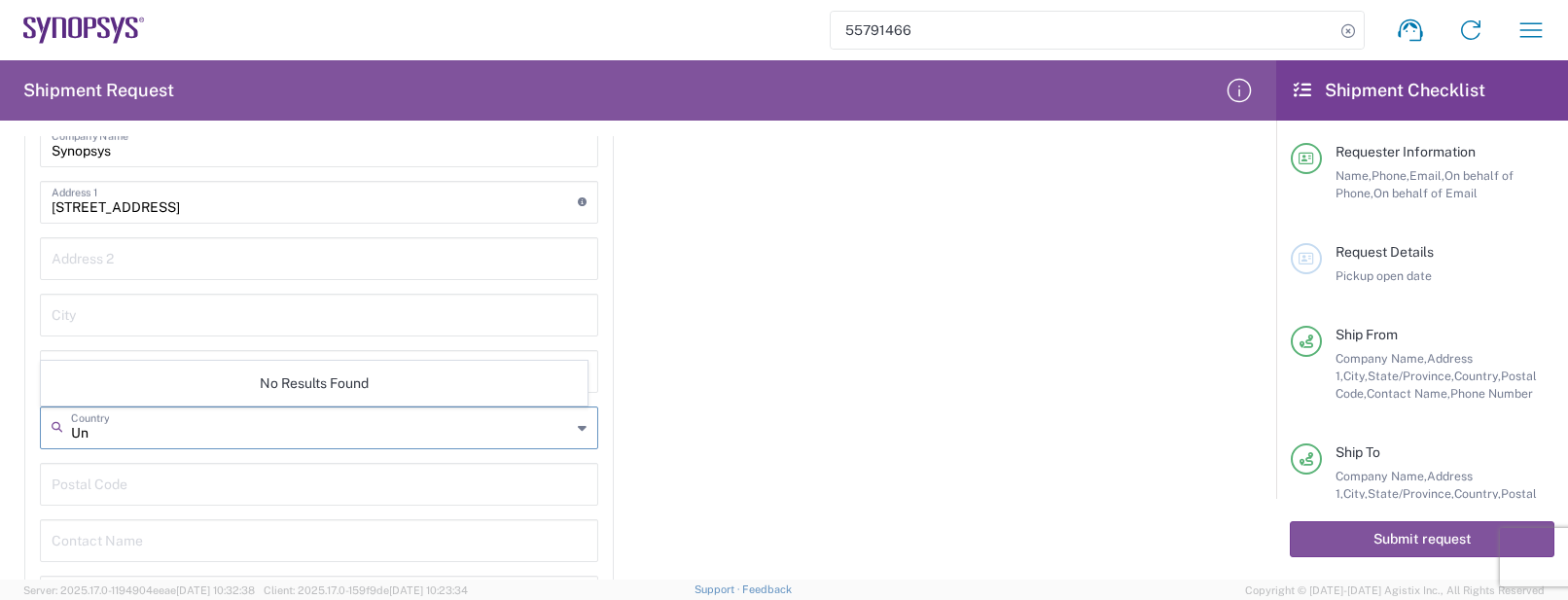
type input "U"
type input "Uniata"
click at [693, 405] on div "Importer of record Is the importer-of-record (IOR) the same entity as receiver?…" at bounding box center [638, 305] width 1278 height 901
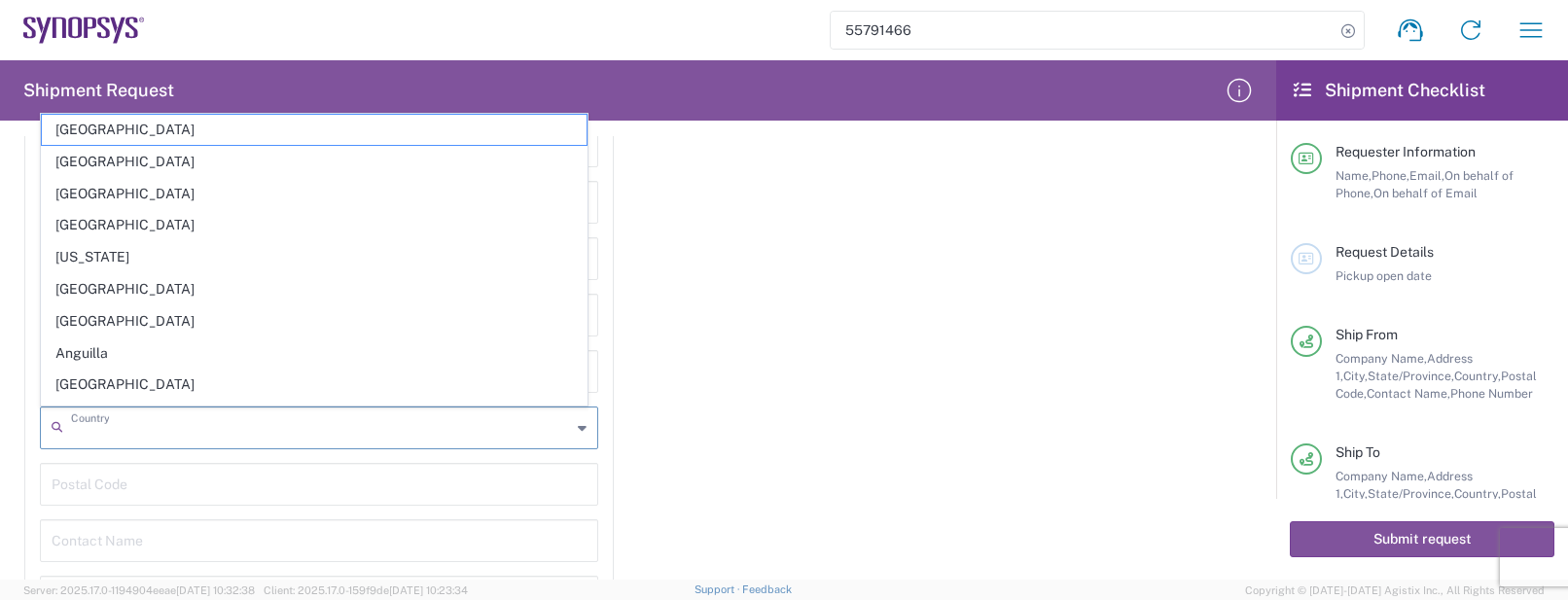
click at [172, 431] on input "text" at bounding box center [321, 426] width 500 height 34
click at [811, 412] on div "Importer of record Is the importer-of-record (IOR) the same entity as receiver?…" at bounding box center [638, 305] width 1278 height 901
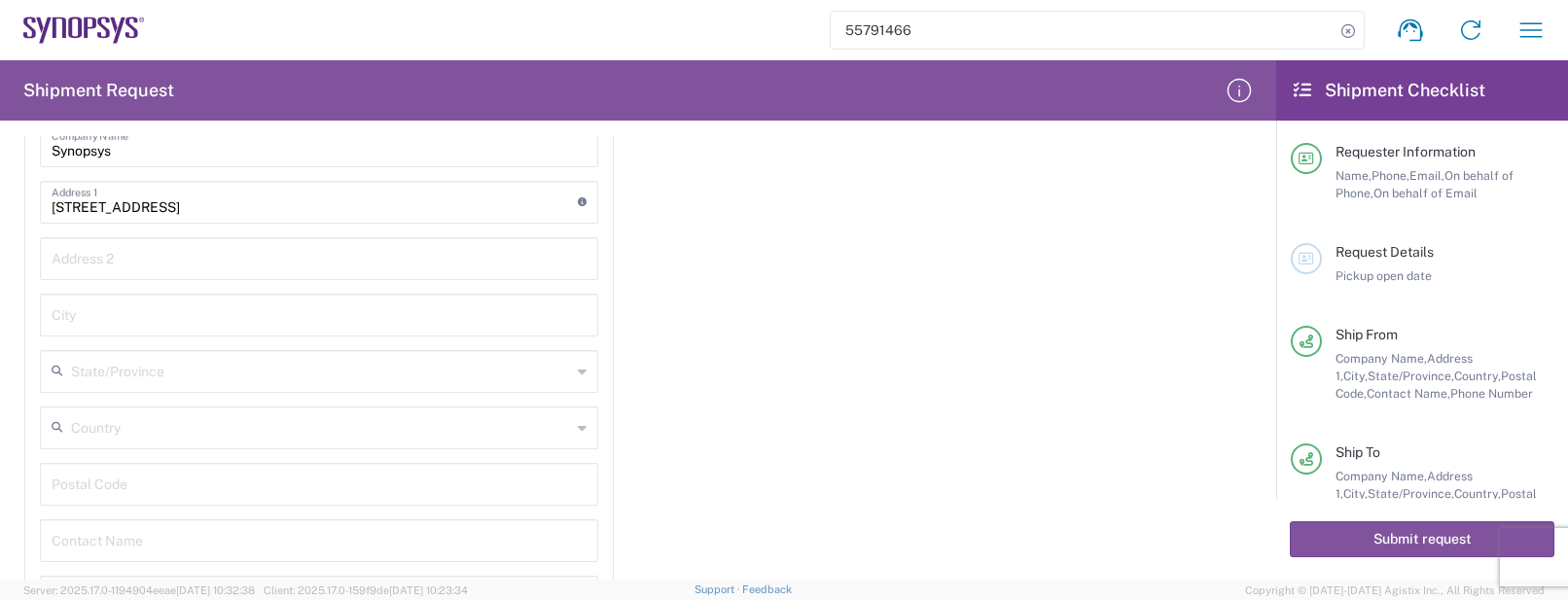
scroll to position [2795, 0]
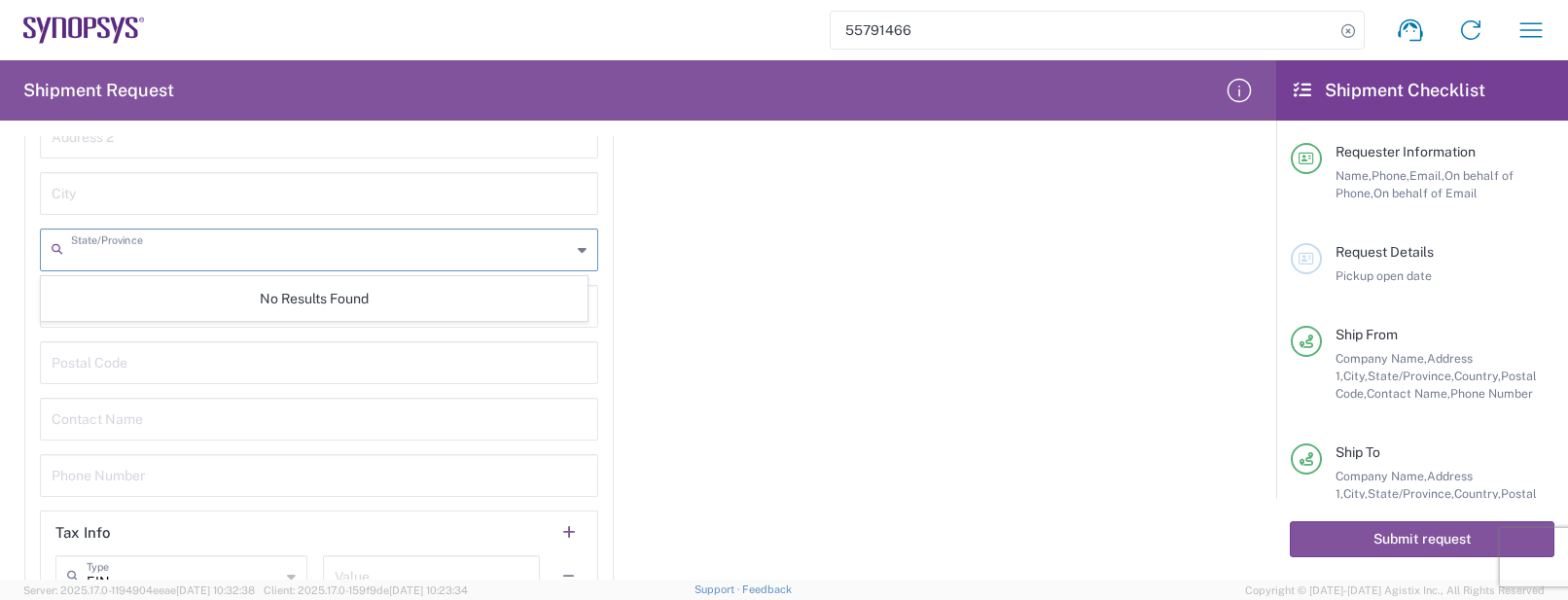
click at [165, 264] on input "text" at bounding box center [321, 248] width 500 height 34
click at [17, 416] on main "Is the importer-of-record (IOR) the same entity as receiver? Yes No Sold To Loc…" at bounding box center [319, 202] width 619 height 849
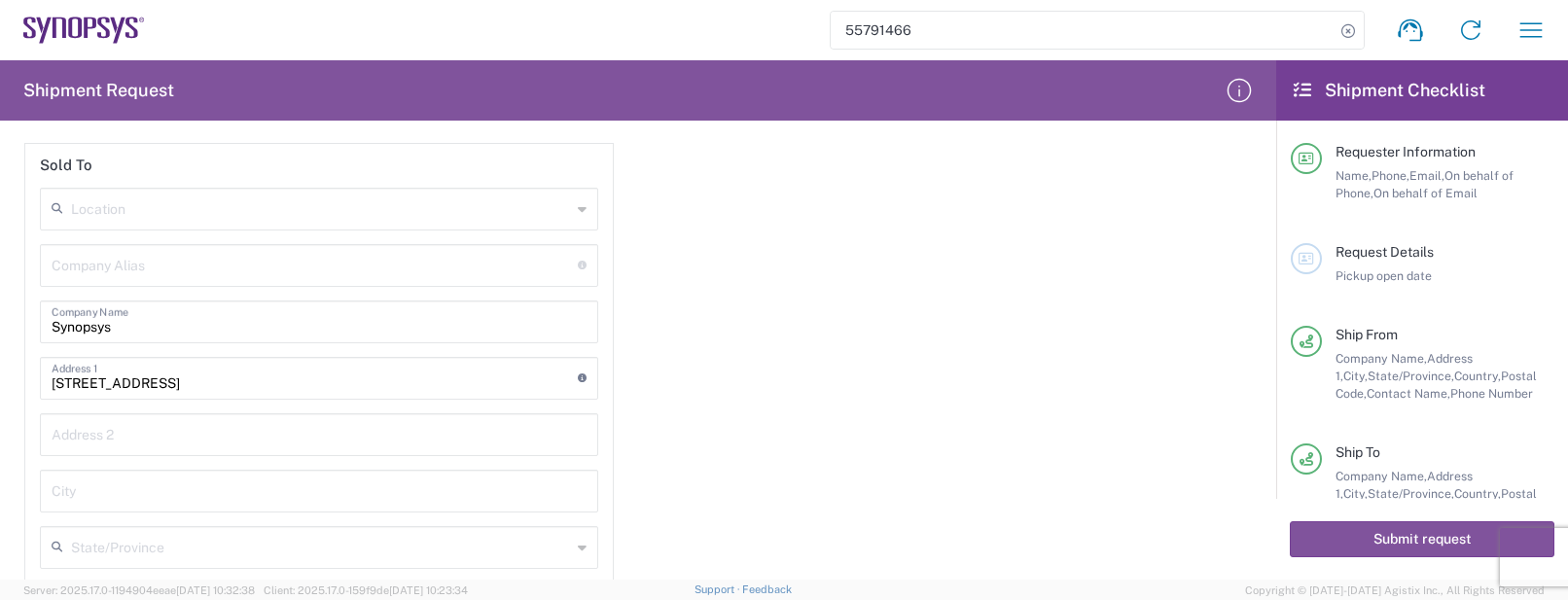
scroll to position [2552, 0]
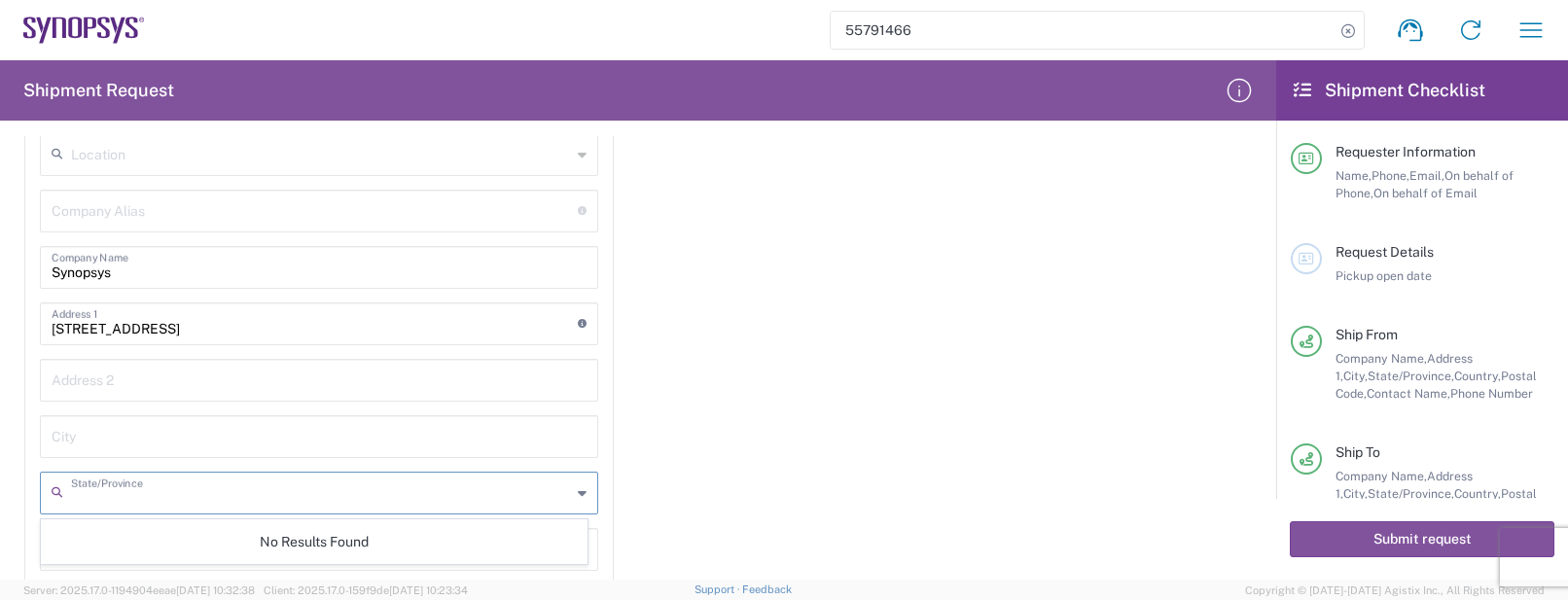
click at [98, 496] on input "text" at bounding box center [321, 491] width 500 height 34
click at [1130, 351] on div "Importer of record Is the importer-of-record (IOR) the same entity as receiver?…" at bounding box center [638, 427] width 1278 height 901
click at [142, 498] on input "text" at bounding box center [321, 491] width 500 height 34
click at [833, 384] on div "Importer of record Is the importer-of-record (IOR) the same entity as receiver?…" at bounding box center [638, 427] width 1278 height 901
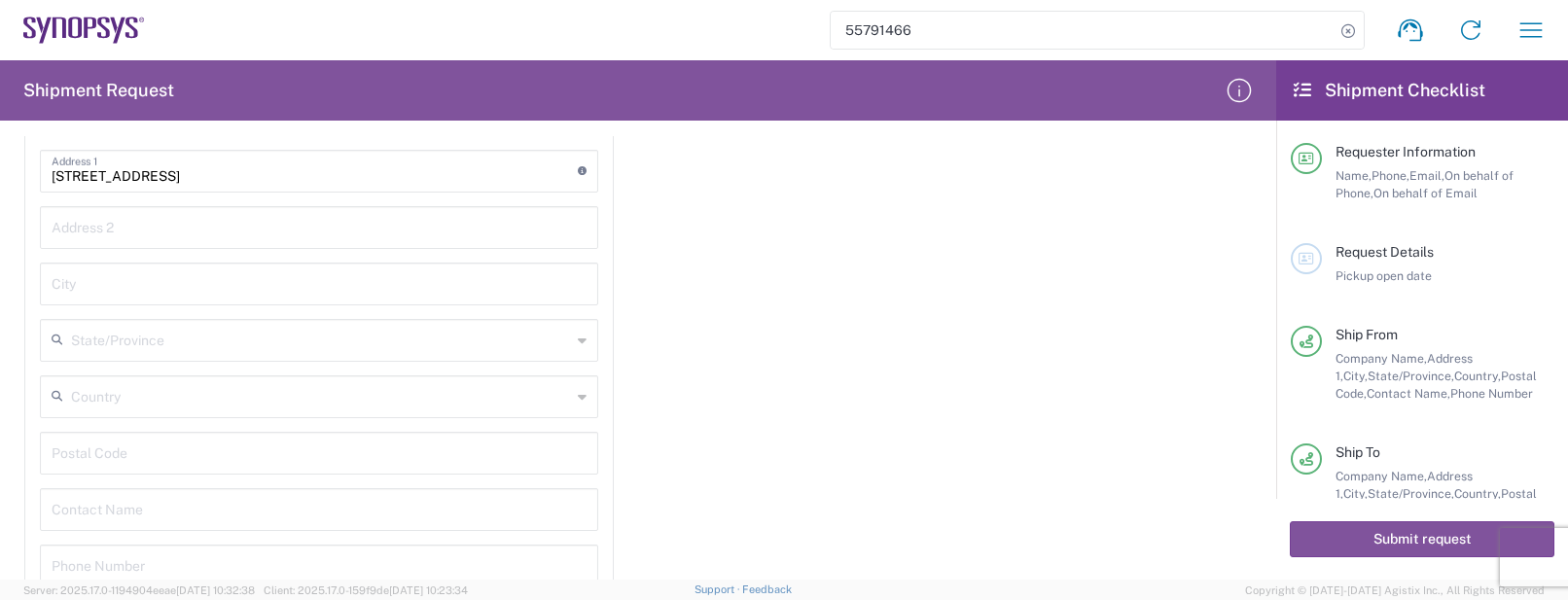
scroll to position [2795, 0]
click at [1169, 456] on div "Importer of record Is the importer-of-record (IOR) the same entity as receiver?…" at bounding box center [638, 183] width 1278 height 901
click at [1159, 434] on div "Importer of record Is the importer-of-record (IOR) the same entity as receiver?…" at bounding box center [638, 183] width 1278 height 901
click at [284, 395] on div "Address 2" at bounding box center [319, 380] width 558 height 43
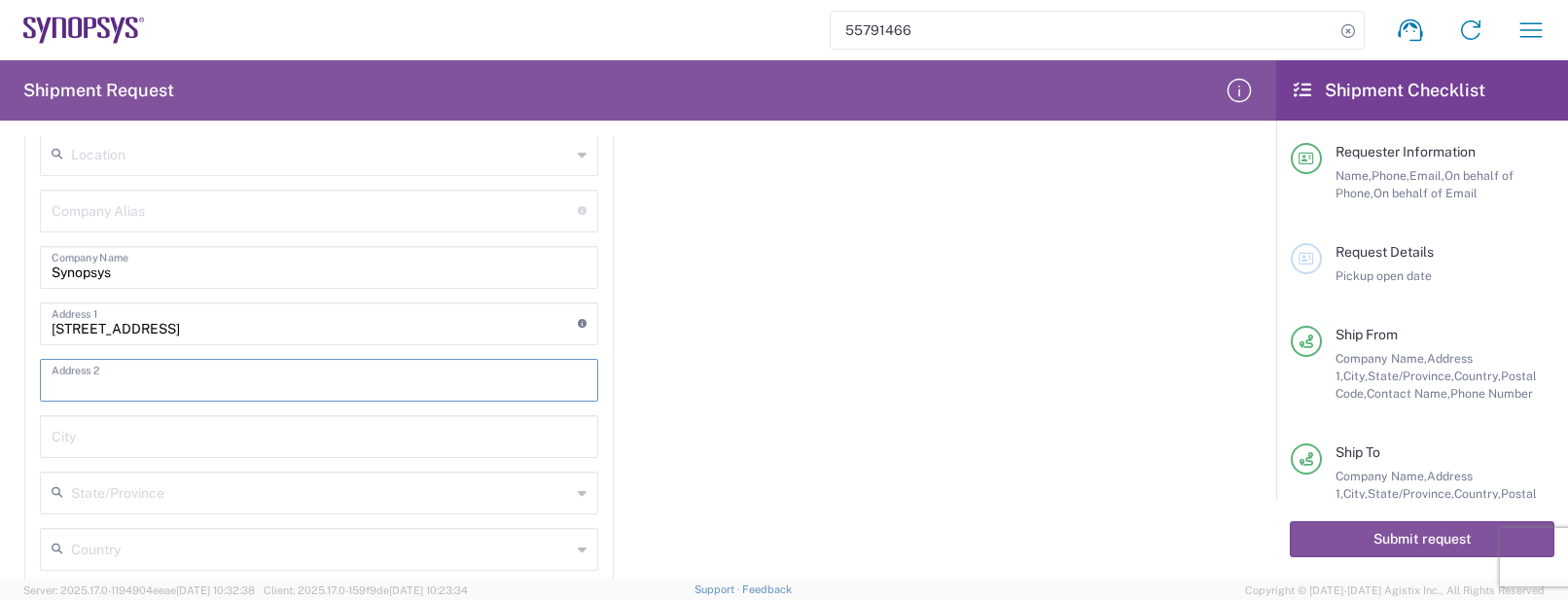
paste input "[GEOGRAPHIC_DATA], CA 94085"
type input "[GEOGRAPHIC_DATA], CA 94085"
click at [771, 400] on div "Importer of record Is the importer-of-record (IOR) the same entity as receiver?…" at bounding box center [638, 427] width 1278 height 901
click at [215, 280] on input "Synopsys" at bounding box center [319, 266] width 535 height 34
click at [777, 374] on div "Importer of record Is the importer-of-record (IOR) the same entity as receiver?…" at bounding box center [638, 427] width 1278 height 901
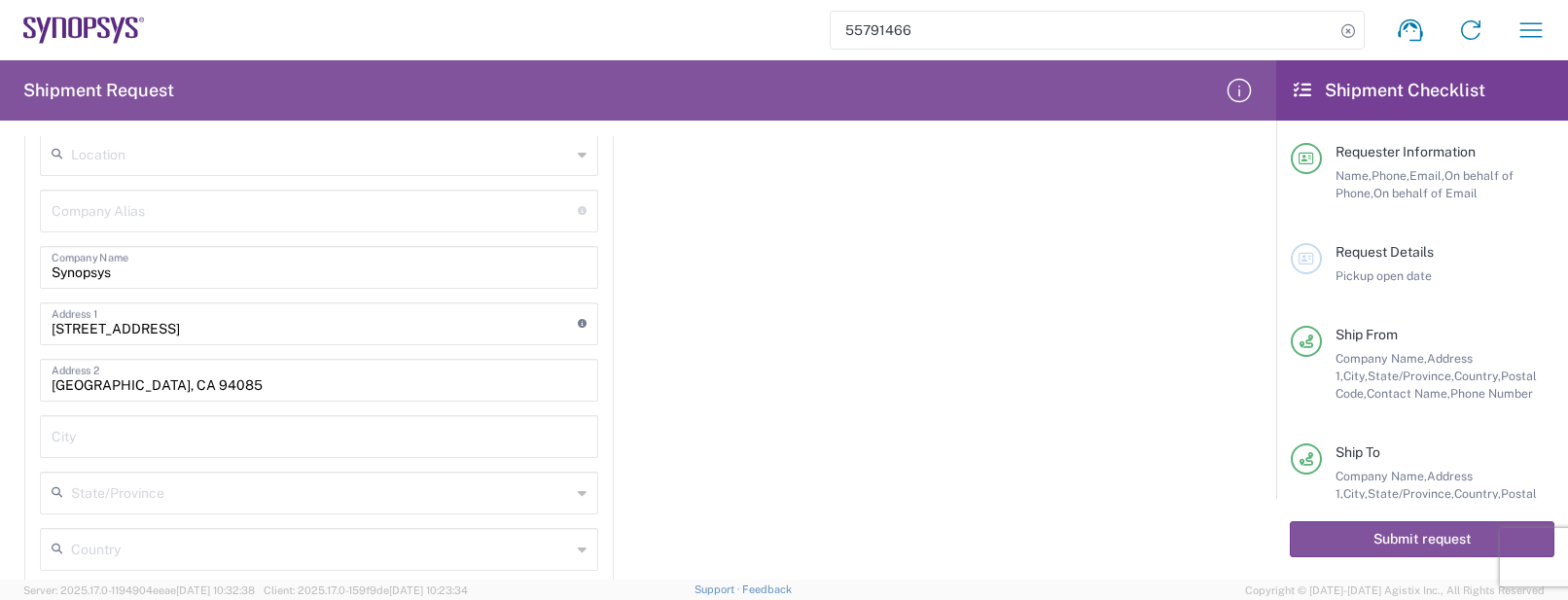
click at [221, 404] on div "Location [GEOGRAPHIC_DATA] DE04 Agrate Brianza IT01 [GEOGRAPHIC_DATA] DE02 [GEO…" at bounding box center [319, 498] width 558 height 730
click at [168, 445] on input "text" at bounding box center [319, 434] width 535 height 34
click at [1176, 341] on div "Importer of record Is the importer-of-record (IOR) the same entity as receiver?…" at bounding box center [638, 427] width 1278 height 901
click at [95, 447] on input "text" at bounding box center [319, 434] width 535 height 34
type input "S"
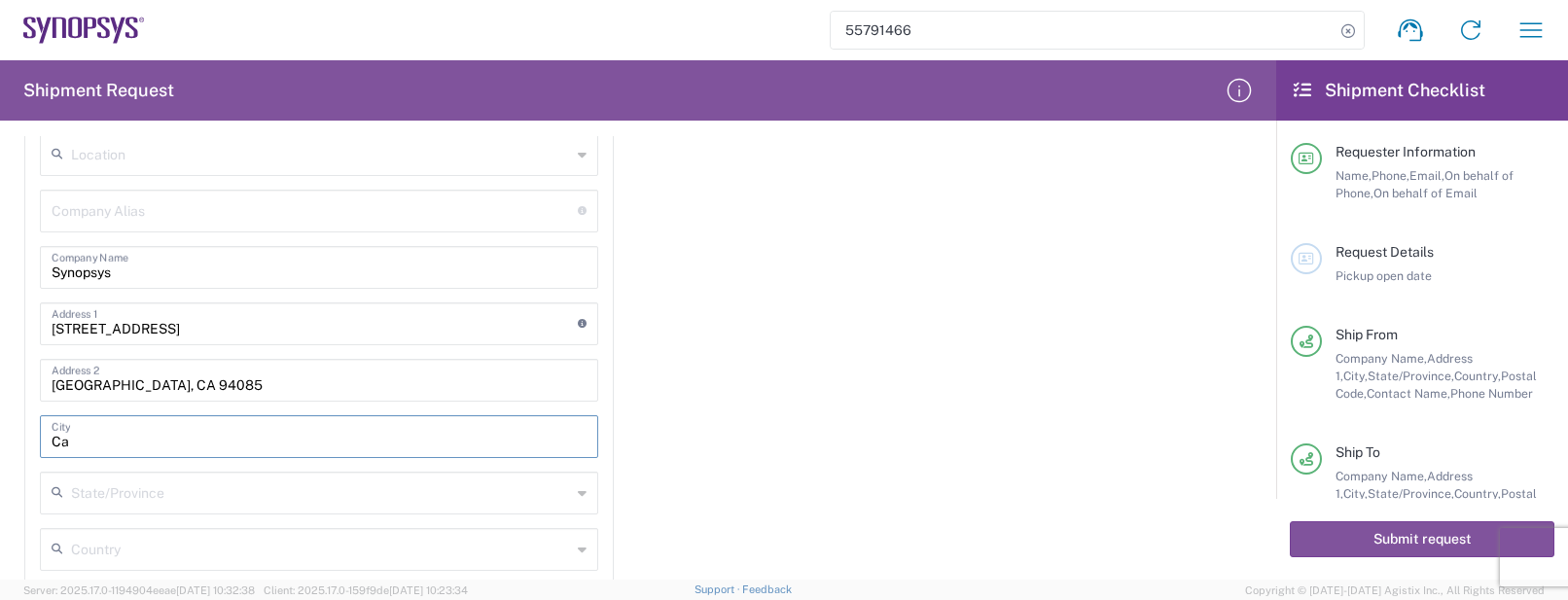
type input "C"
type input "c"
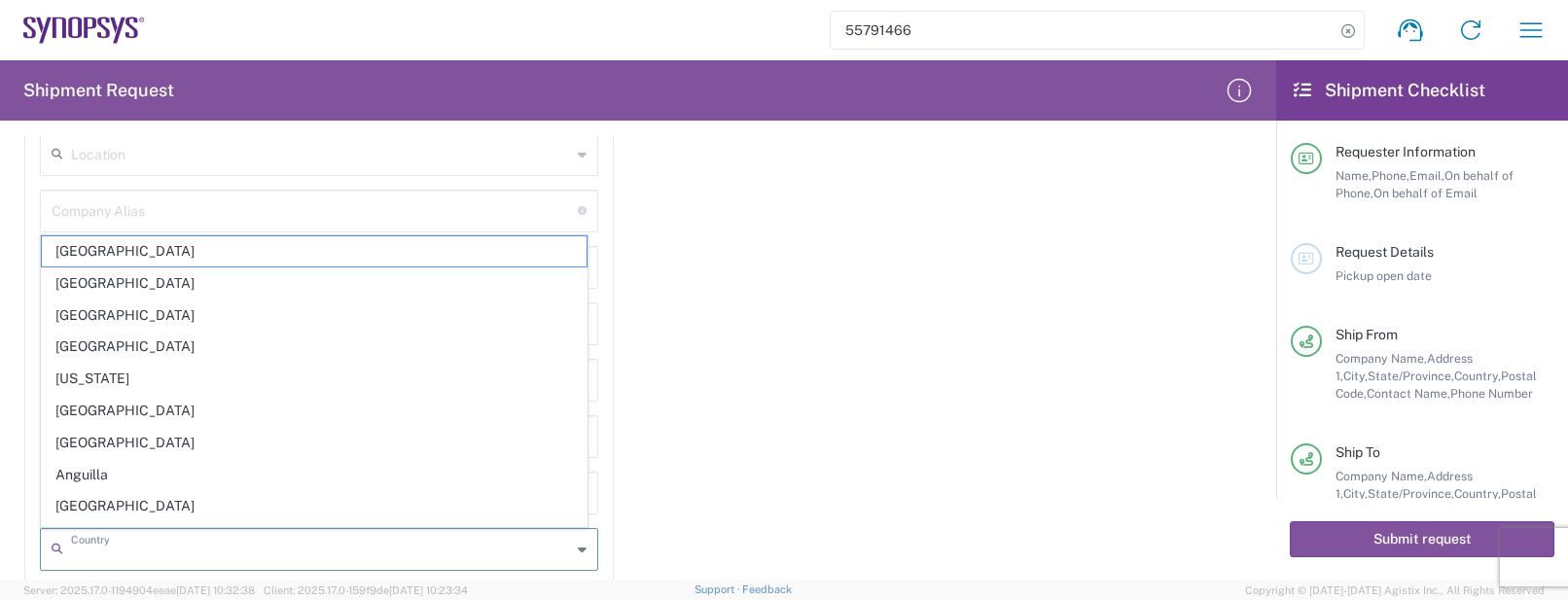
click at [172, 540] on input "text" at bounding box center [321, 547] width 500 height 34
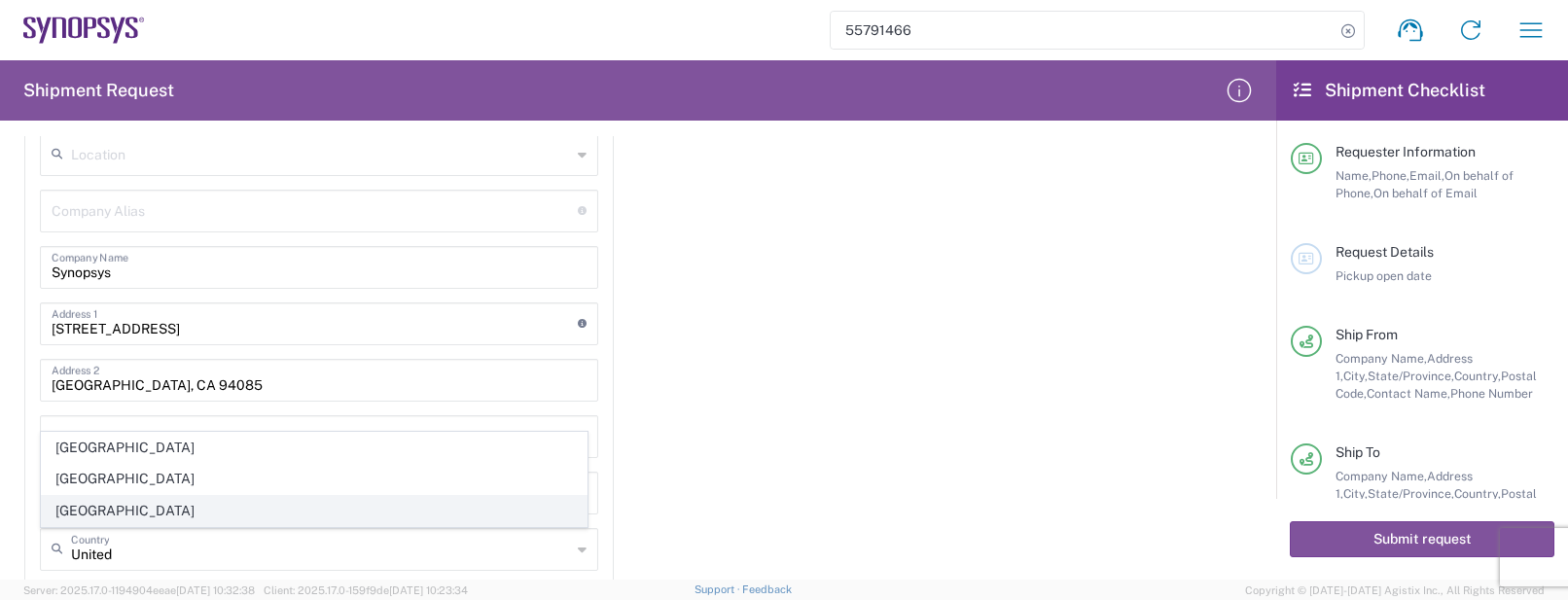
click at [166, 512] on span "[GEOGRAPHIC_DATA]" at bounding box center [314, 510] width 545 height 30
type input "[GEOGRAPHIC_DATA]"
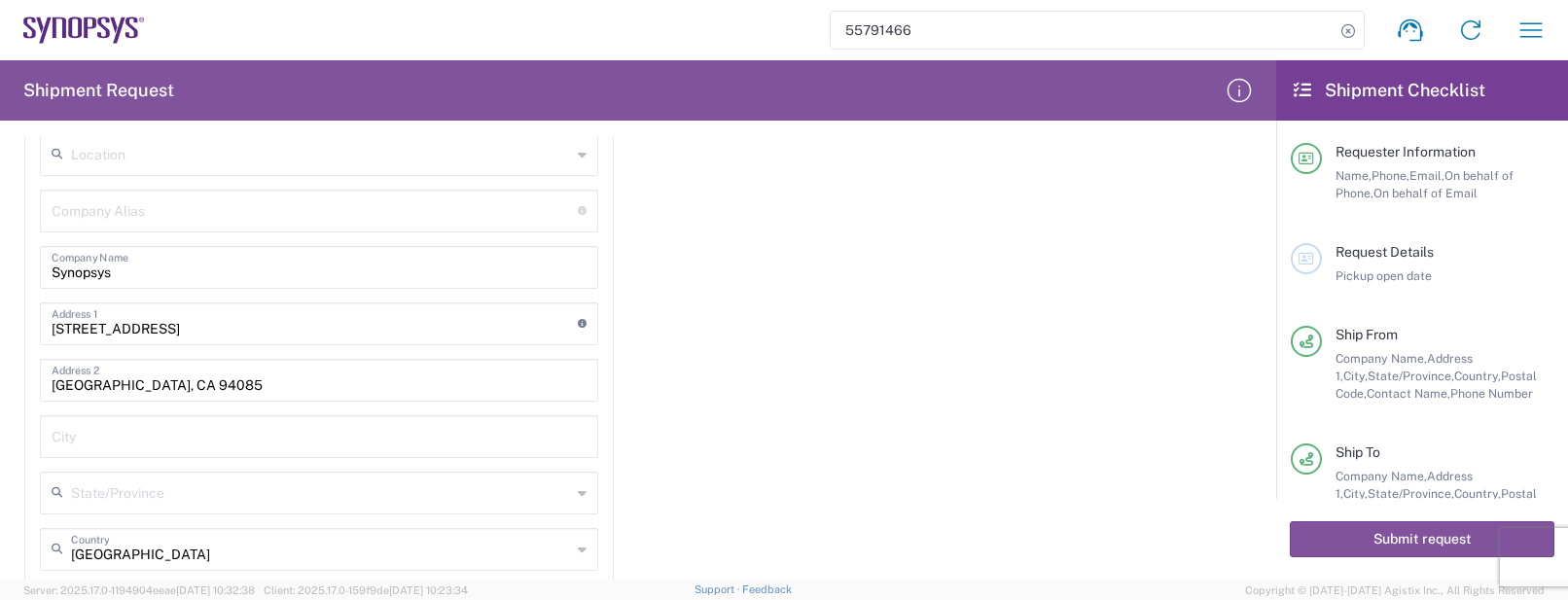
click at [796, 549] on div "Importer of record Is the importer-of-record (IOR) the same entity as receiver?…" at bounding box center [638, 427] width 1278 height 901
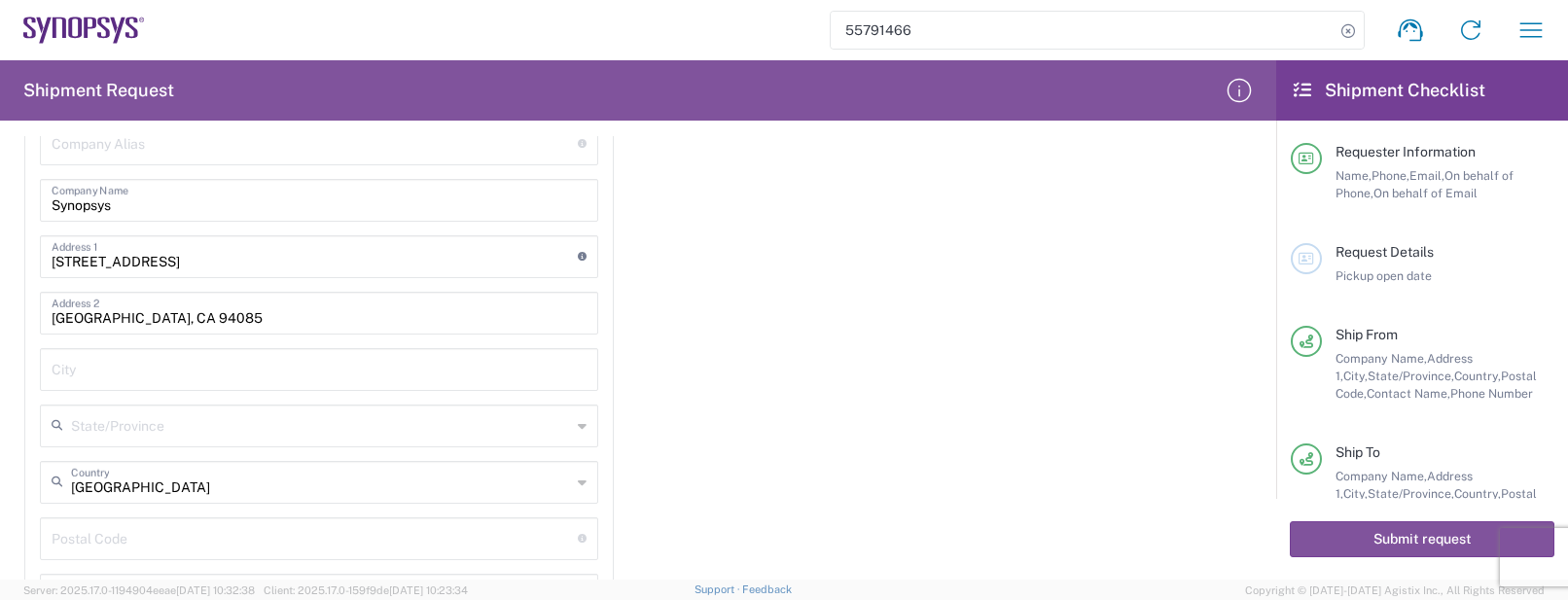
scroll to position [2674, 0]
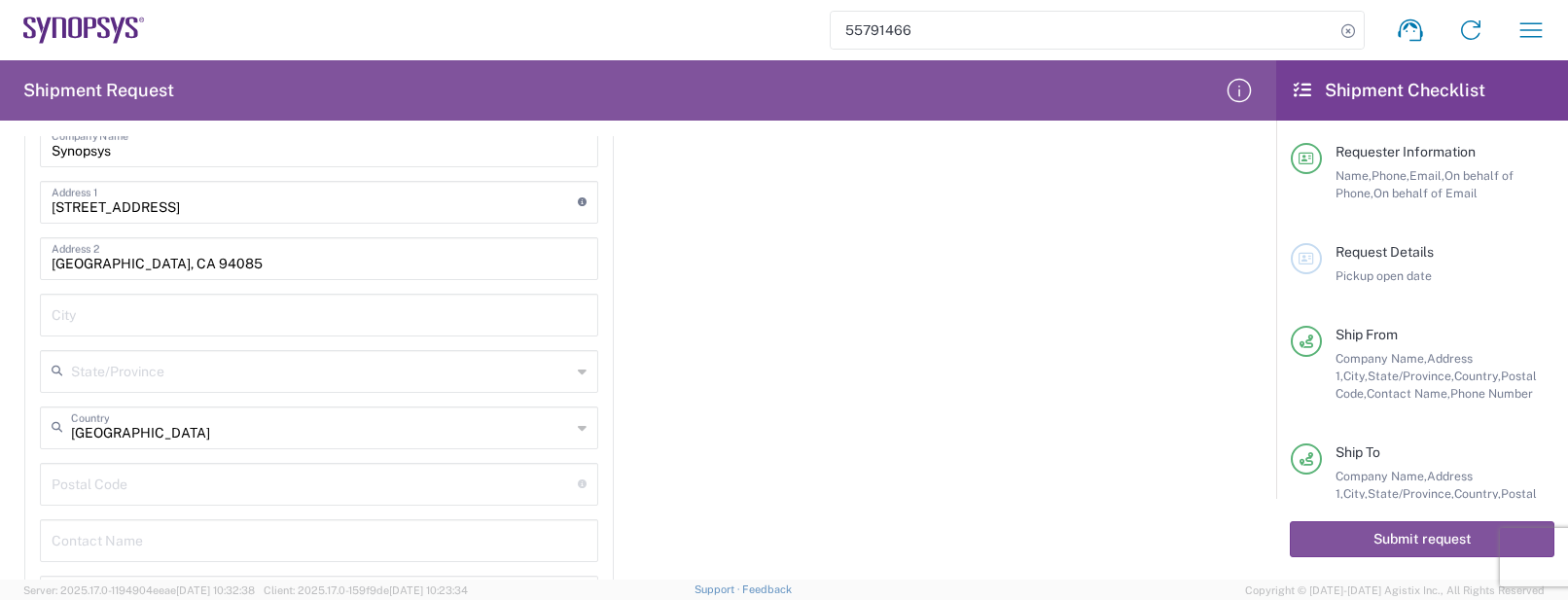
click at [1106, 345] on div "Importer of record Is the importer-of-record (IOR) the same entity as receiver?…" at bounding box center [638, 305] width 1278 height 901
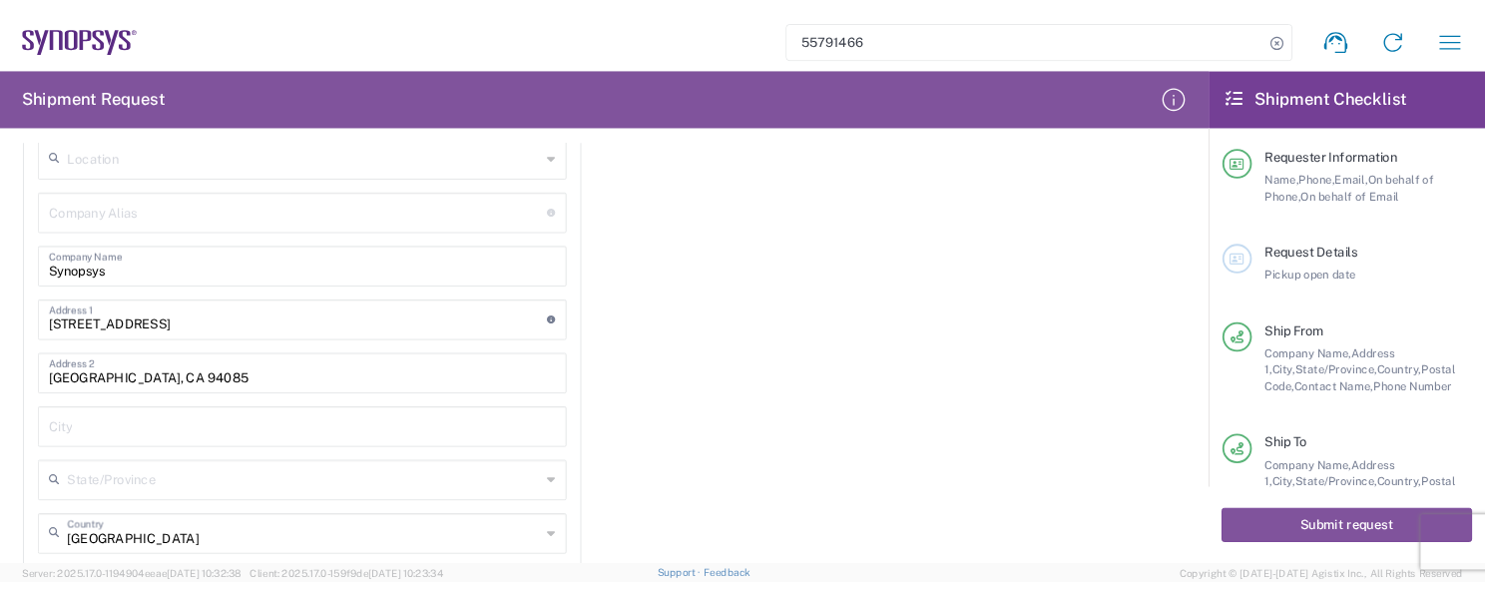
scroll to position [2620, 0]
